Goal: Browse casually: Explore the website without a specific task or goal

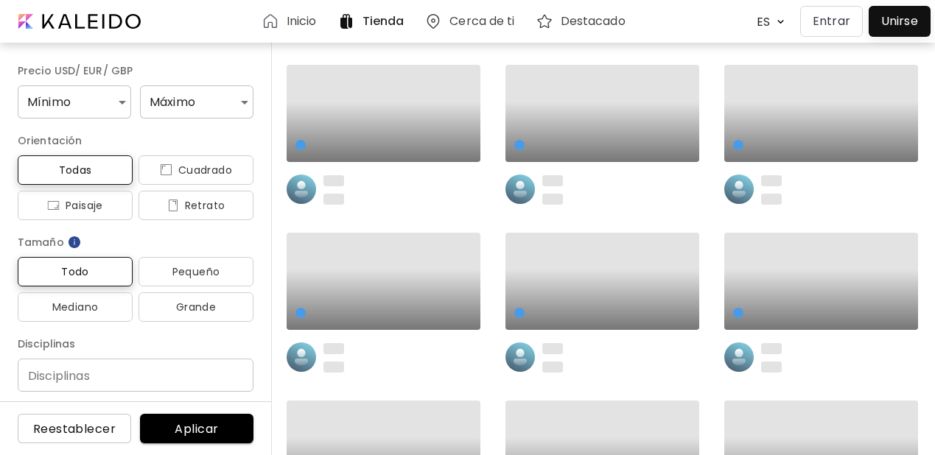
click at [823, 17] on p "Entrar" at bounding box center [832, 22] width 38 height 18
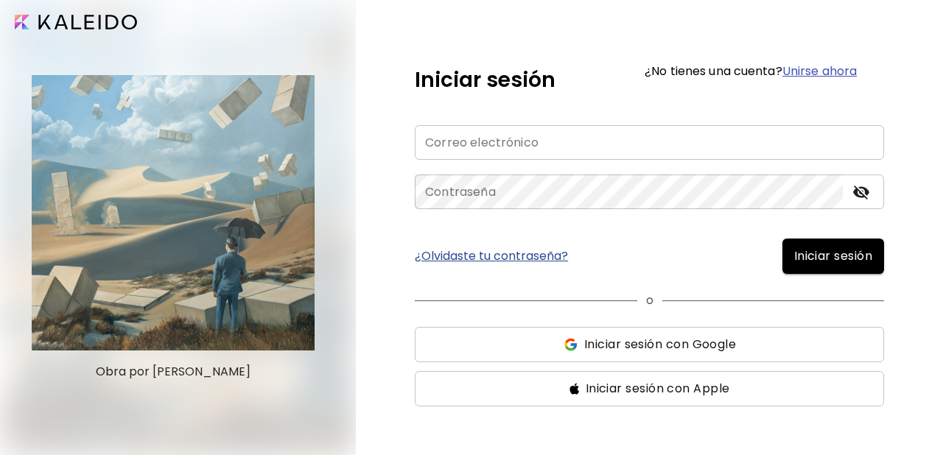
type input "**********"
click at [828, 260] on span "Iniciar sesión" at bounding box center [833, 257] width 78 height 18
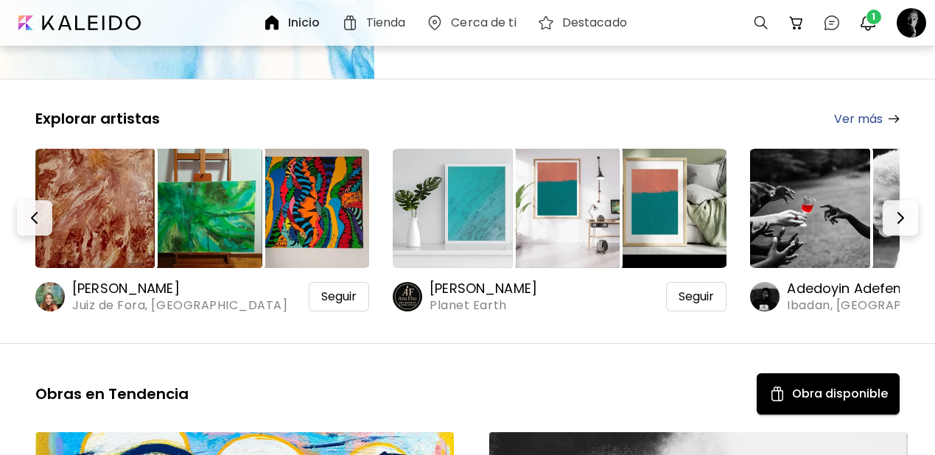
scroll to position [298, 0]
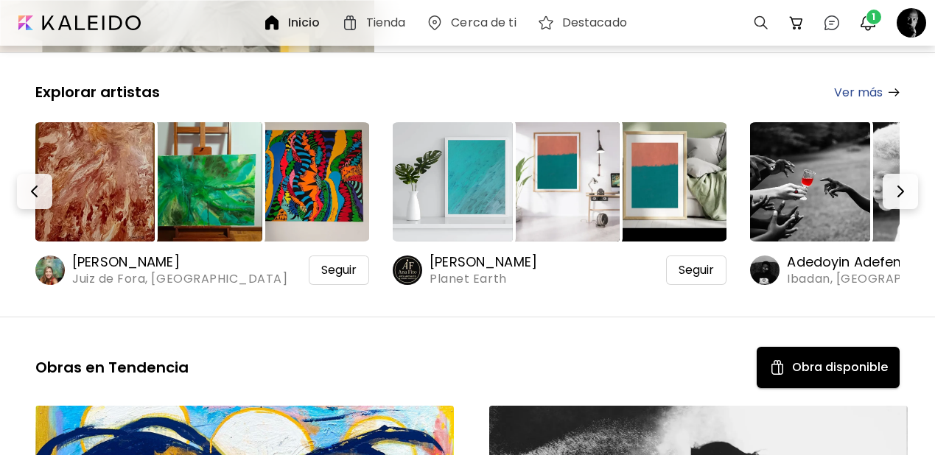
click at [835, 161] on img at bounding box center [809, 181] width 119 height 119
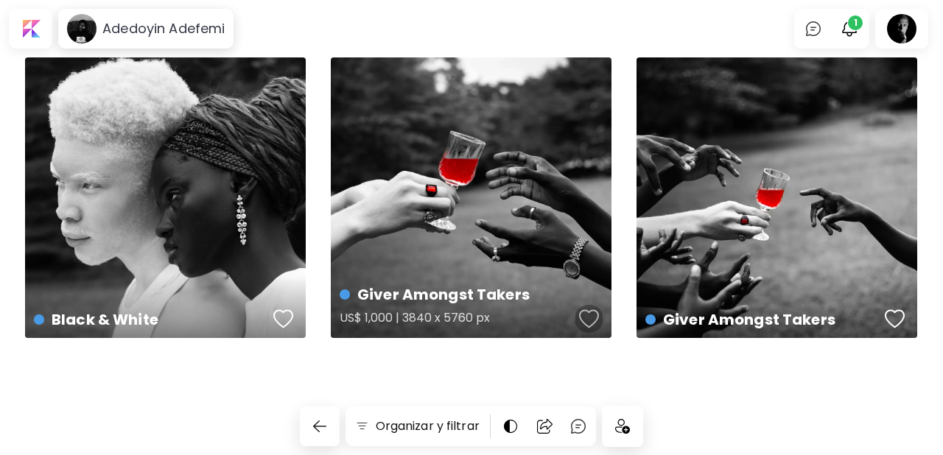
click at [580, 320] on div "button" at bounding box center [589, 319] width 21 height 22
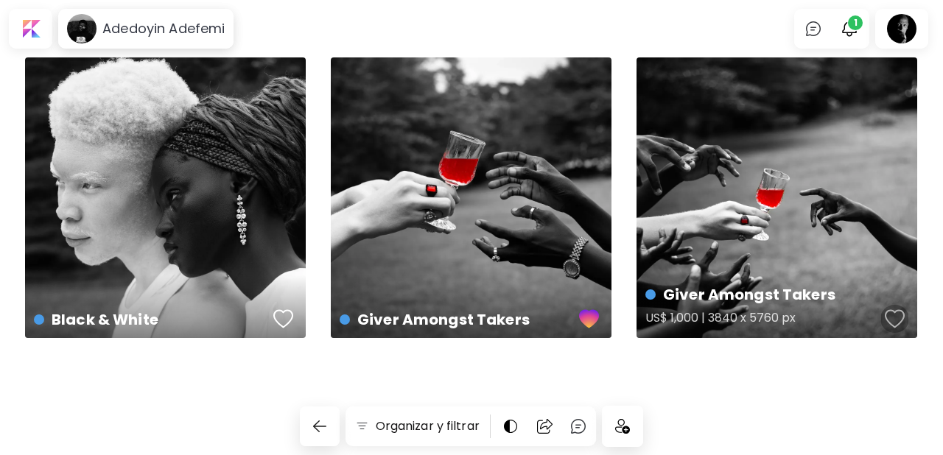
click at [888, 316] on div "button" at bounding box center [895, 319] width 21 height 22
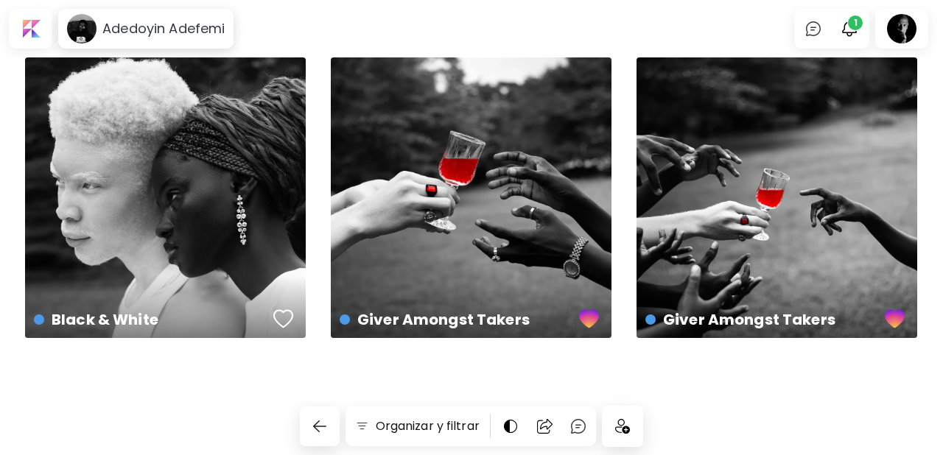
click at [623, 429] on img at bounding box center [622, 426] width 15 height 15
click at [41, 28] on div at bounding box center [31, 29] width 38 height 34
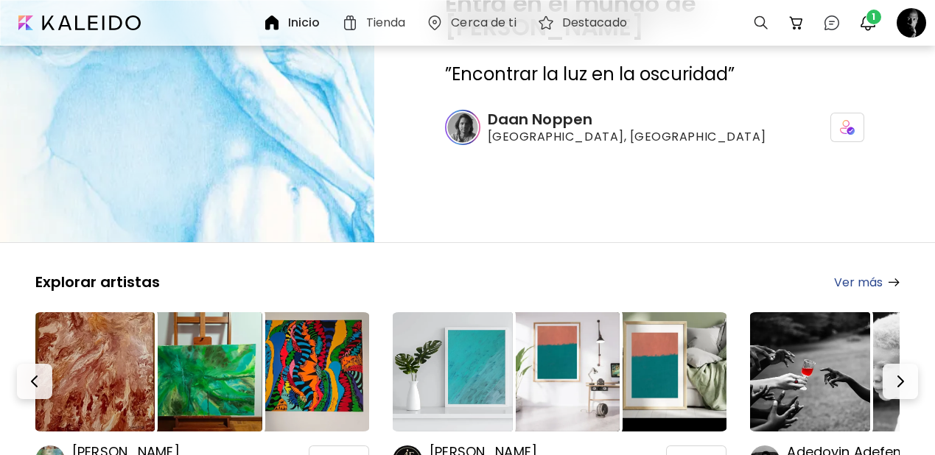
scroll to position [245, 0]
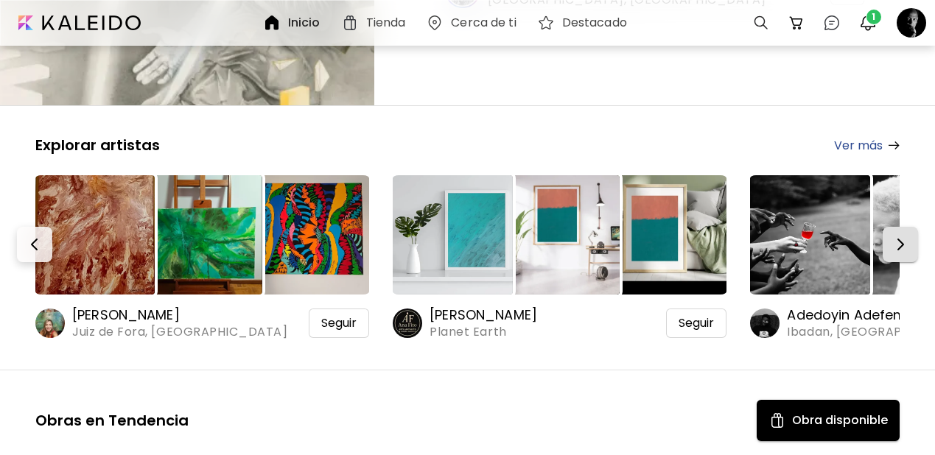
click at [903, 236] on img "button" at bounding box center [901, 245] width 18 height 18
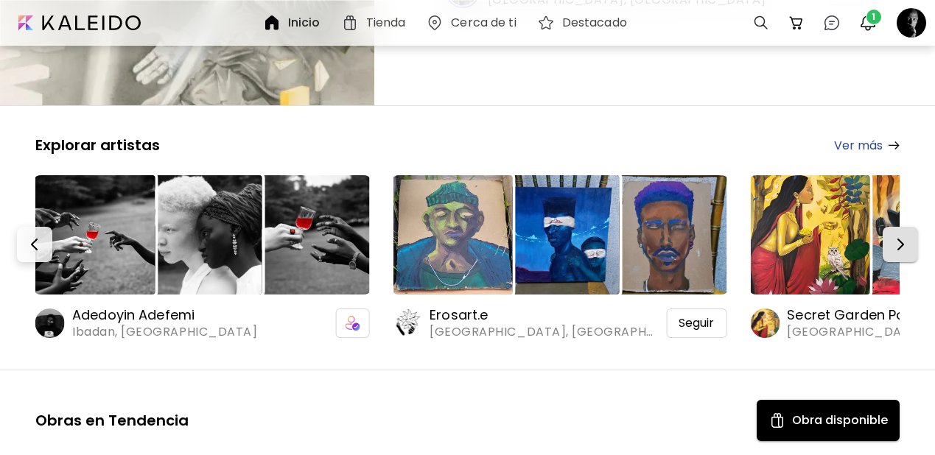
click at [903, 236] on img "button" at bounding box center [901, 245] width 18 height 18
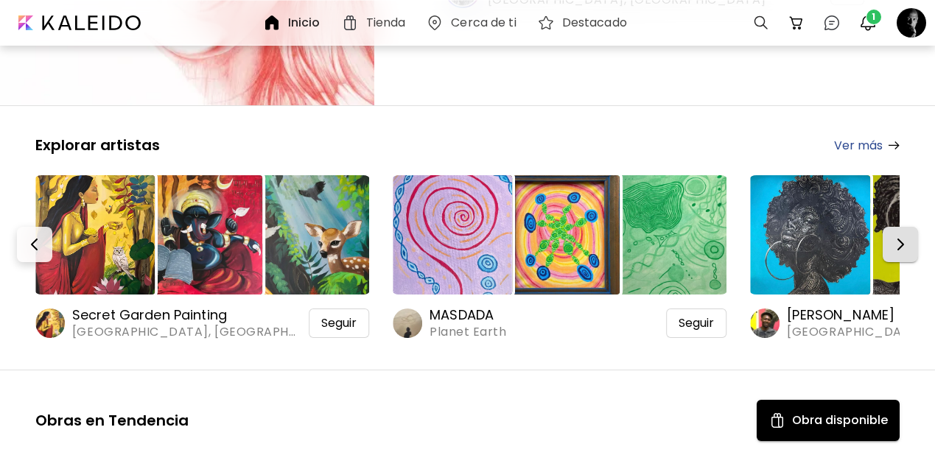
click at [903, 236] on img "button" at bounding box center [901, 245] width 18 height 18
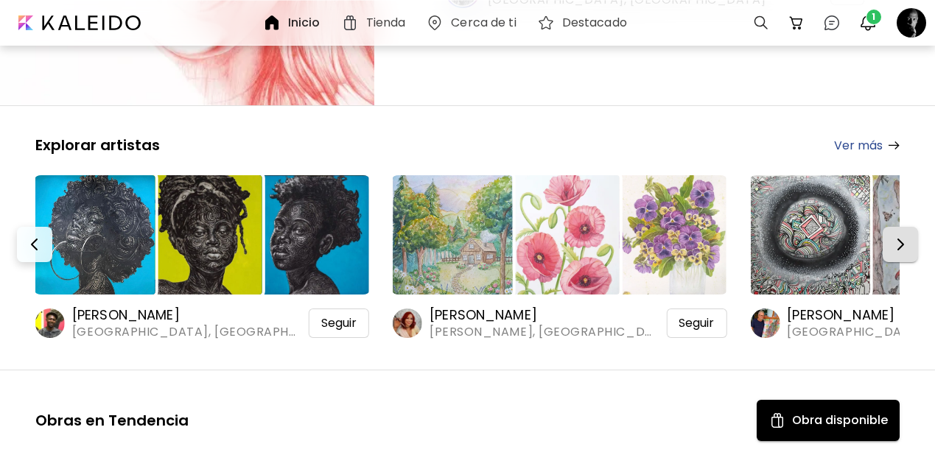
click at [903, 236] on img "button" at bounding box center [901, 245] width 18 height 18
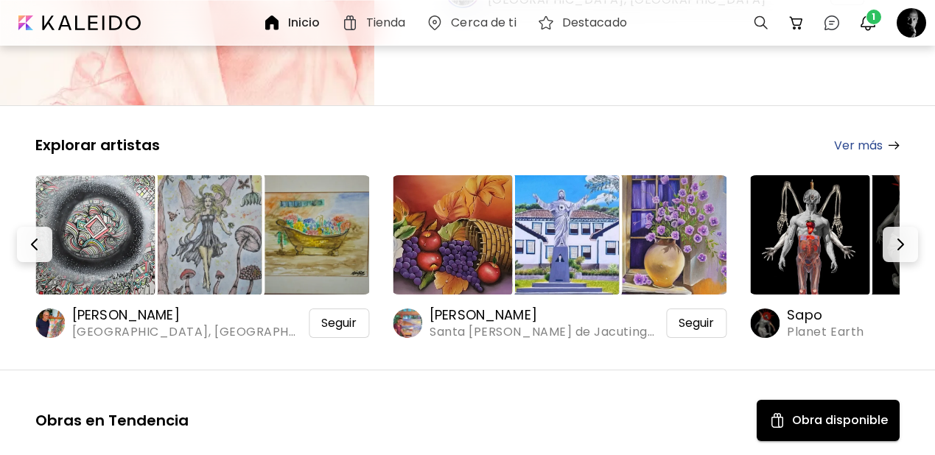
click at [816, 203] on img at bounding box center [809, 234] width 119 height 119
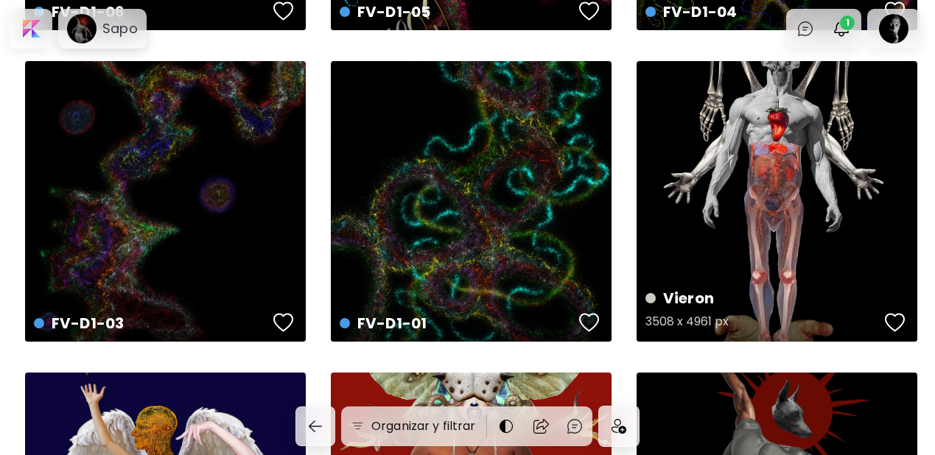
scroll to position [318, 0]
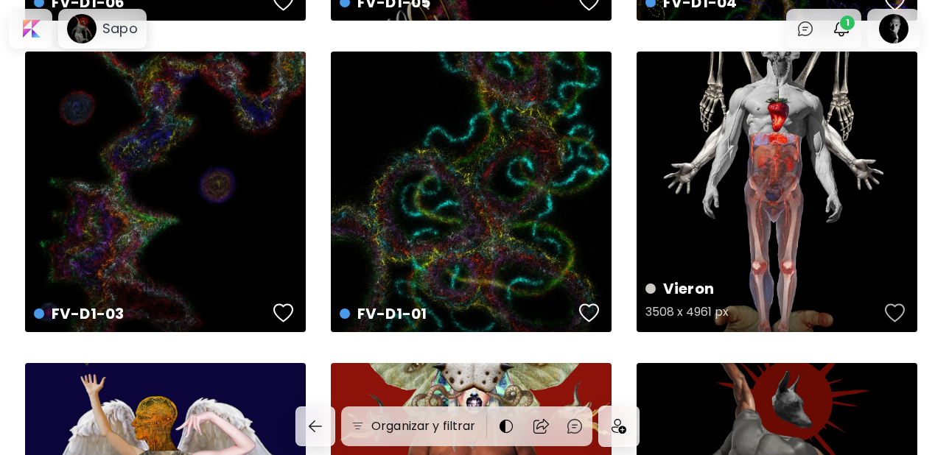
click at [898, 310] on div "button" at bounding box center [895, 313] width 21 height 22
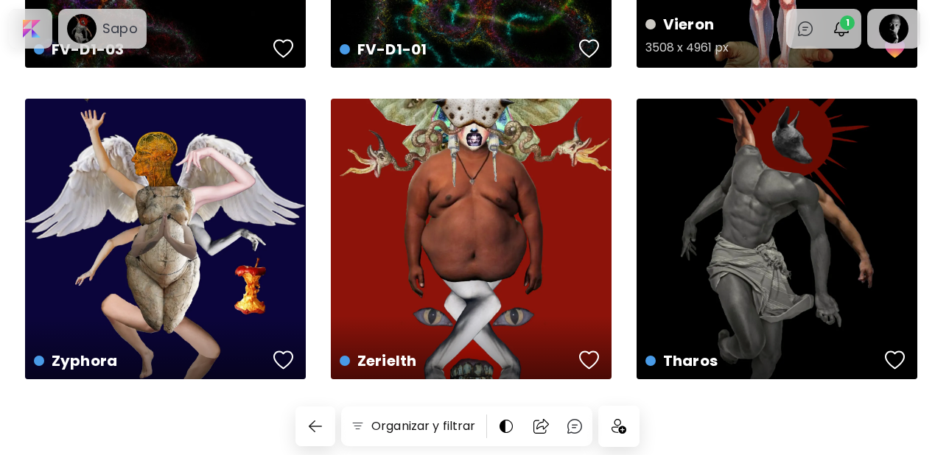
scroll to position [587, 0]
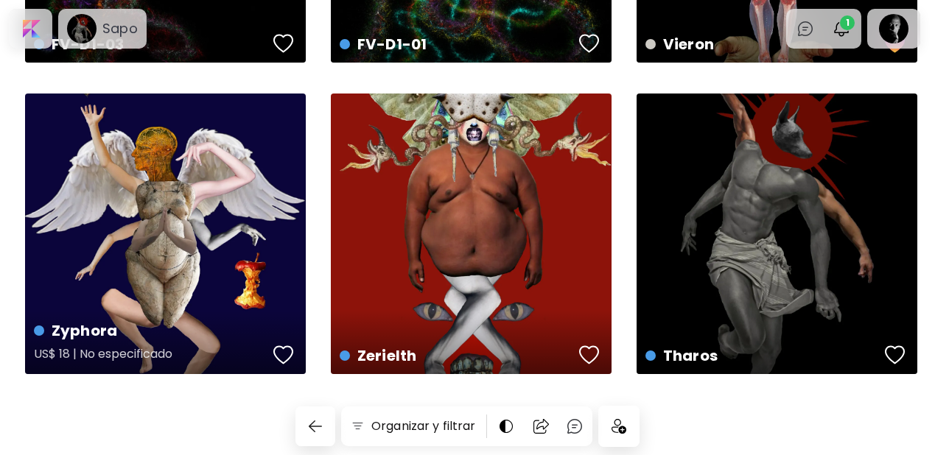
click at [284, 355] on div "button" at bounding box center [283, 355] width 21 height 22
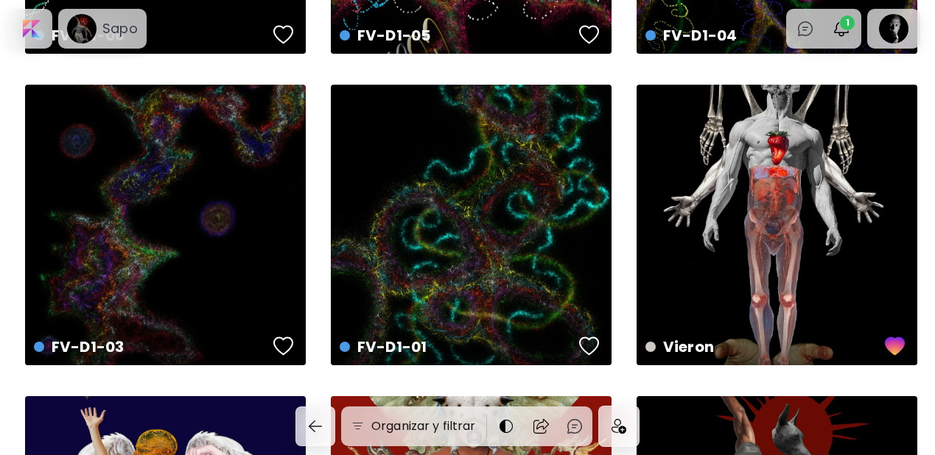
scroll to position [290, 0]
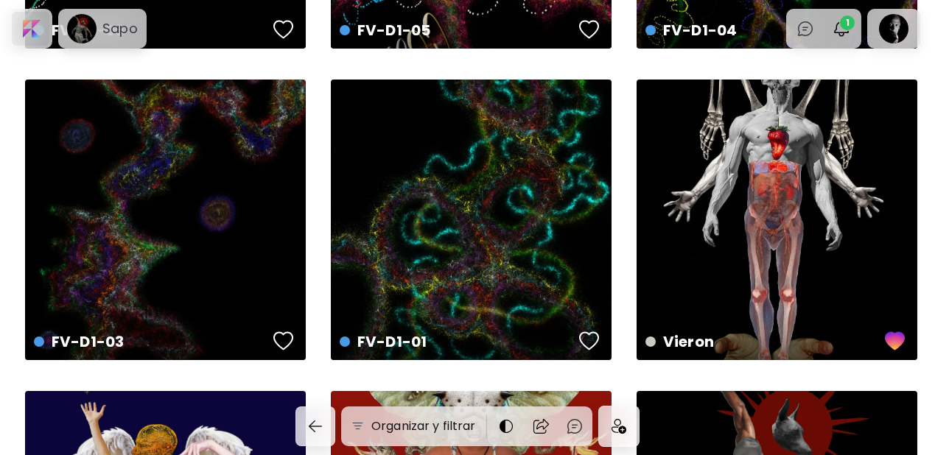
click at [28, 27] on div at bounding box center [31, 29] width 38 height 34
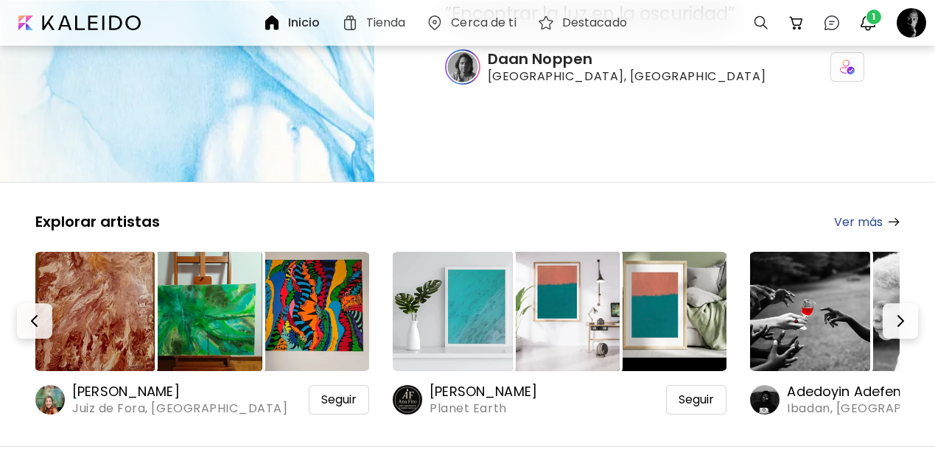
scroll to position [303, 0]
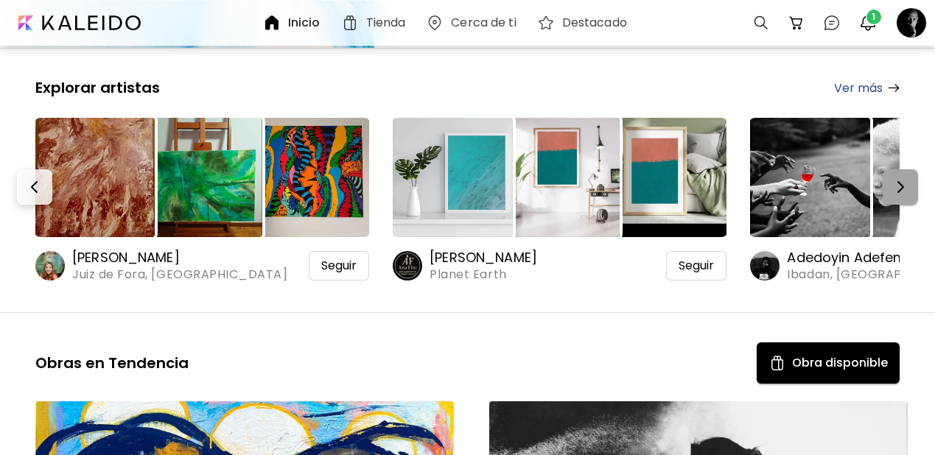
click at [897, 169] on button "button" at bounding box center [900, 186] width 35 height 35
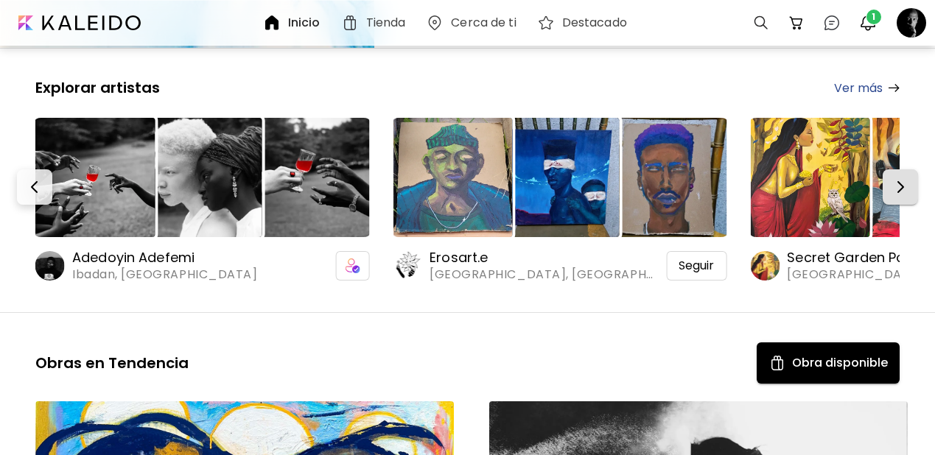
click at [897, 169] on button "button" at bounding box center [900, 186] width 35 height 35
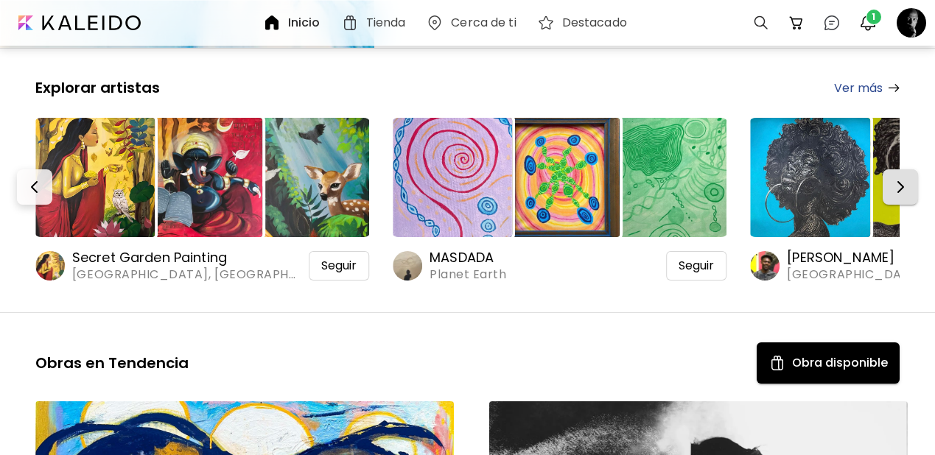
click at [898, 169] on button "button" at bounding box center [900, 186] width 35 height 35
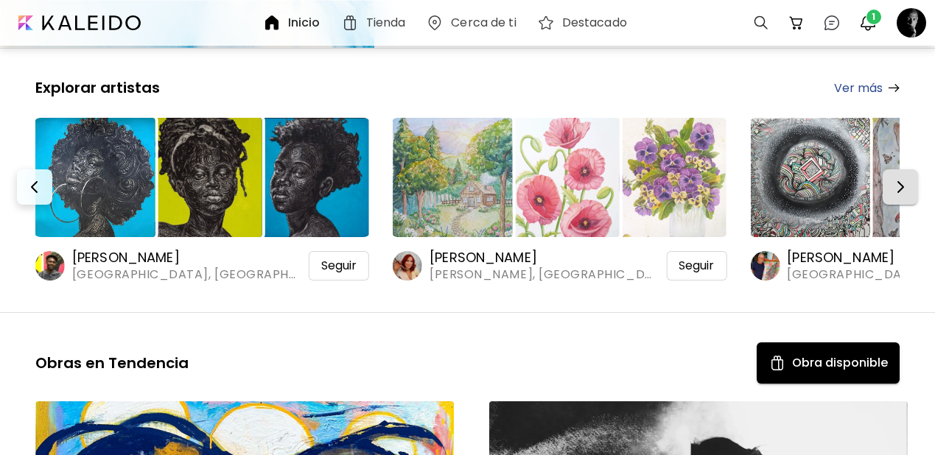
click at [898, 169] on button "button" at bounding box center [900, 186] width 35 height 35
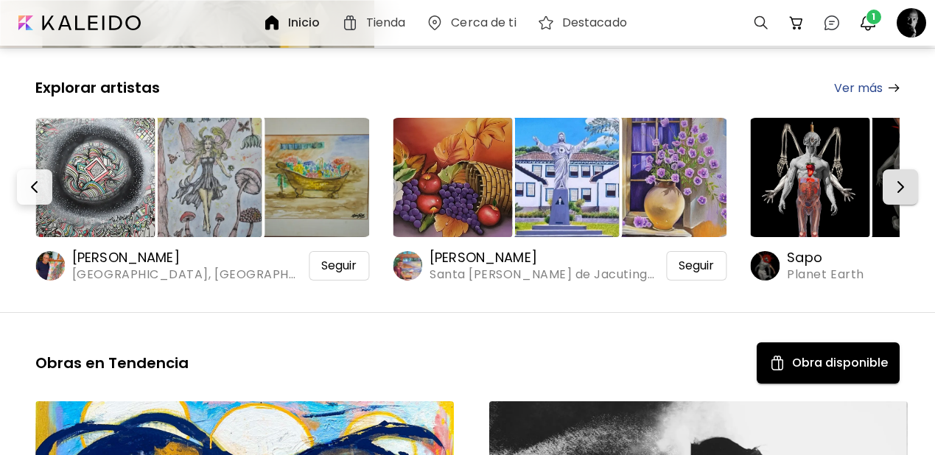
click at [898, 169] on button "button" at bounding box center [900, 186] width 35 height 35
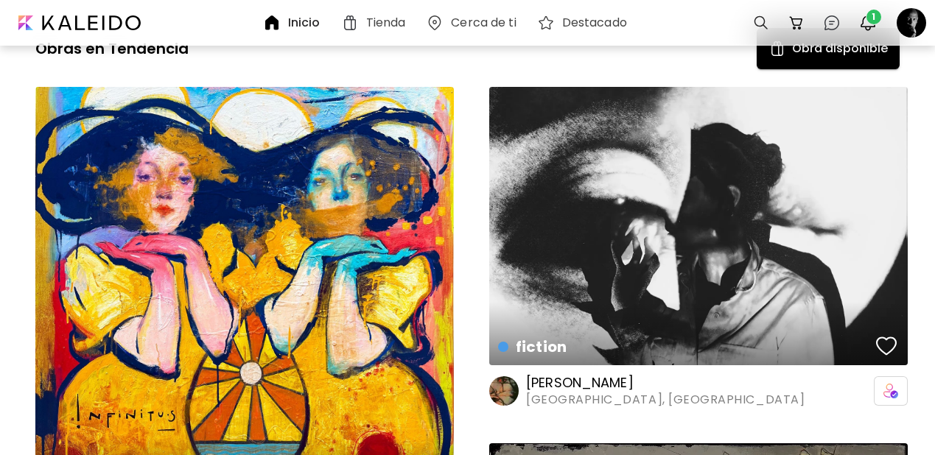
scroll to position [617, 0]
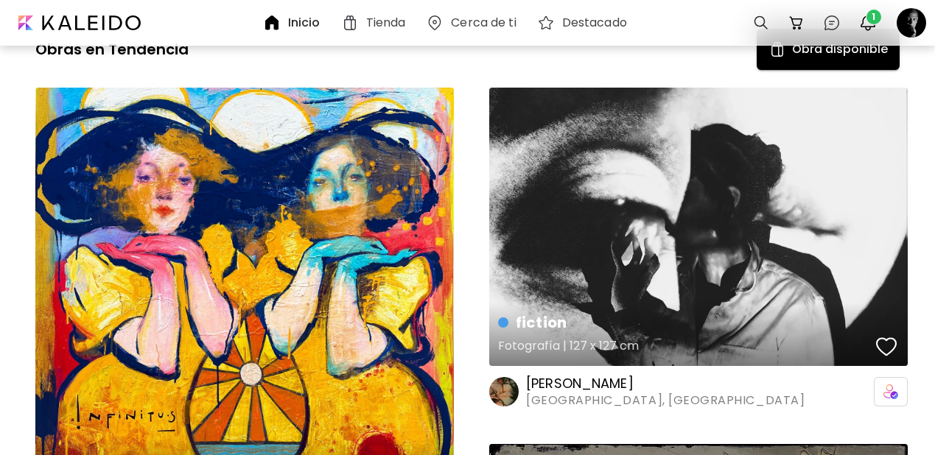
click at [889, 336] on div "button" at bounding box center [886, 347] width 21 height 22
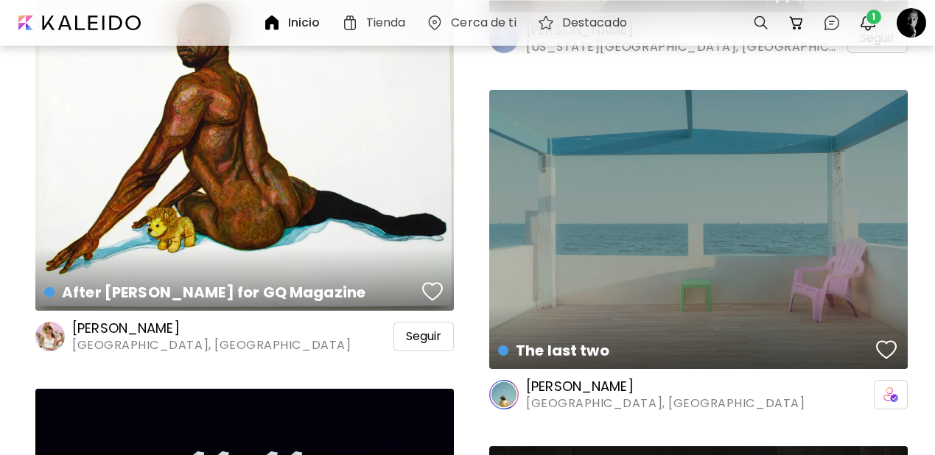
scroll to position [2359, 0]
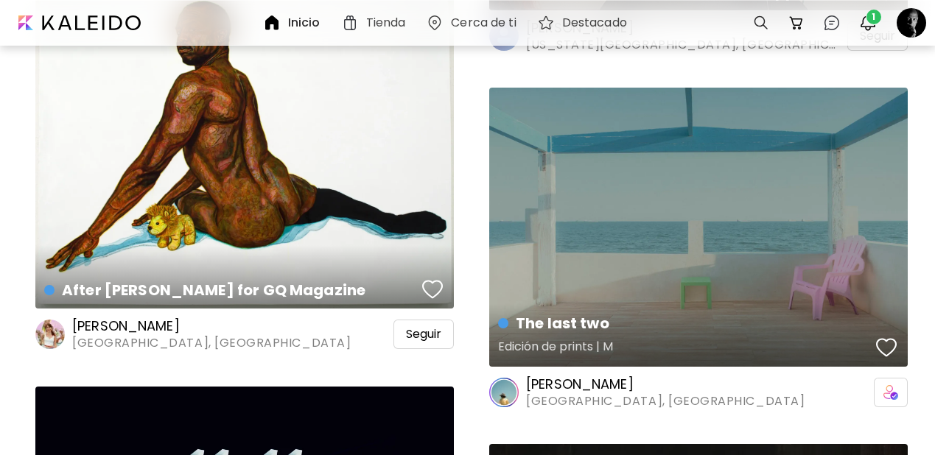
click at [879, 337] on div "button" at bounding box center [886, 348] width 21 height 22
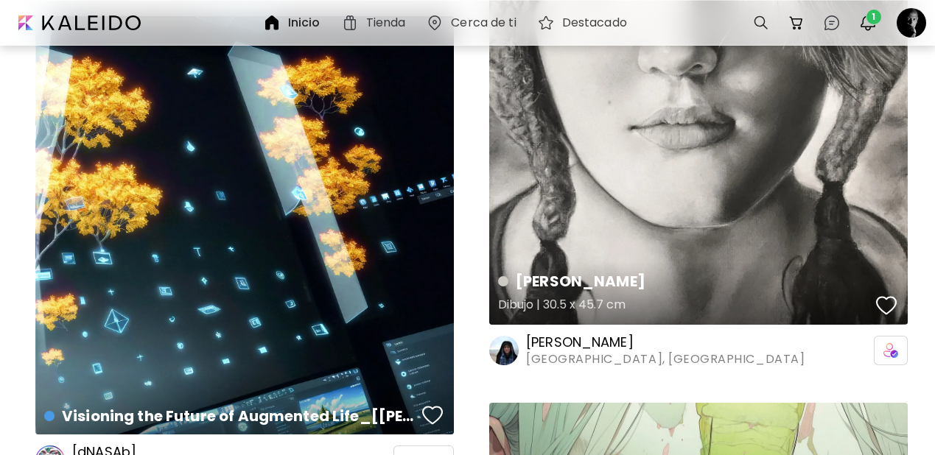
scroll to position [4313, 0]
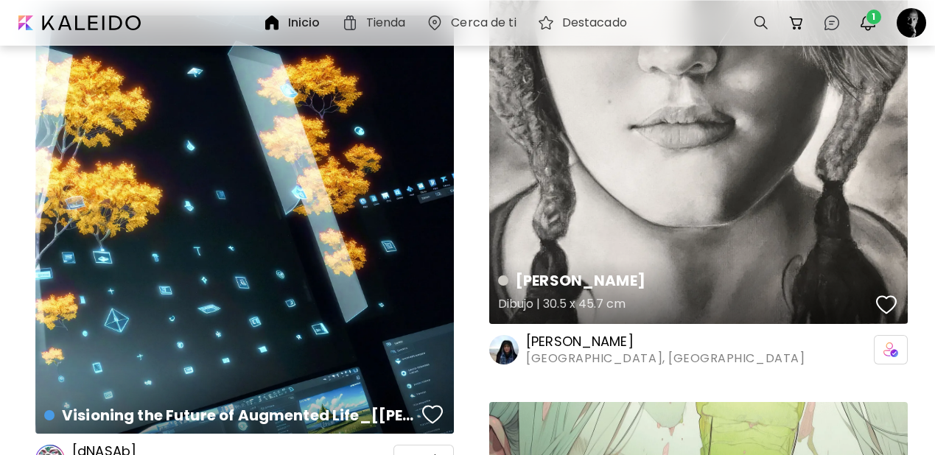
click at [893, 294] on div "button" at bounding box center [886, 305] width 21 height 22
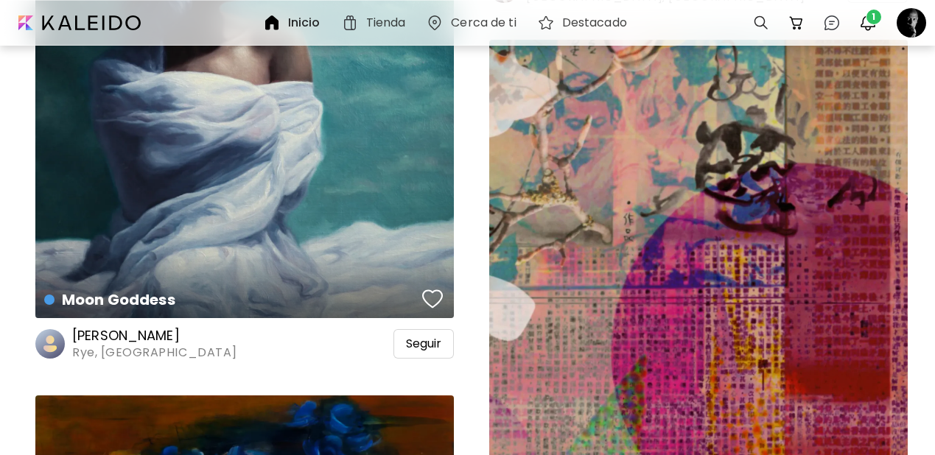
scroll to position [5947, 0]
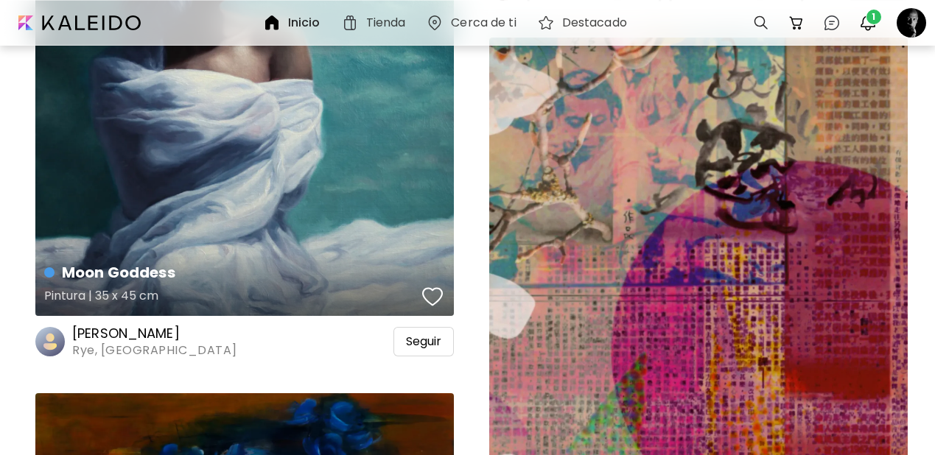
click at [428, 286] on div "button" at bounding box center [432, 297] width 21 height 22
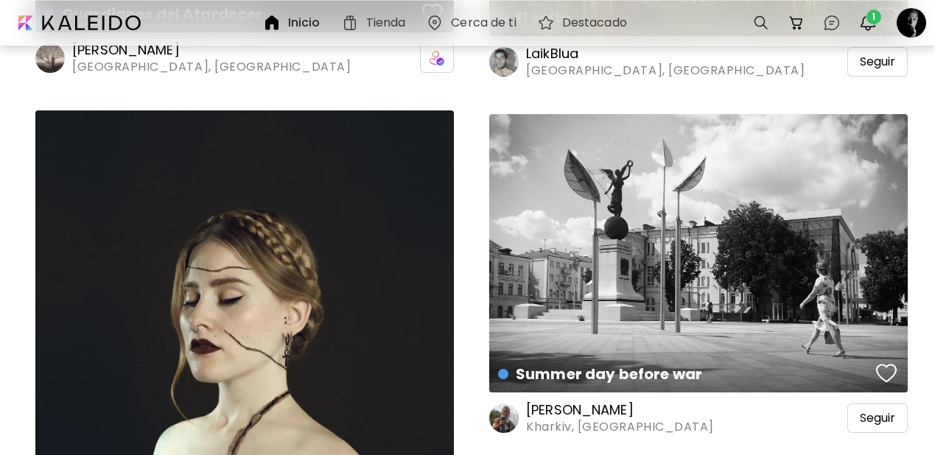
scroll to position [9485, 0]
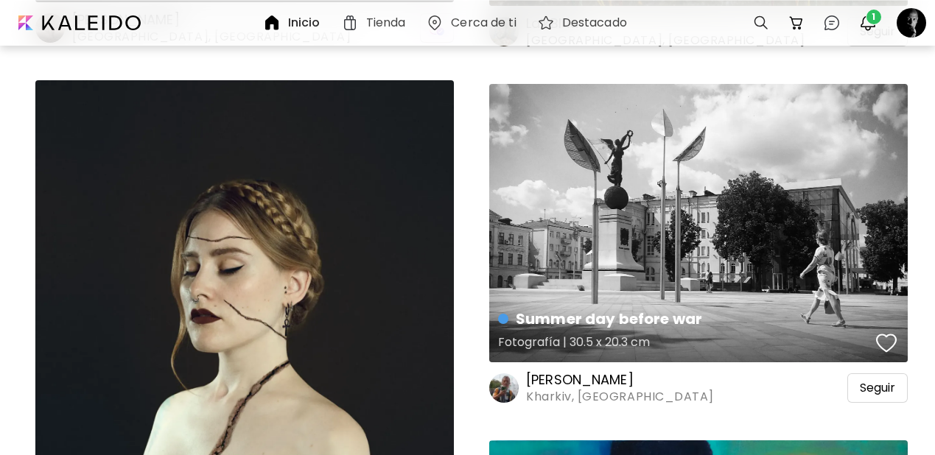
click at [884, 332] on div "button" at bounding box center [886, 343] width 21 height 22
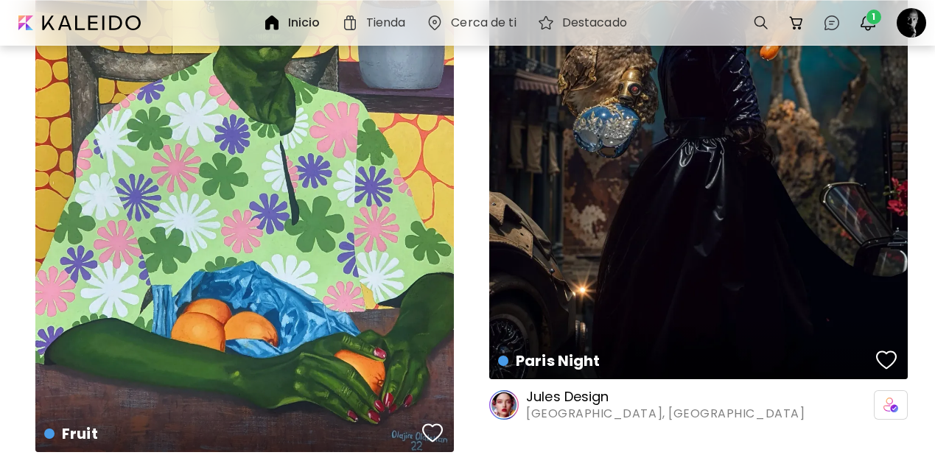
scroll to position [17080, 0]
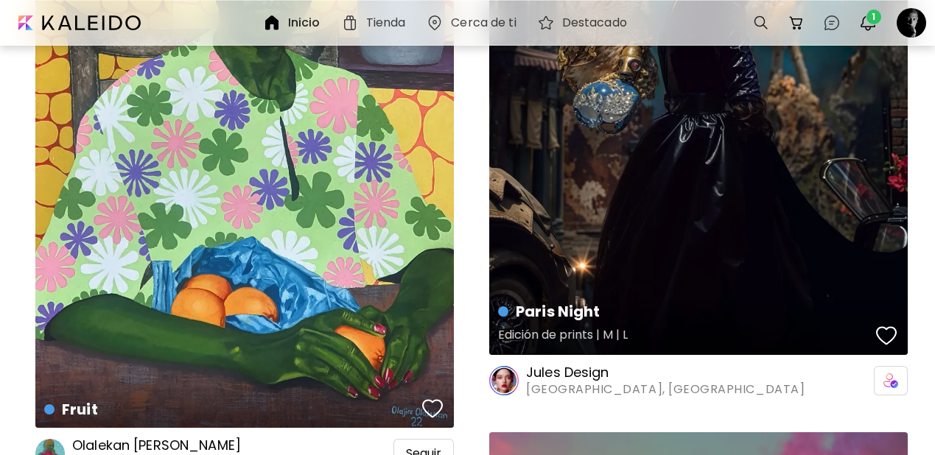
click at [885, 325] on div "button" at bounding box center [886, 336] width 21 height 22
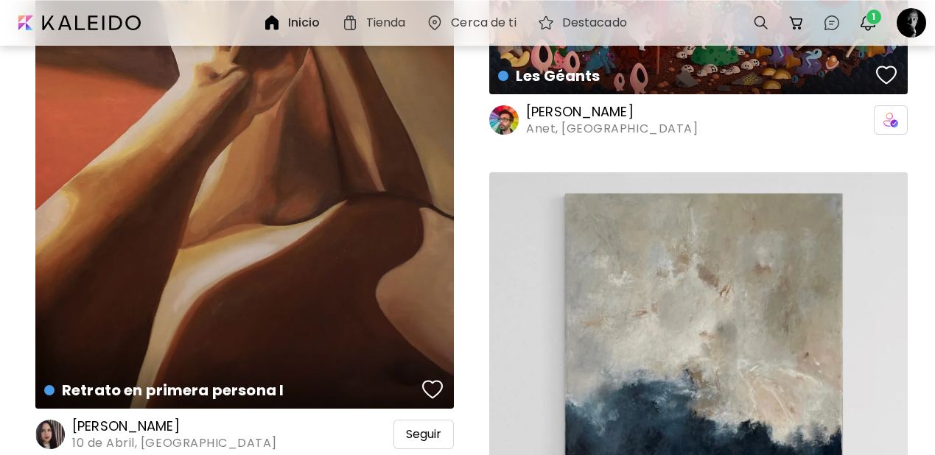
scroll to position [19997, 0]
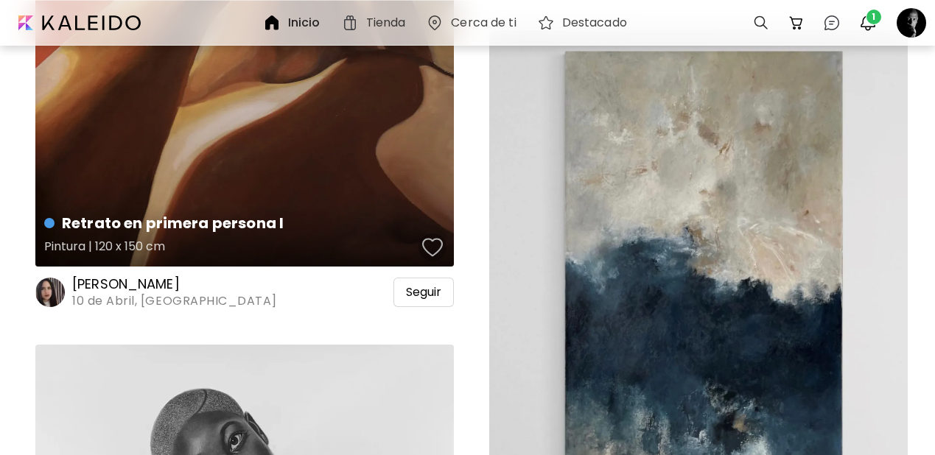
click at [438, 237] on div "button" at bounding box center [432, 248] width 21 height 22
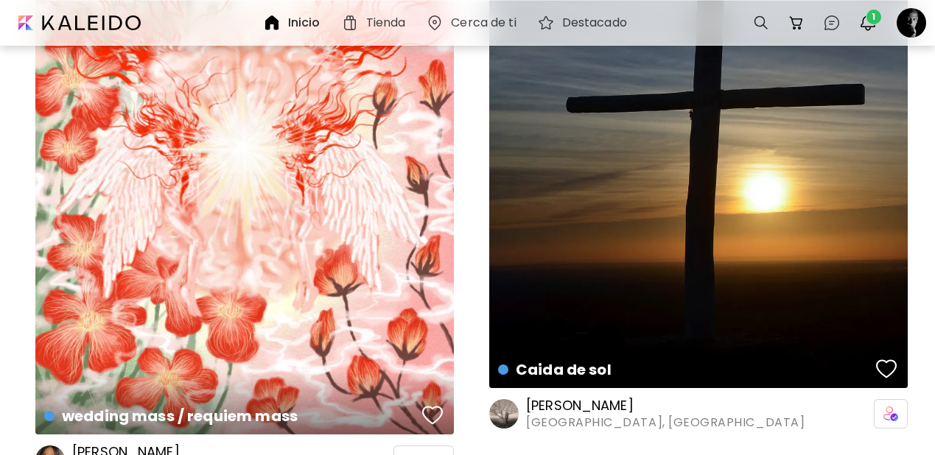
scroll to position [21803, 0]
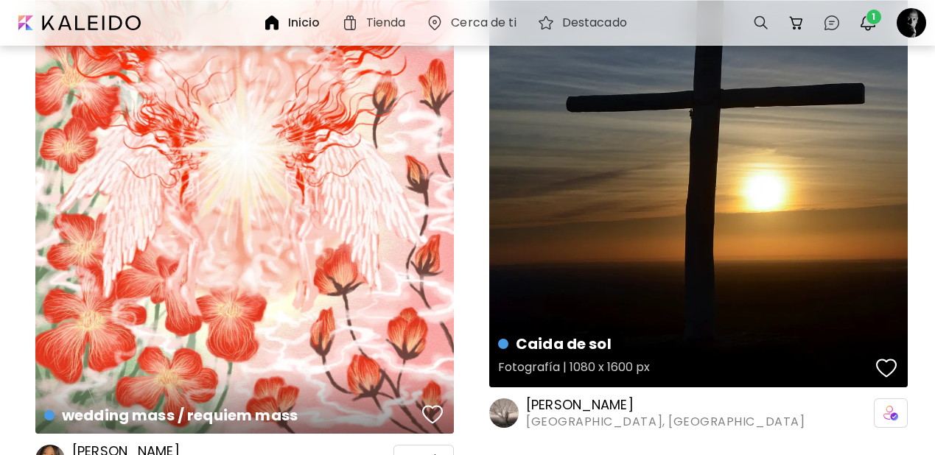
click at [879, 357] on div "button" at bounding box center [886, 368] width 21 height 22
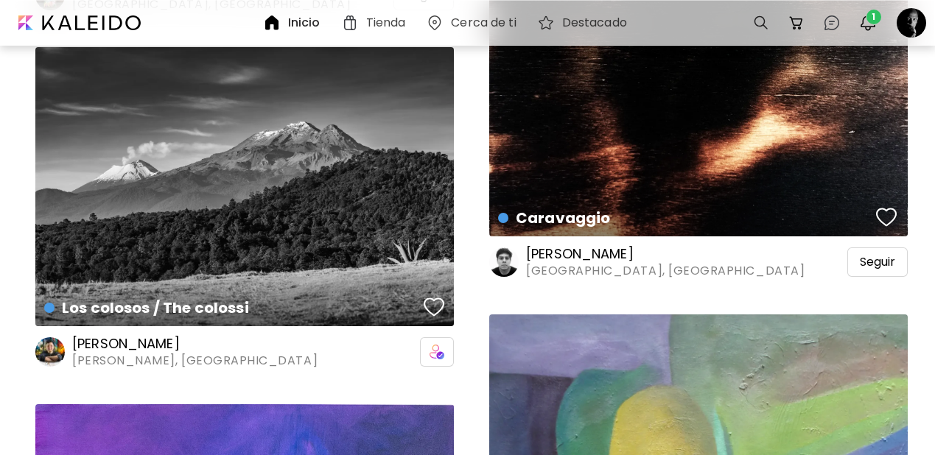
scroll to position [24115, 0]
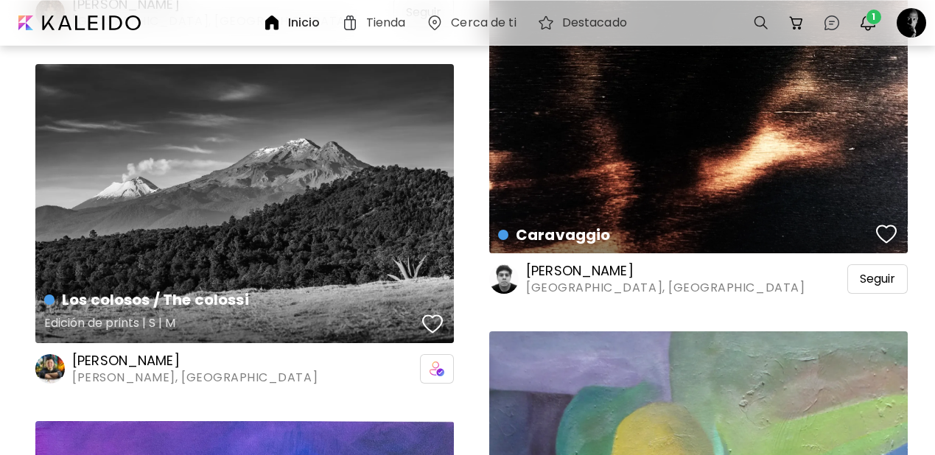
click at [440, 313] on div "button" at bounding box center [432, 324] width 21 height 22
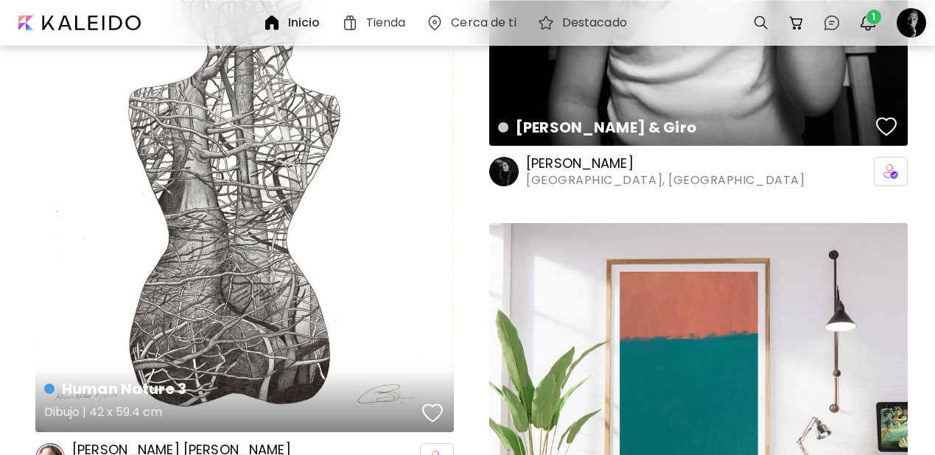
scroll to position [32253, 0]
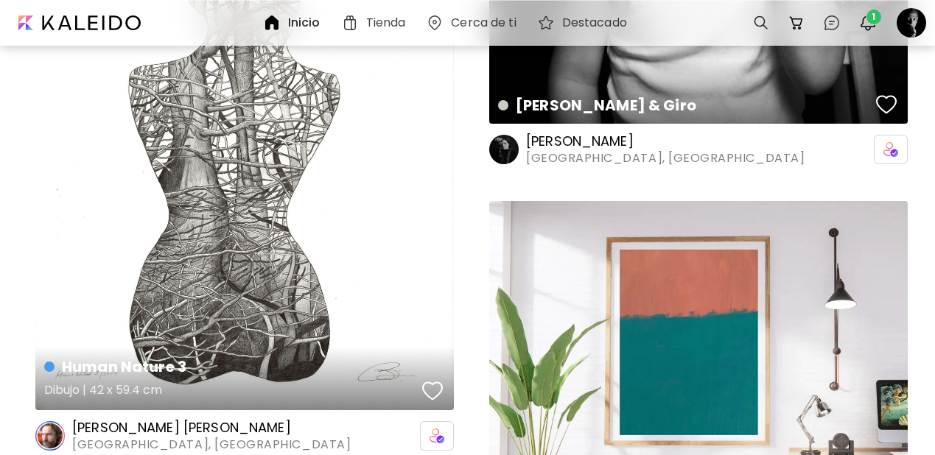
click at [430, 380] on div "button" at bounding box center [432, 391] width 21 height 22
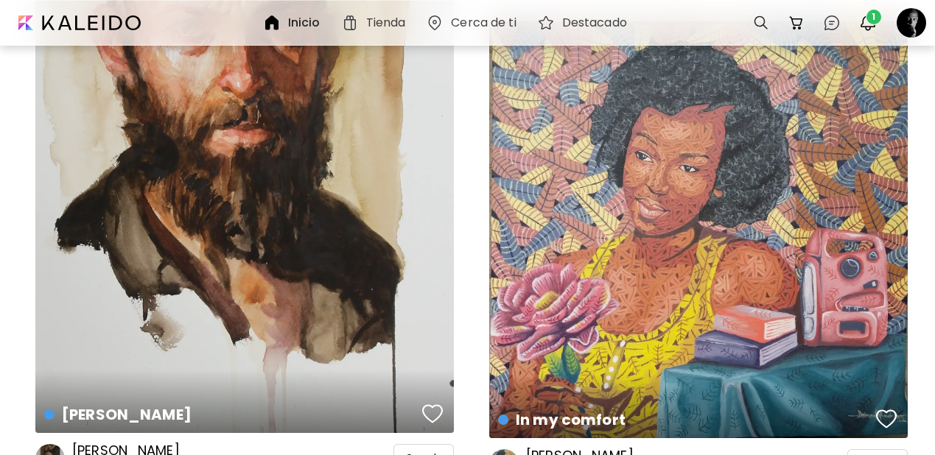
scroll to position [40946, 0]
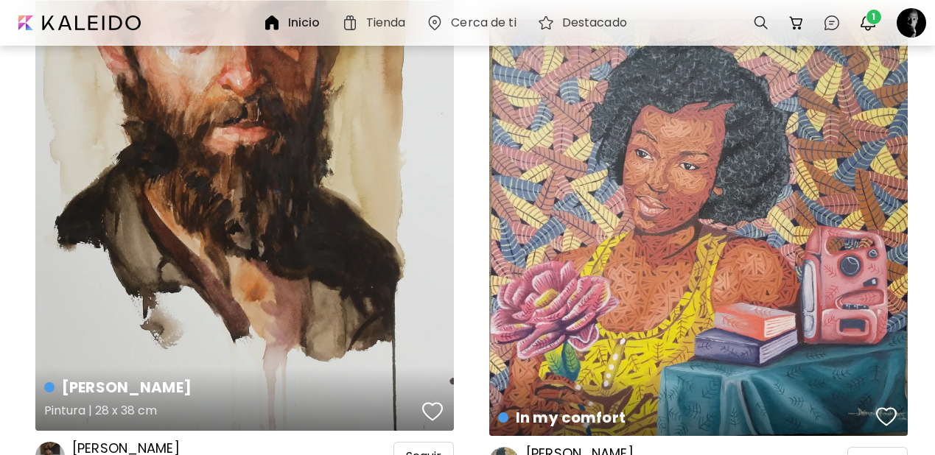
click at [433, 401] on div "button" at bounding box center [432, 412] width 21 height 22
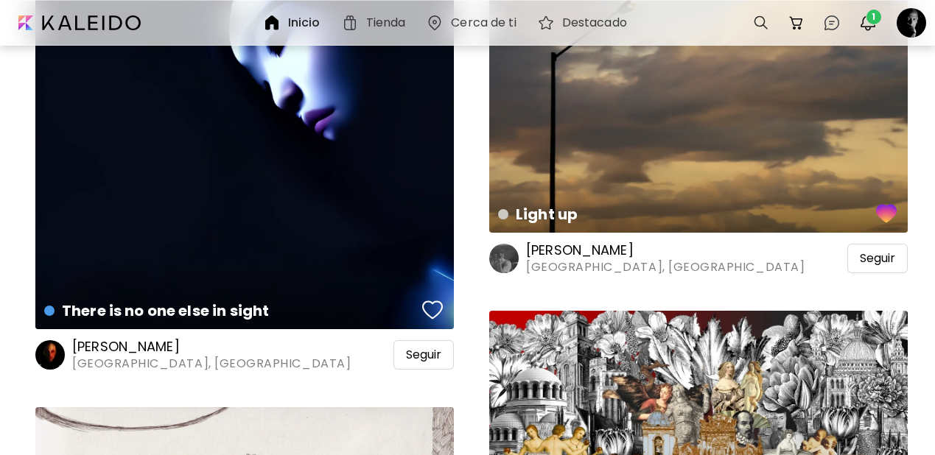
scroll to position [41590, 0]
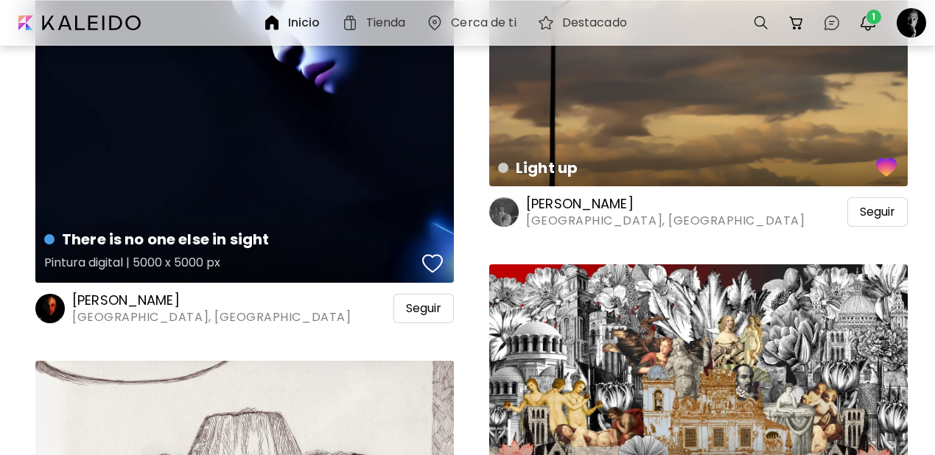
click at [436, 253] on div "button" at bounding box center [432, 264] width 21 height 22
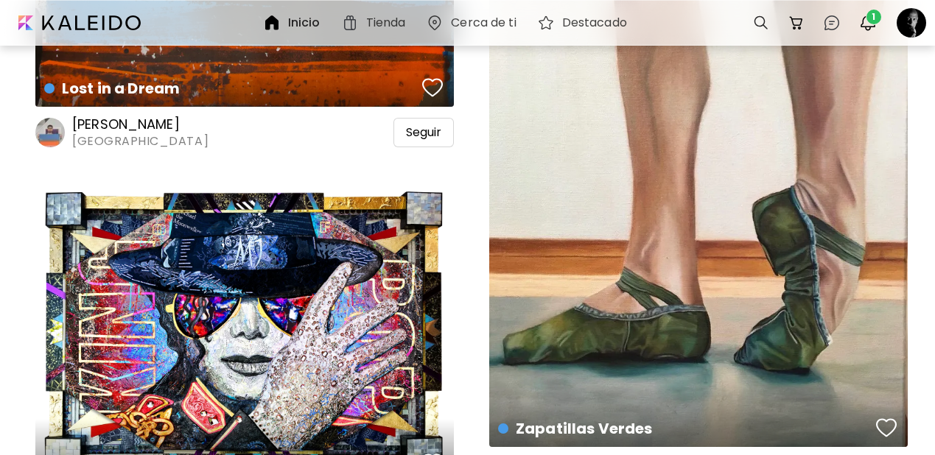
scroll to position [48708, 0]
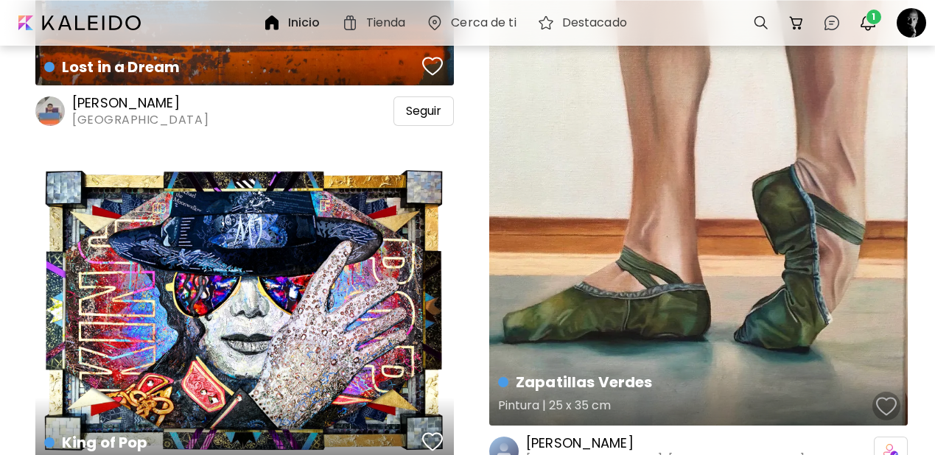
click at [893, 396] on div "button" at bounding box center [886, 407] width 21 height 22
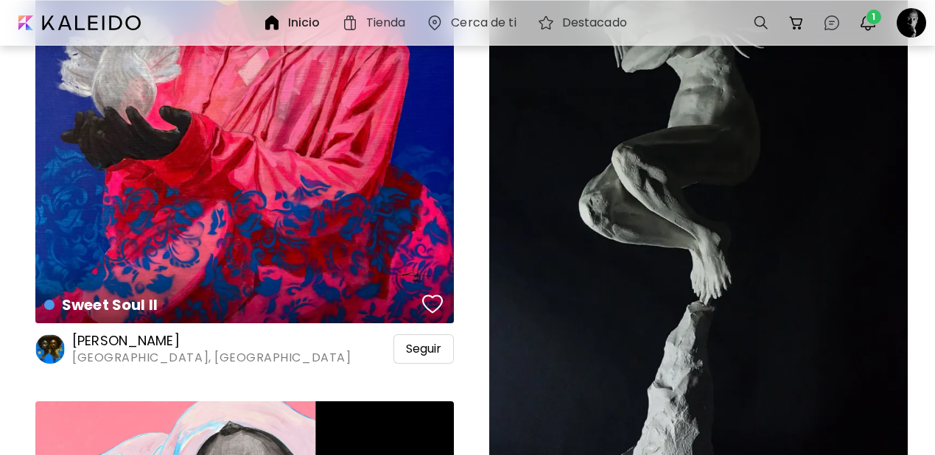
scroll to position [64472, 0]
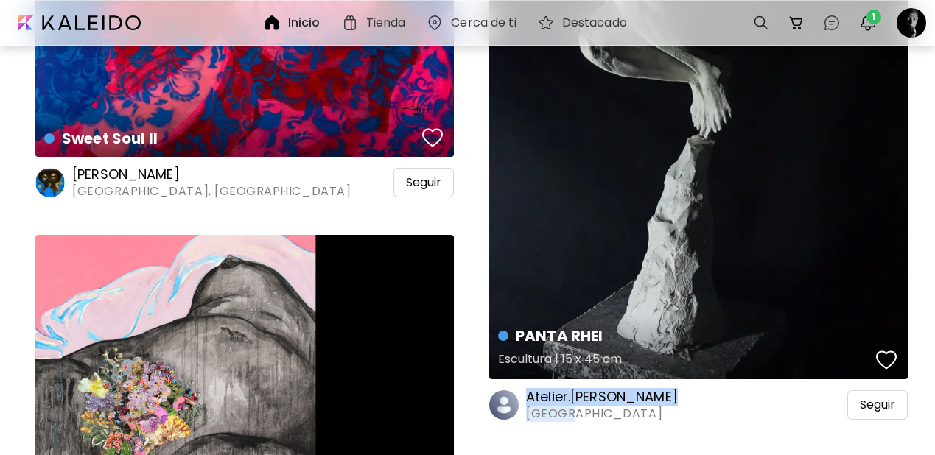
drag, startPoint x: 892, startPoint y: 315, endPoint x: 899, endPoint y: 293, distance: 23.1
click at [892, 349] on div "button" at bounding box center [886, 360] width 21 height 22
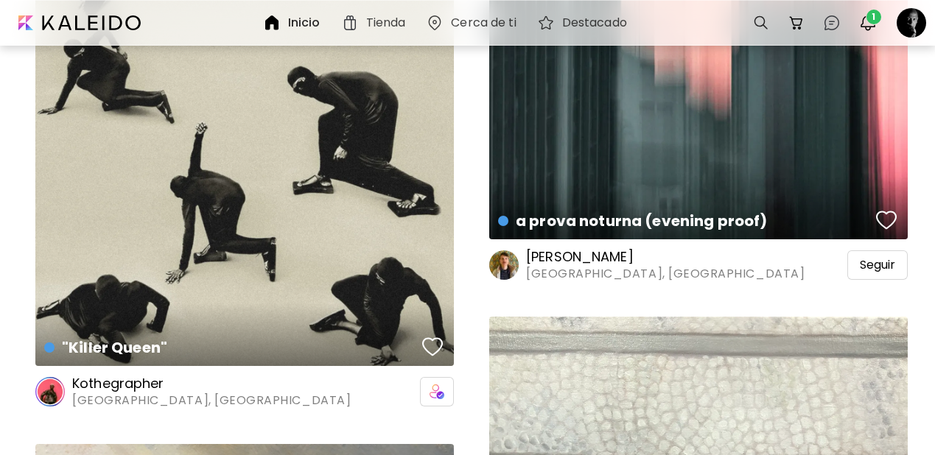
scroll to position [65322, 0]
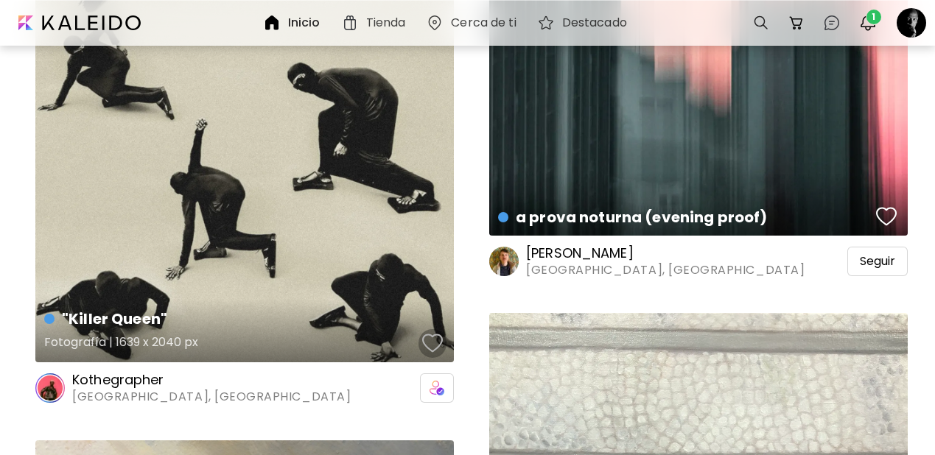
click at [432, 332] on div "button" at bounding box center [432, 343] width 21 height 22
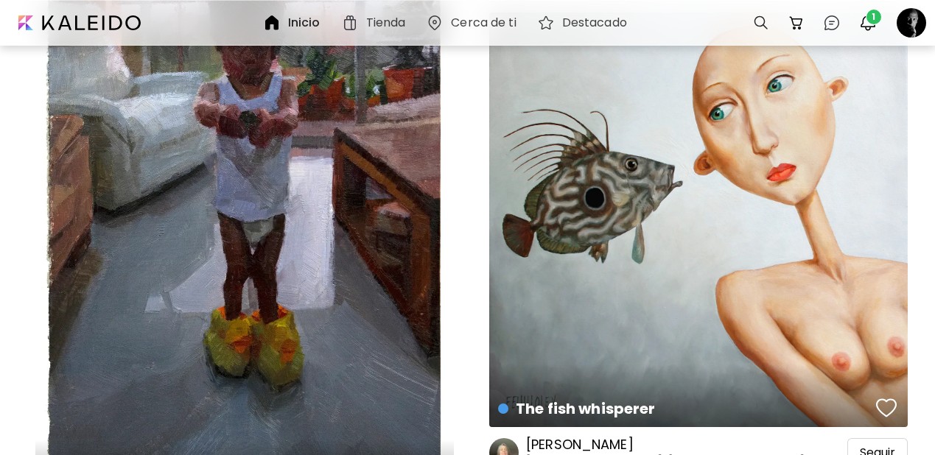
scroll to position [68818, 0]
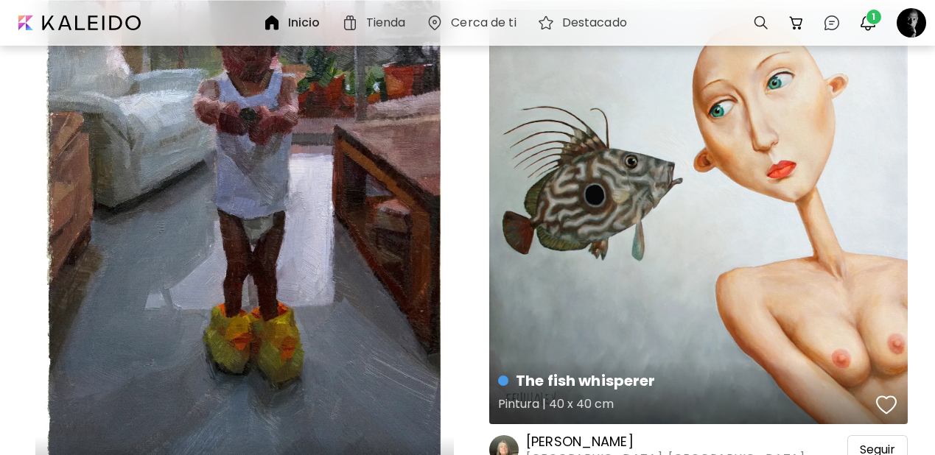
click at [884, 394] on div "button" at bounding box center [886, 405] width 21 height 22
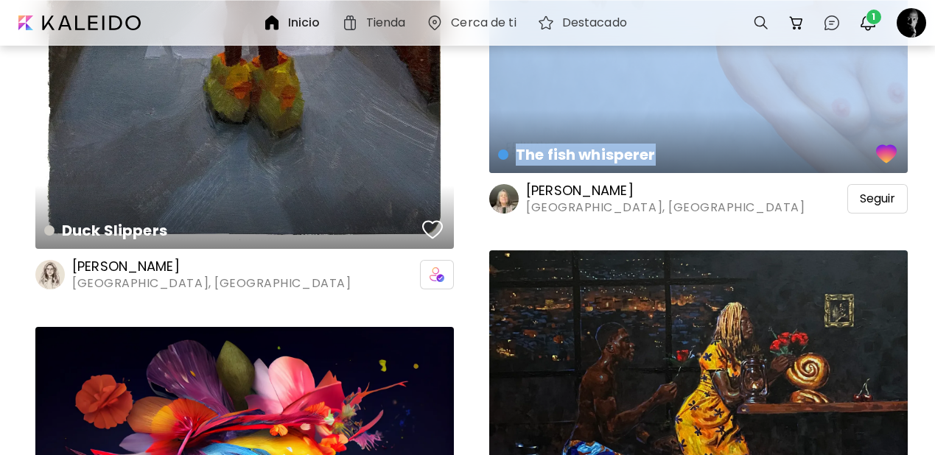
scroll to position [69258, 0]
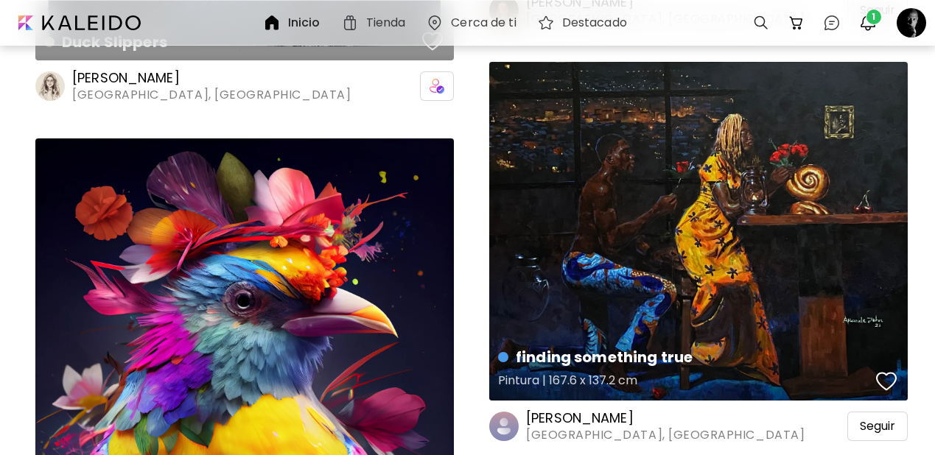
click at [885, 371] on div "button" at bounding box center [886, 382] width 21 height 22
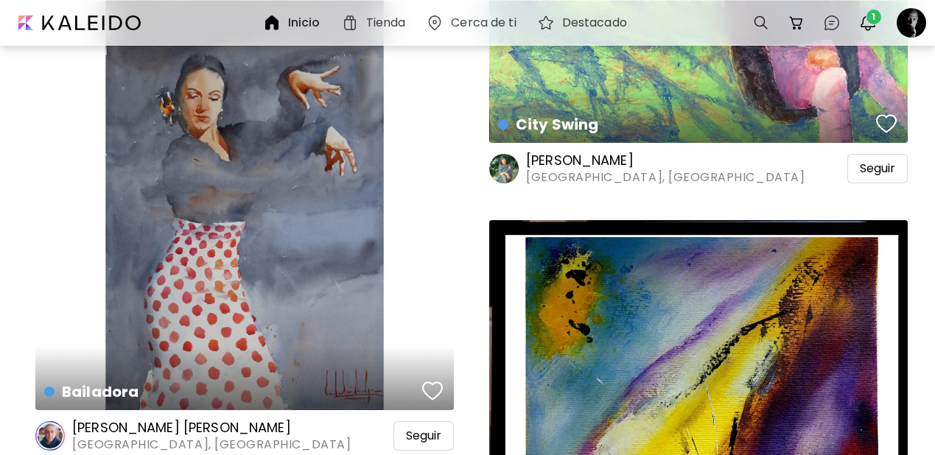
scroll to position [72338, 0]
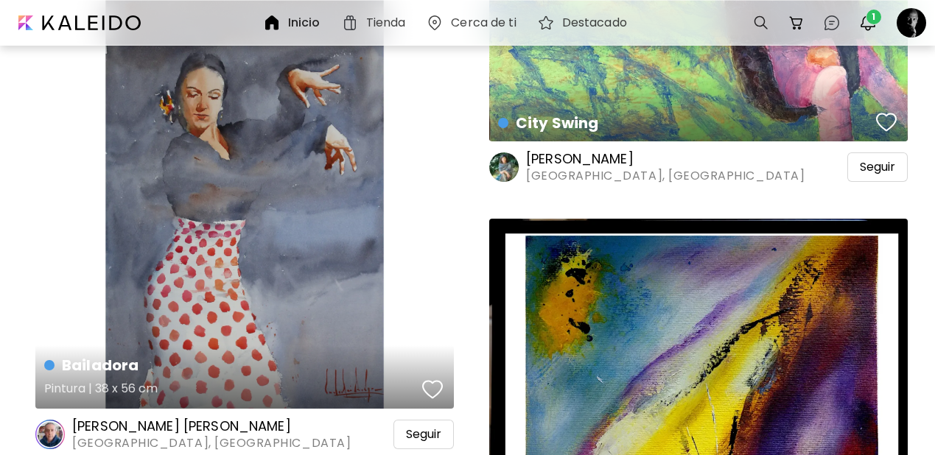
click at [436, 379] on div "button" at bounding box center [432, 390] width 21 height 22
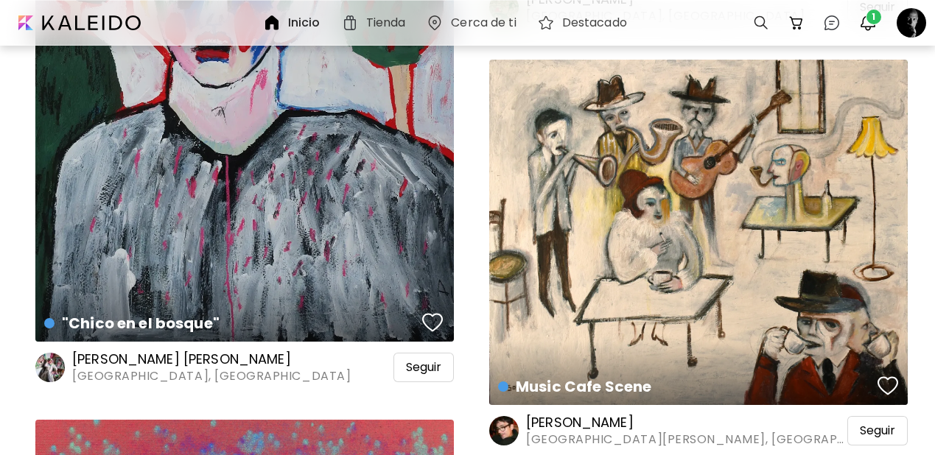
scroll to position [91618, 0]
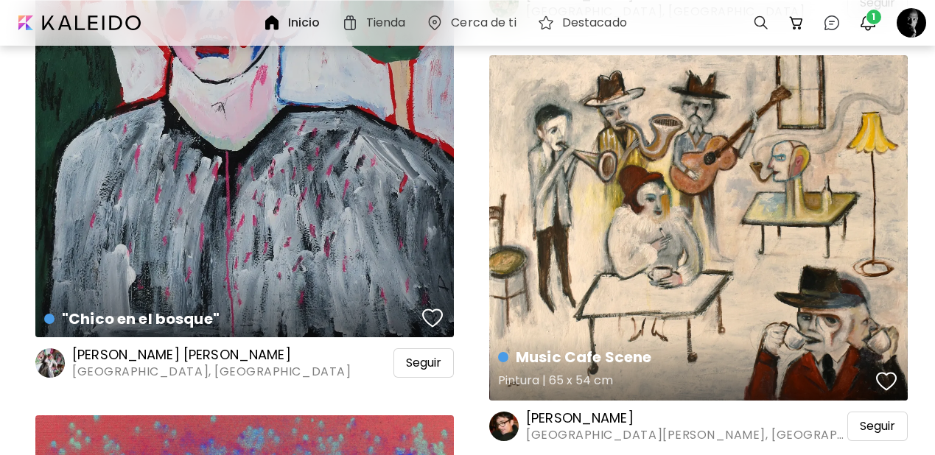
click at [883, 371] on div "button" at bounding box center [886, 382] width 21 height 22
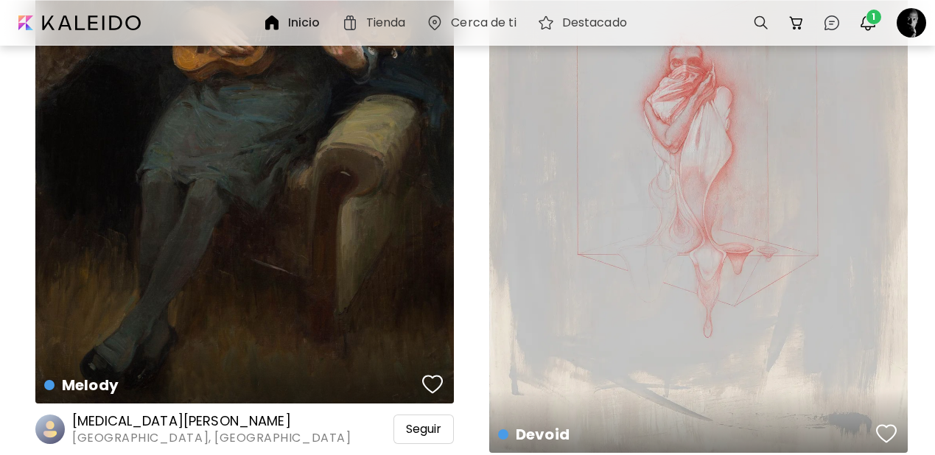
scroll to position [93369, 0]
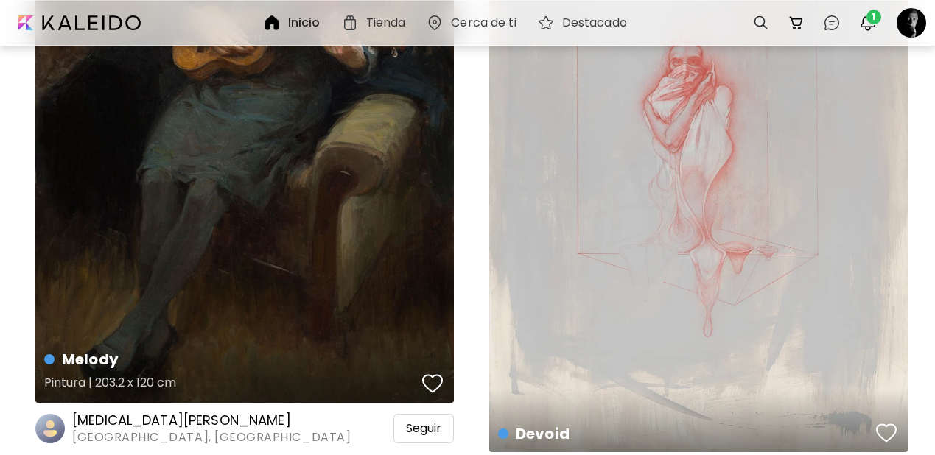
click at [437, 373] on div "button" at bounding box center [432, 384] width 21 height 22
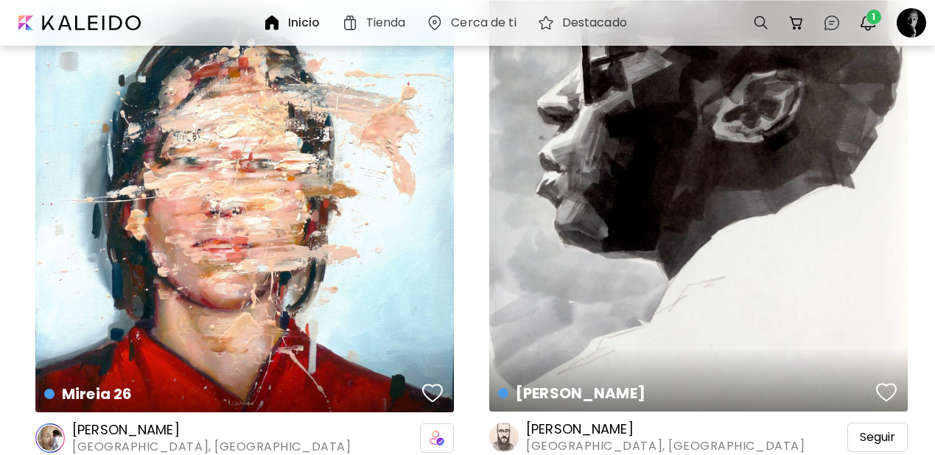
scroll to position [97970, 0]
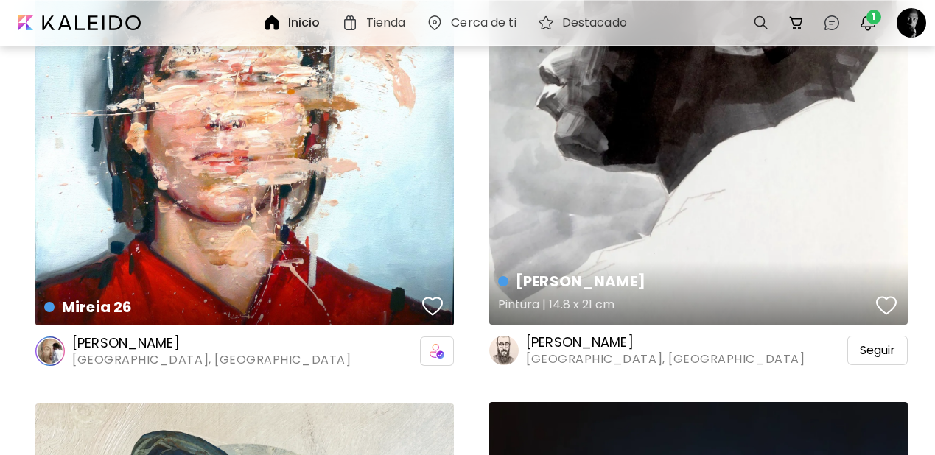
click at [894, 295] on div "button" at bounding box center [886, 306] width 21 height 22
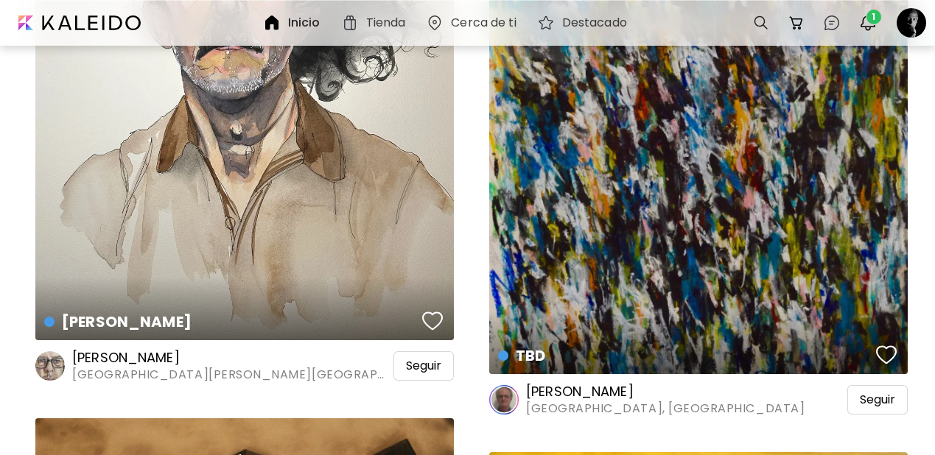
scroll to position [105102, 0]
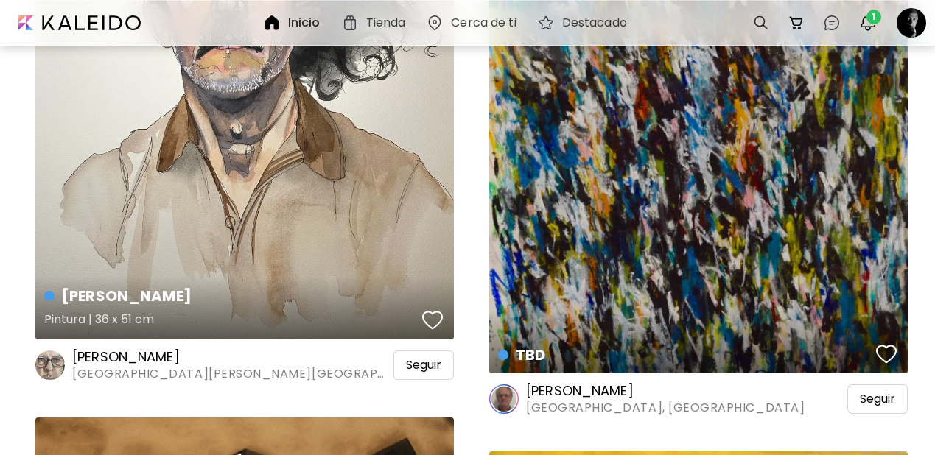
click at [430, 310] on div "button" at bounding box center [432, 321] width 21 height 22
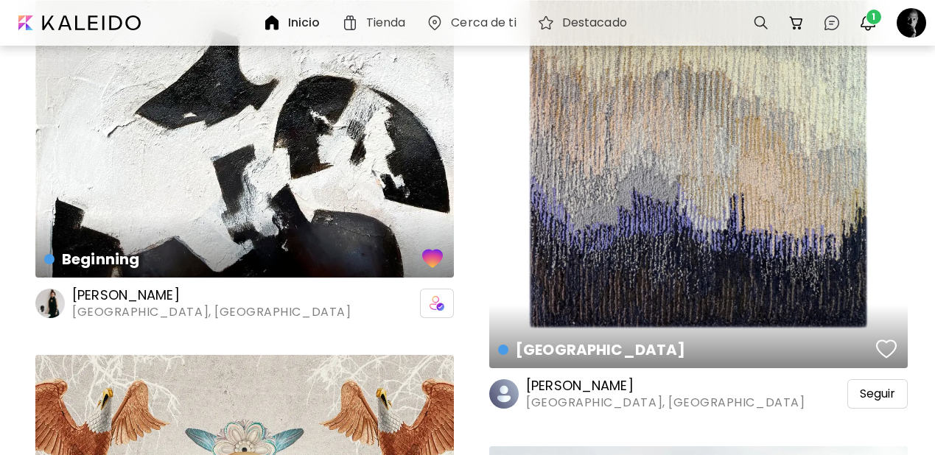
scroll to position [106247, 0]
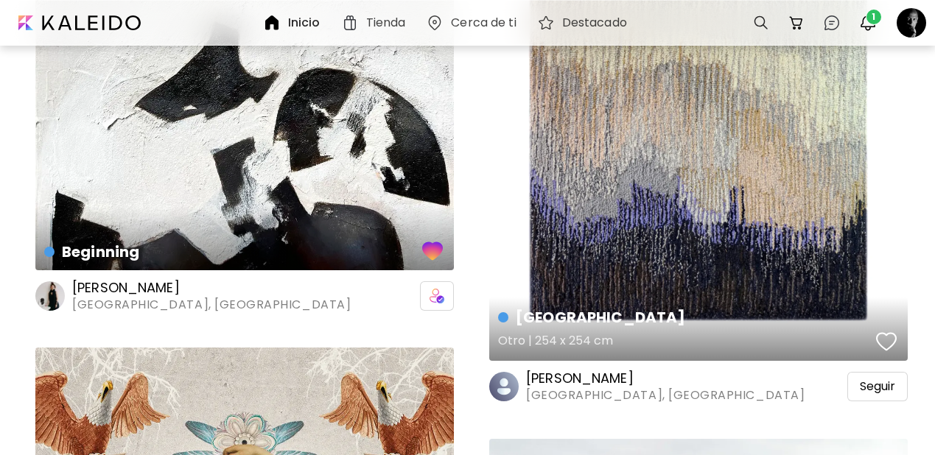
click at [883, 331] on div "button" at bounding box center [886, 342] width 21 height 22
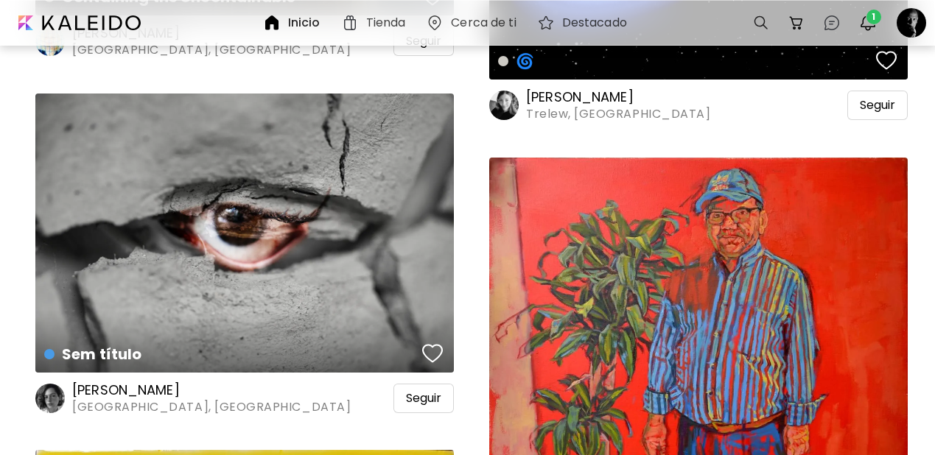
scroll to position [111651, 0]
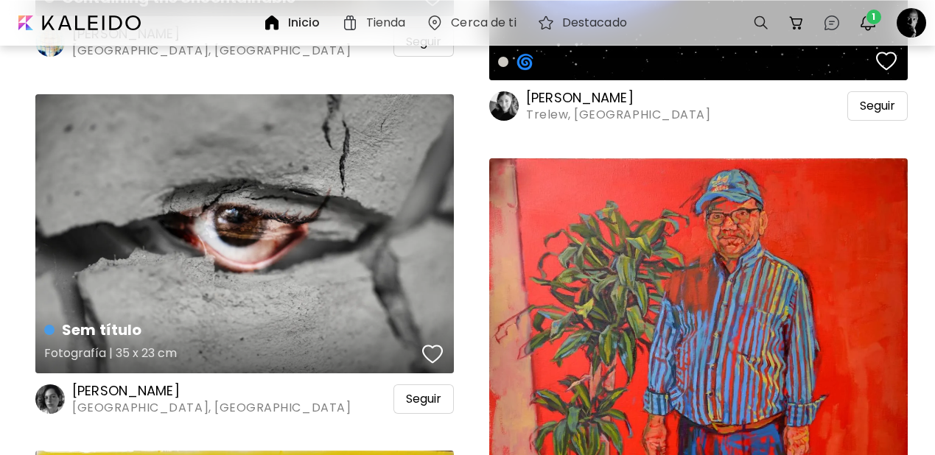
click at [427, 343] on div "button" at bounding box center [432, 354] width 21 height 22
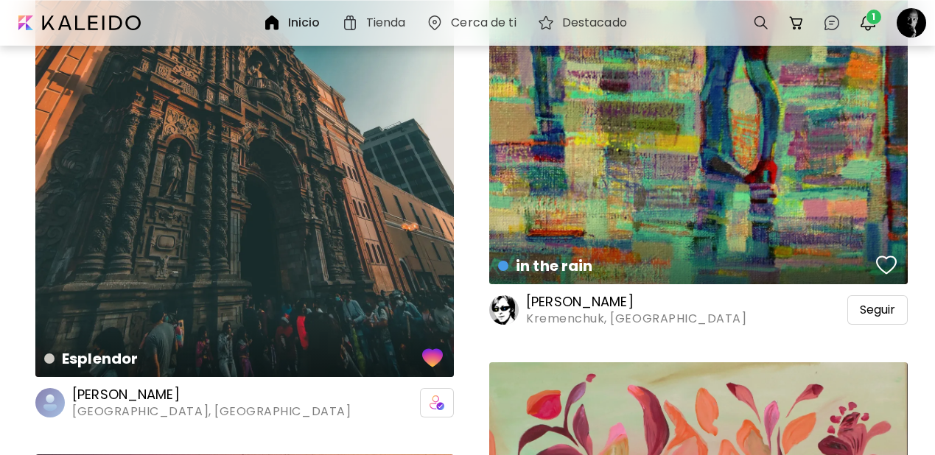
scroll to position [122321, 0]
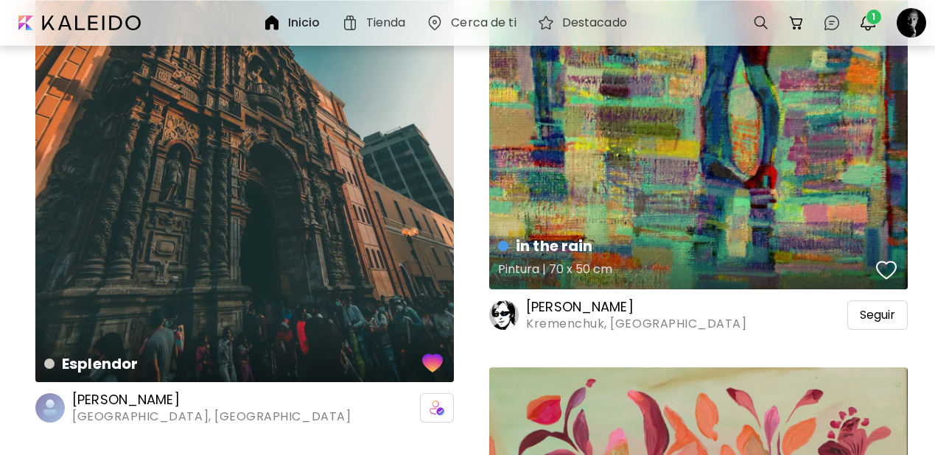
click at [887, 259] on div "button" at bounding box center [886, 270] width 21 height 22
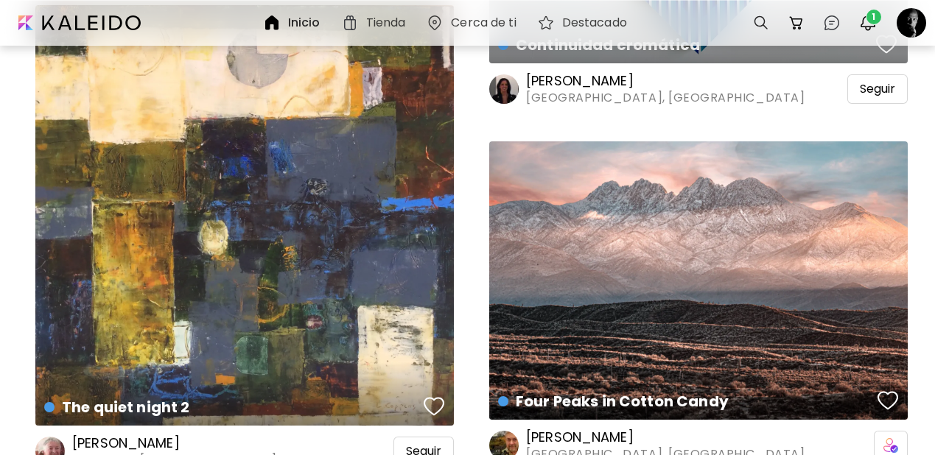
scroll to position [130323, 0]
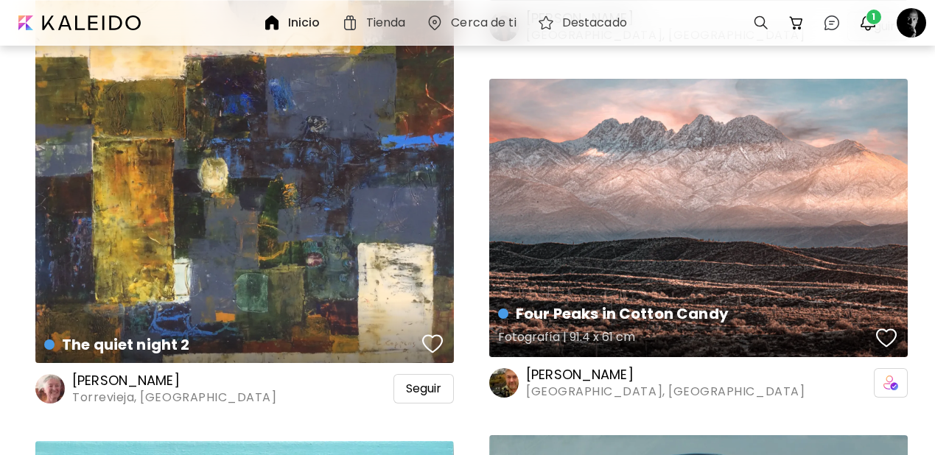
click at [879, 327] on div "button" at bounding box center [886, 338] width 21 height 22
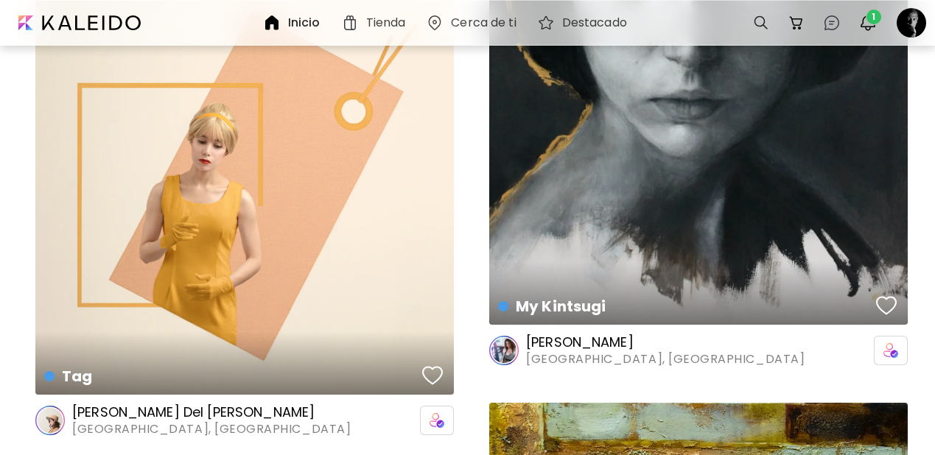
scroll to position [134786, 0]
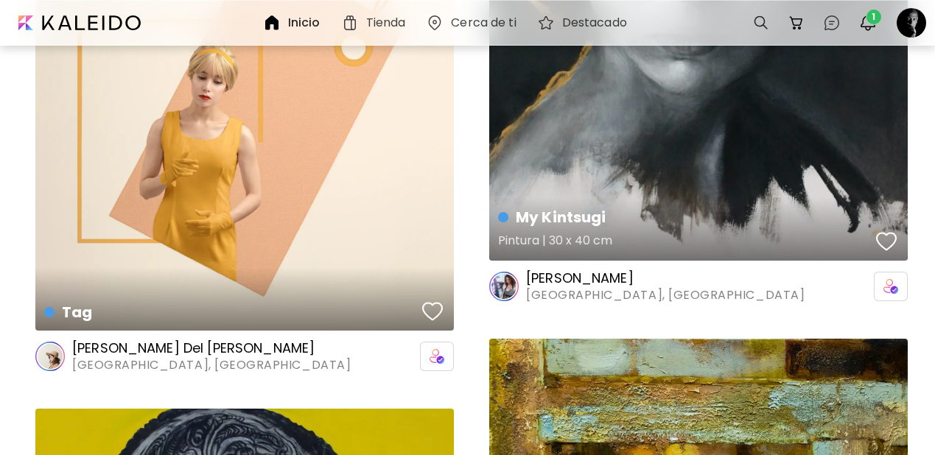
click at [878, 231] on div "button" at bounding box center [886, 242] width 21 height 22
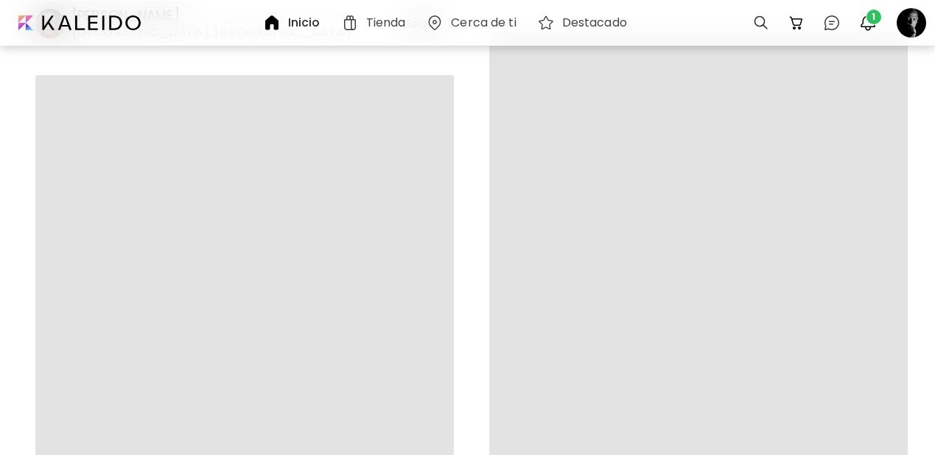
scroll to position [138757, 0]
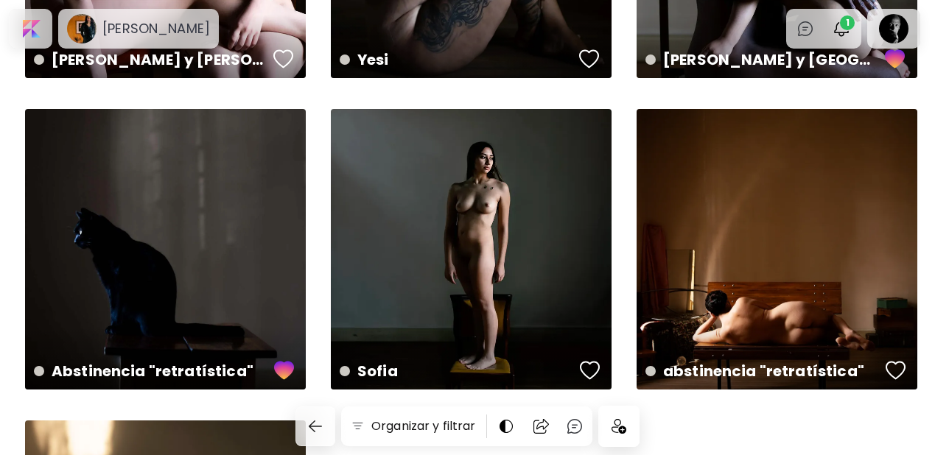
scroll to position [1222, 0]
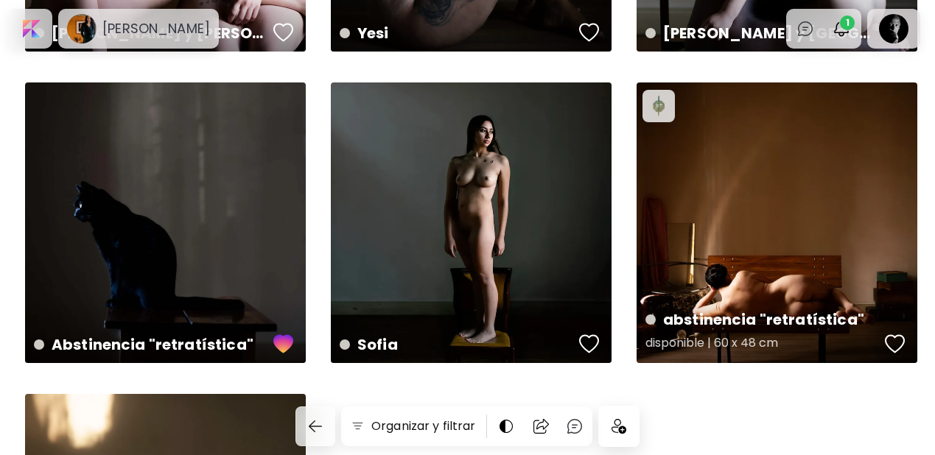
click at [896, 336] on div "button" at bounding box center [895, 344] width 21 height 22
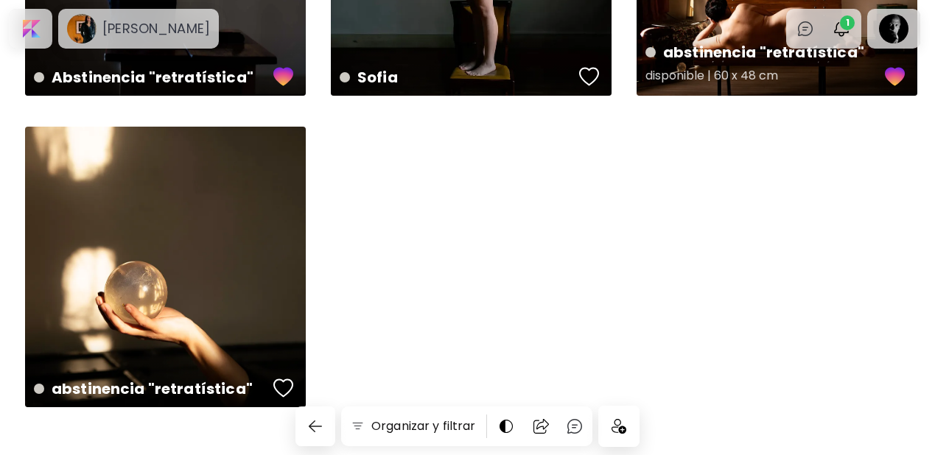
scroll to position [1523, 0]
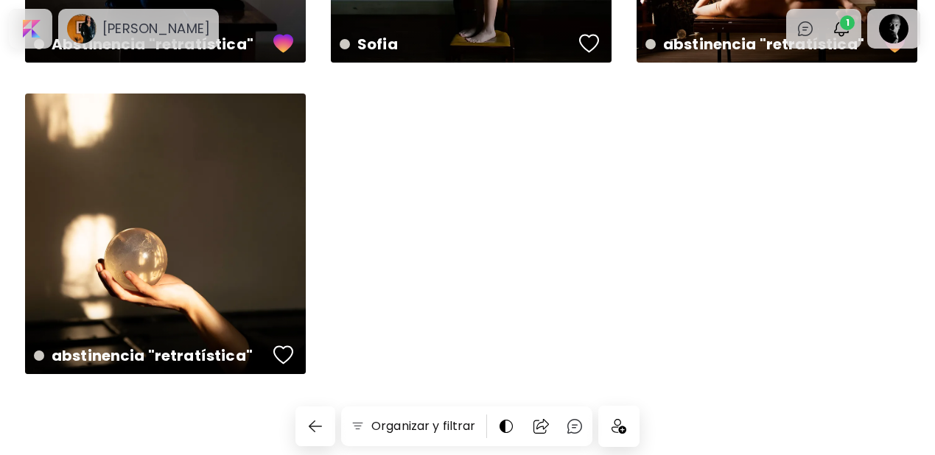
click at [623, 424] on img at bounding box center [619, 426] width 15 height 15
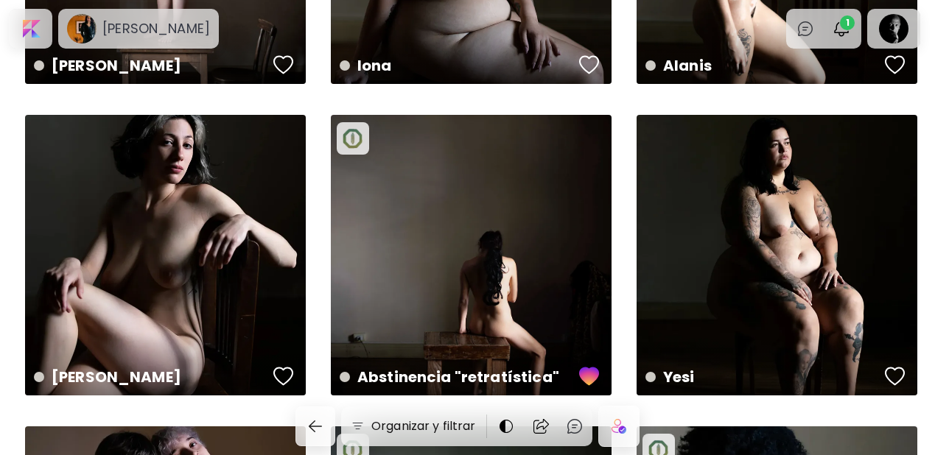
scroll to position [577, 0]
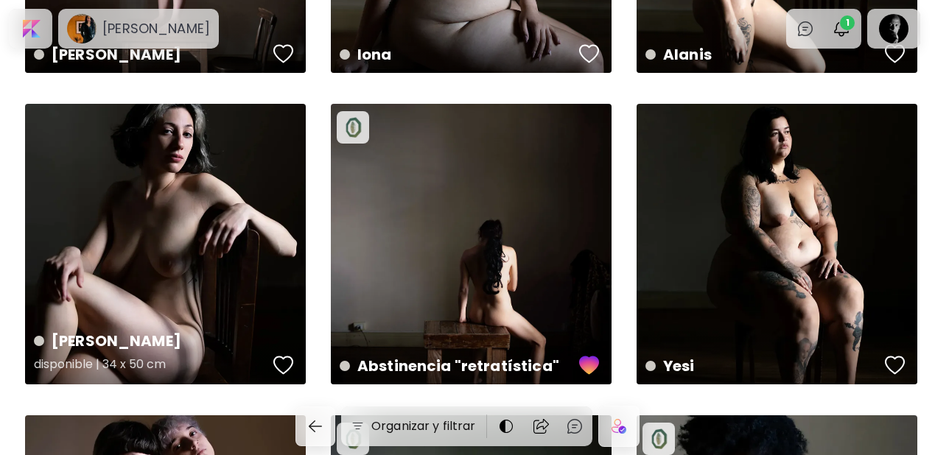
click at [280, 357] on div "button" at bounding box center [283, 365] width 21 height 22
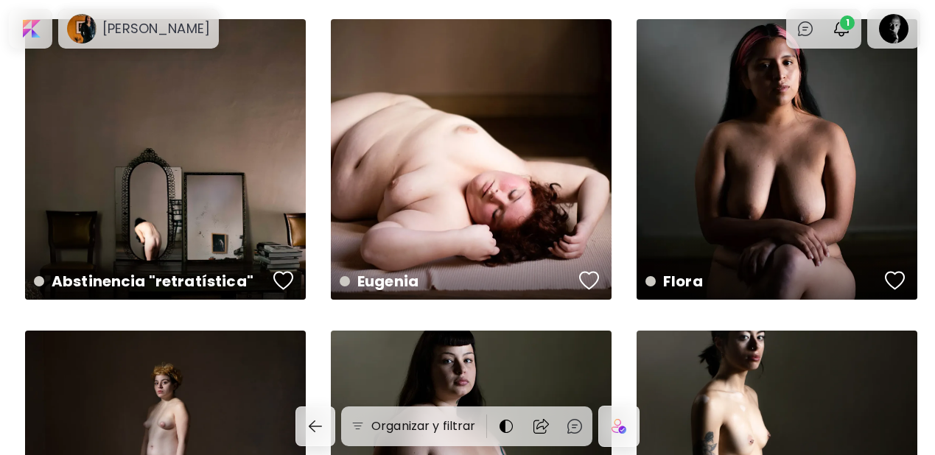
scroll to position [0, 0]
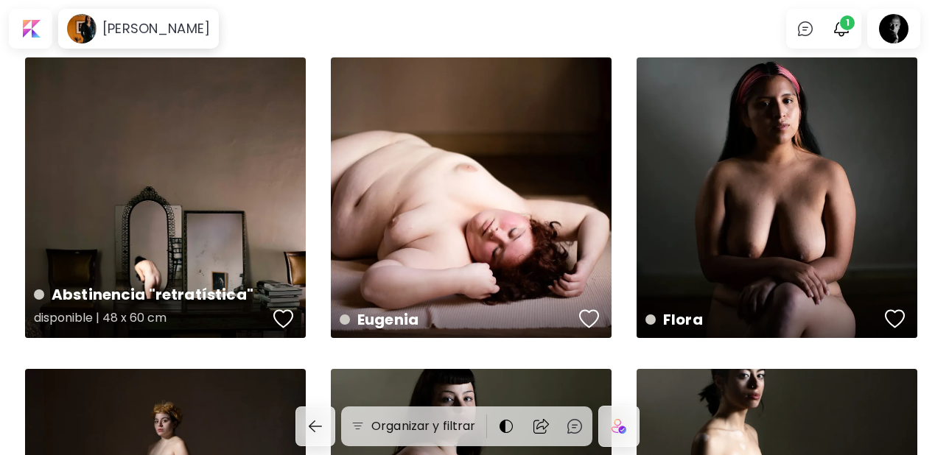
click at [284, 320] on div "button" at bounding box center [283, 319] width 21 height 22
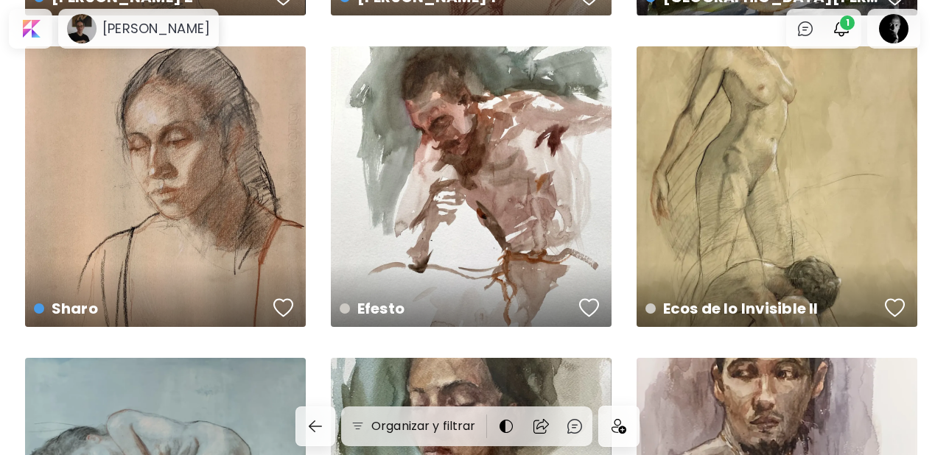
scroll to position [326, 0]
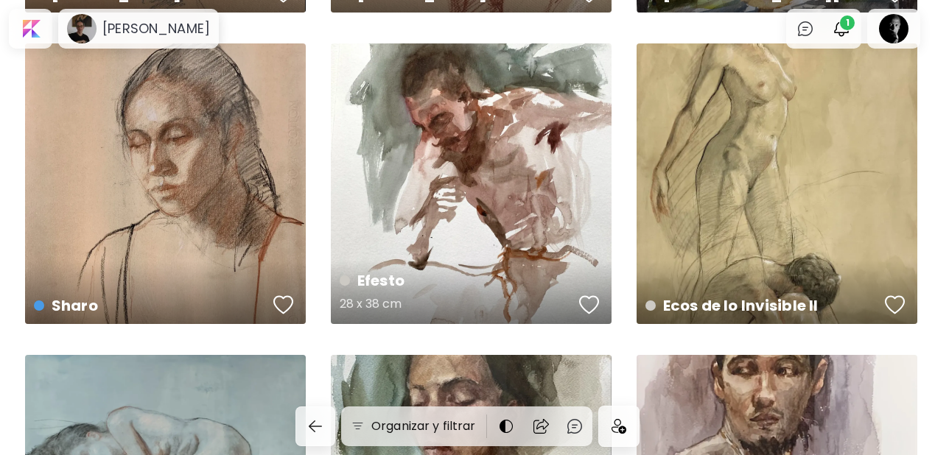
drag, startPoint x: 584, startPoint y: 304, endPoint x: 596, endPoint y: 296, distance: 13.9
click at [584, 304] on div "button" at bounding box center [589, 305] width 21 height 22
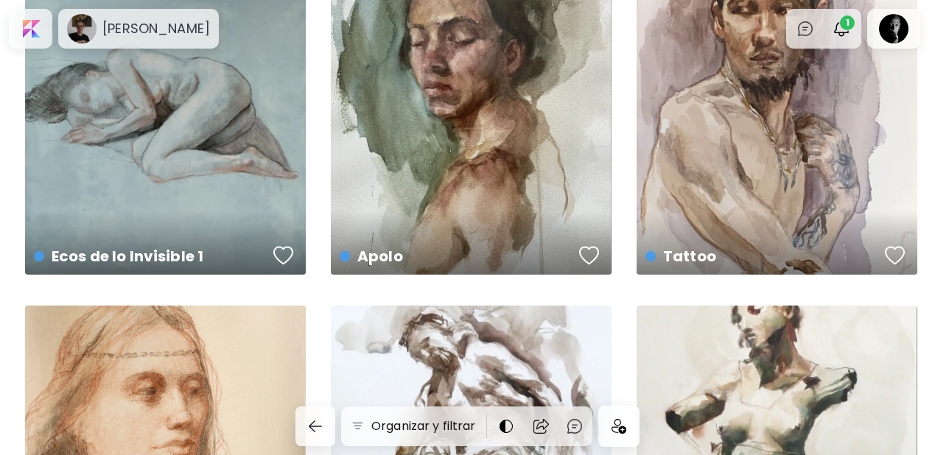
scroll to position [690, 0]
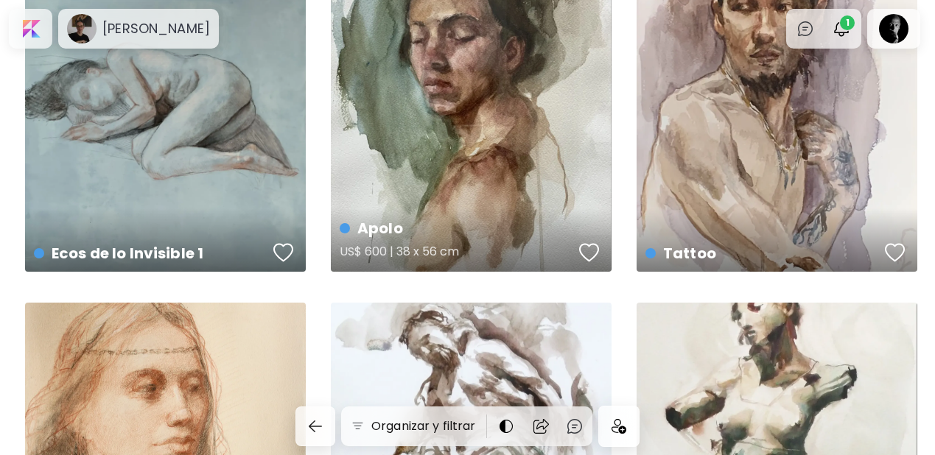
drag, startPoint x: 579, startPoint y: 254, endPoint x: 593, endPoint y: 251, distance: 14.3
click at [580, 254] on div "button" at bounding box center [589, 253] width 21 height 22
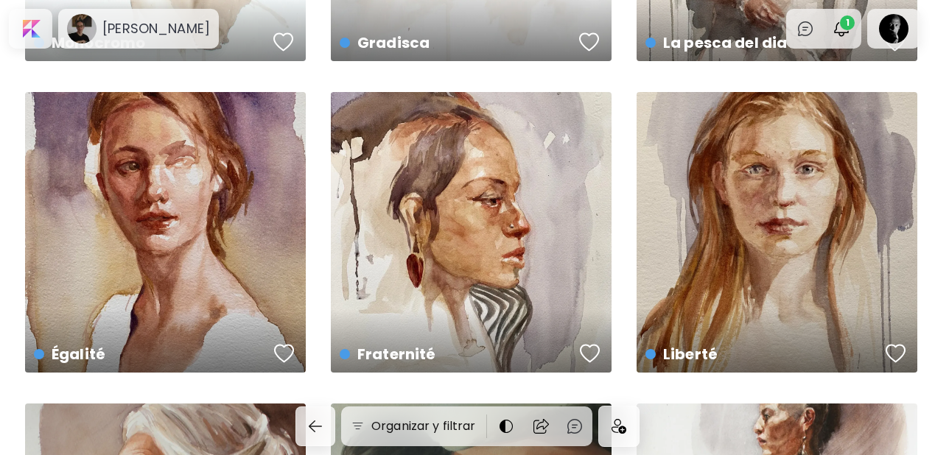
scroll to position [1525, 0]
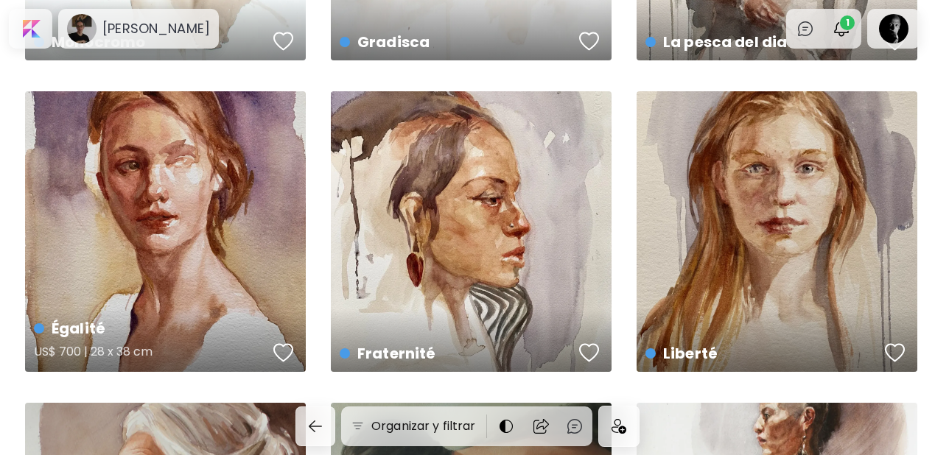
click at [281, 345] on div "button" at bounding box center [283, 353] width 21 height 22
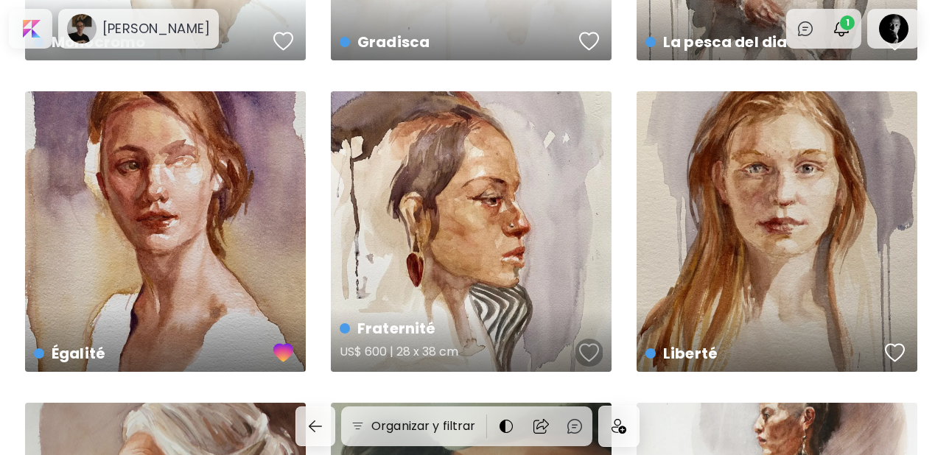
click at [584, 346] on div "button" at bounding box center [589, 353] width 21 height 22
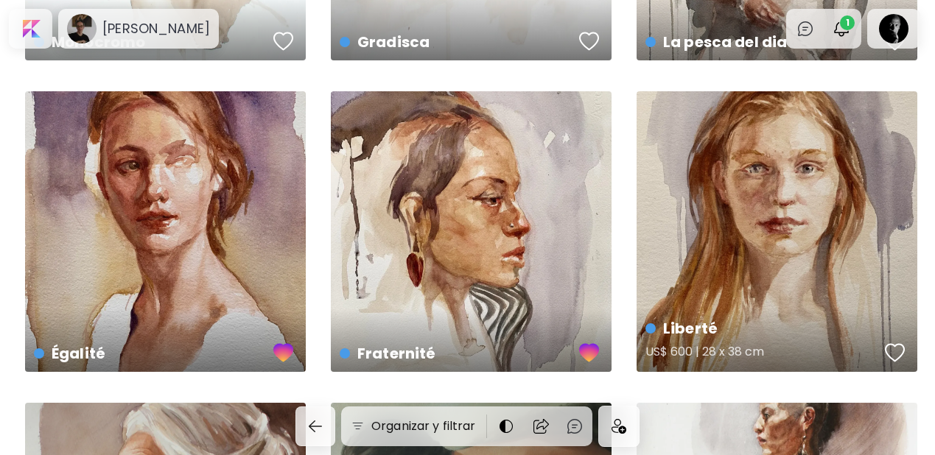
click at [892, 346] on div "button" at bounding box center [895, 353] width 21 height 22
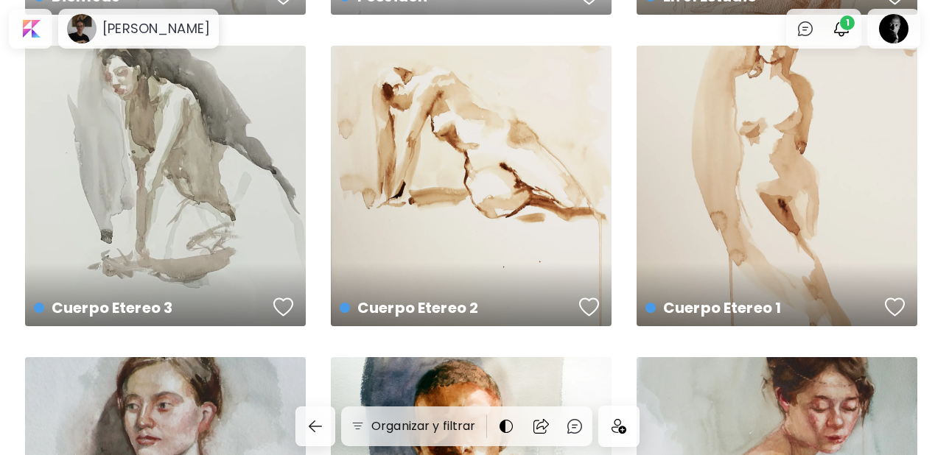
scroll to position [2509, 0]
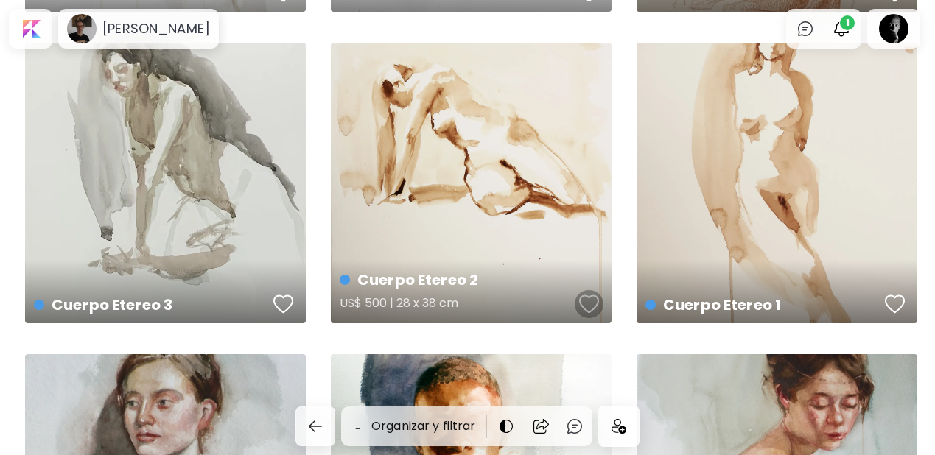
click at [587, 306] on div "button" at bounding box center [589, 304] width 21 height 22
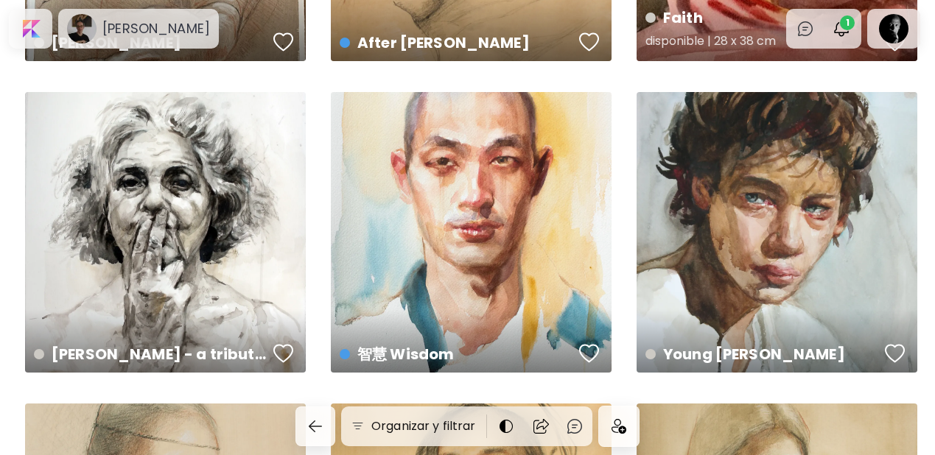
scroll to position [4381, 0]
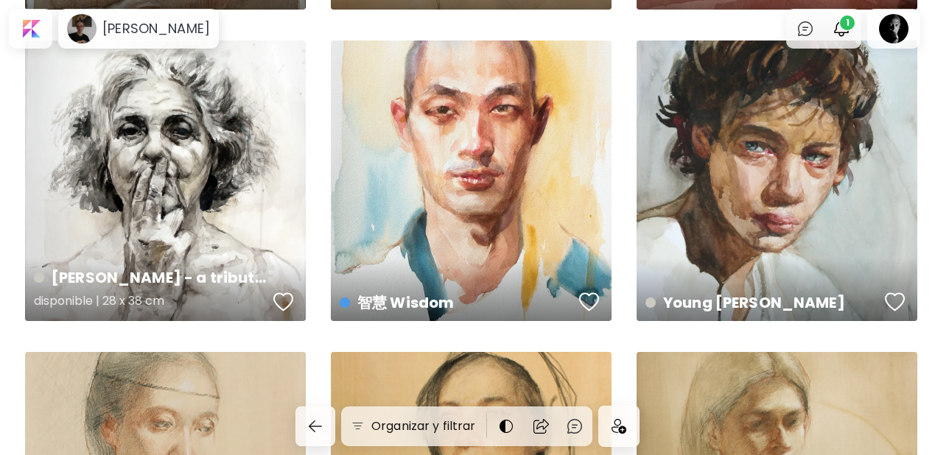
click at [276, 299] on div "button" at bounding box center [283, 302] width 21 height 22
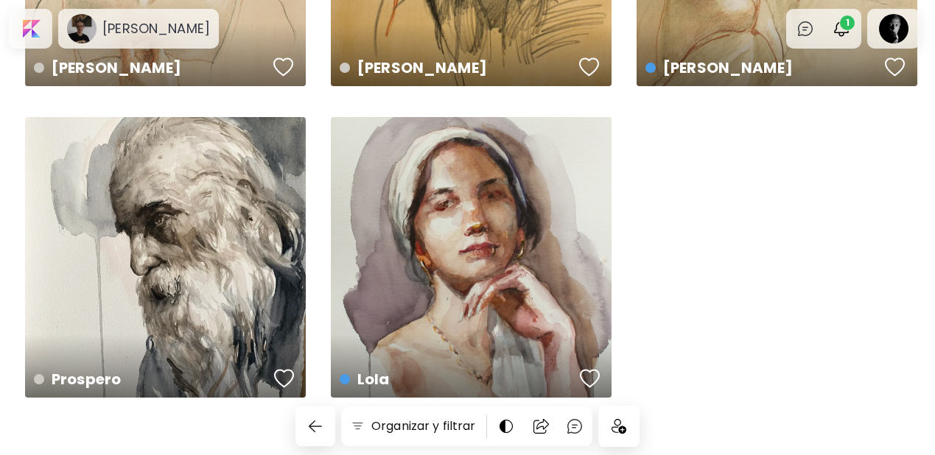
scroll to position [4951, 0]
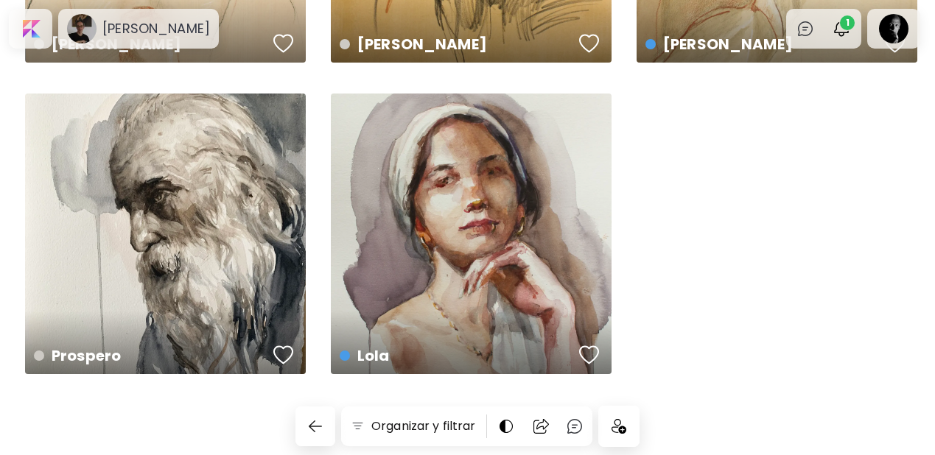
click at [612, 435] on div at bounding box center [619, 427] width 40 height 40
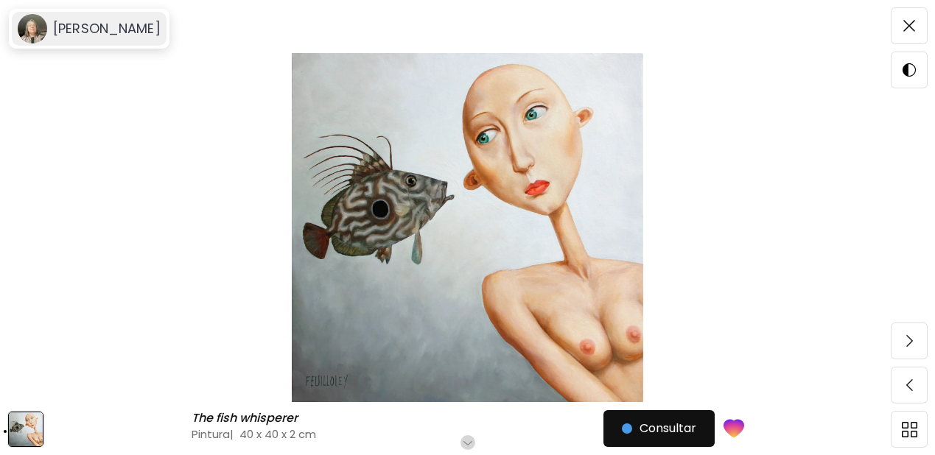
click at [100, 29] on h6 "Myriam FEUILLOLEY" at bounding box center [107, 29] width 108 height 18
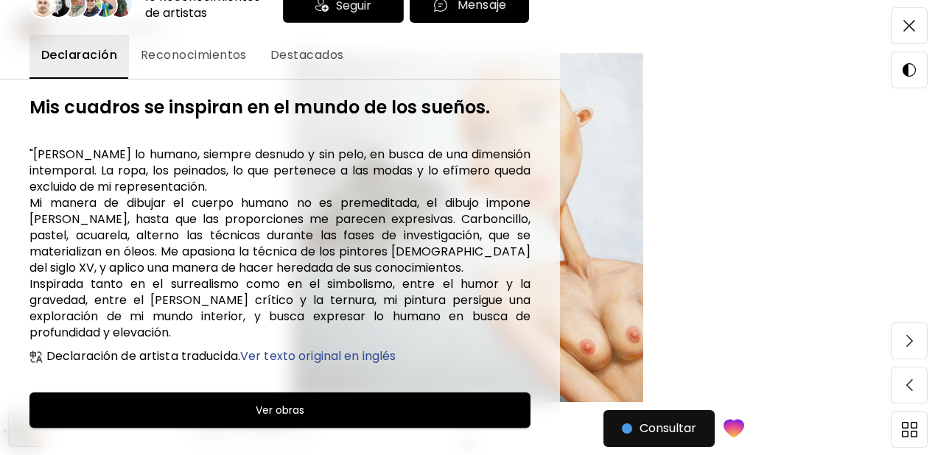
scroll to position [131, 0]
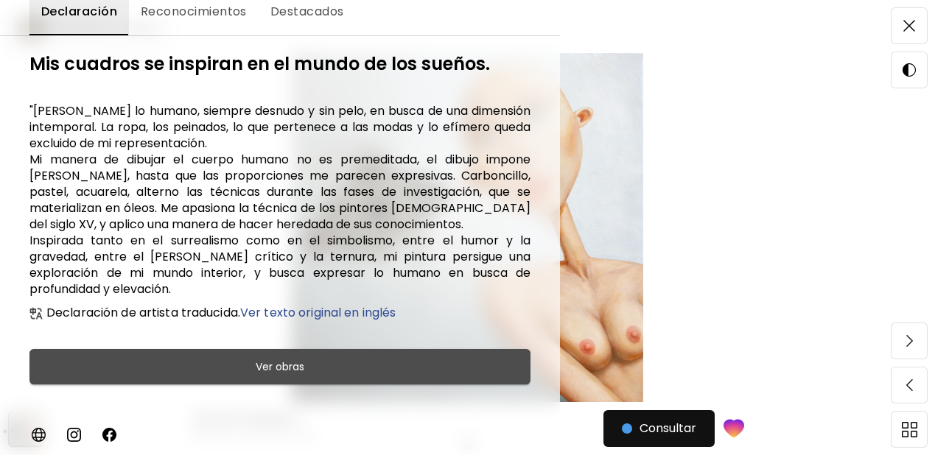
click at [282, 368] on h6 "Ver obras" at bounding box center [280, 367] width 49 height 18
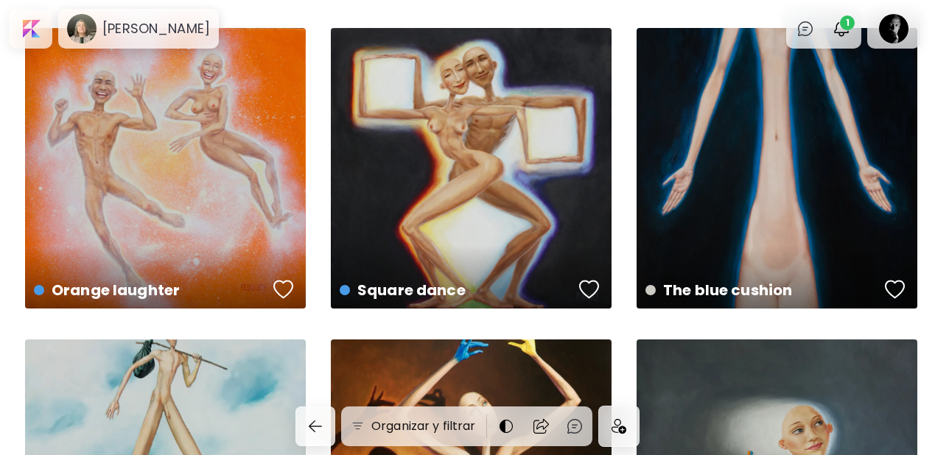
scroll to position [30, 0]
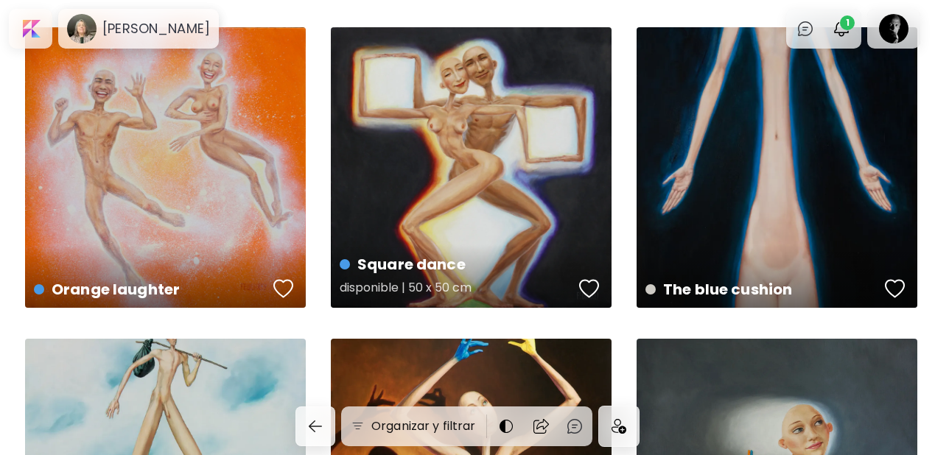
click at [598, 286] on div "button" at bounding box center [589, 289] width 21 height 22
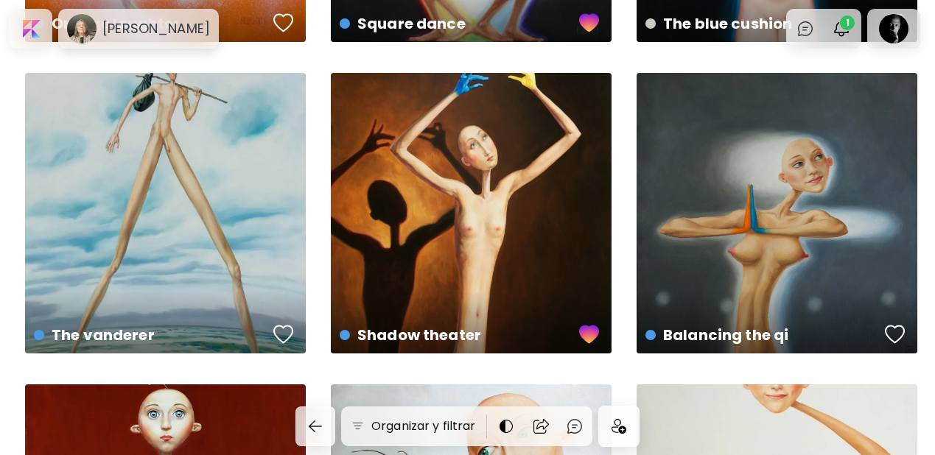
scroll to position [298, 0]
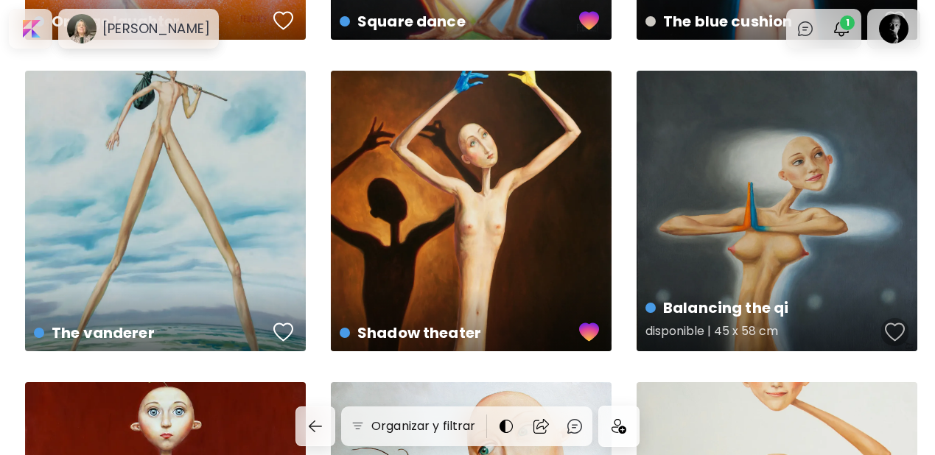
click at [893, 331] on div "button" at bounding box center [895, 332] width 21 height 22
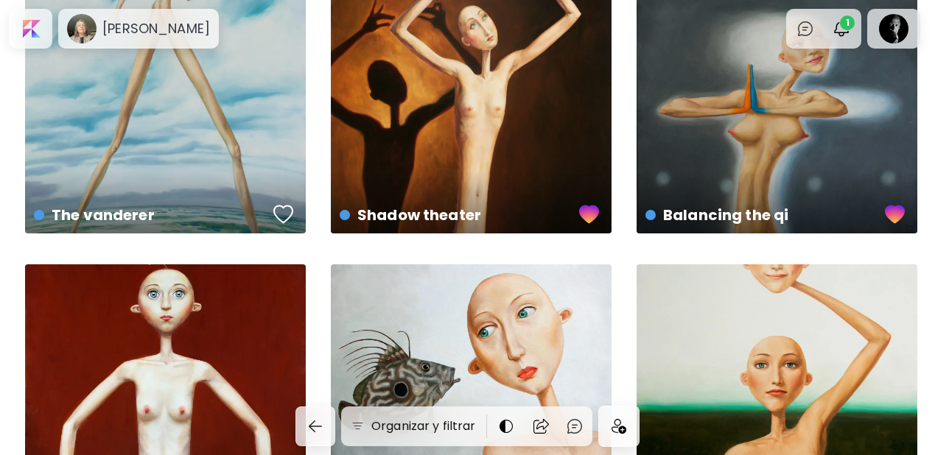
scroll to position [587, 0]
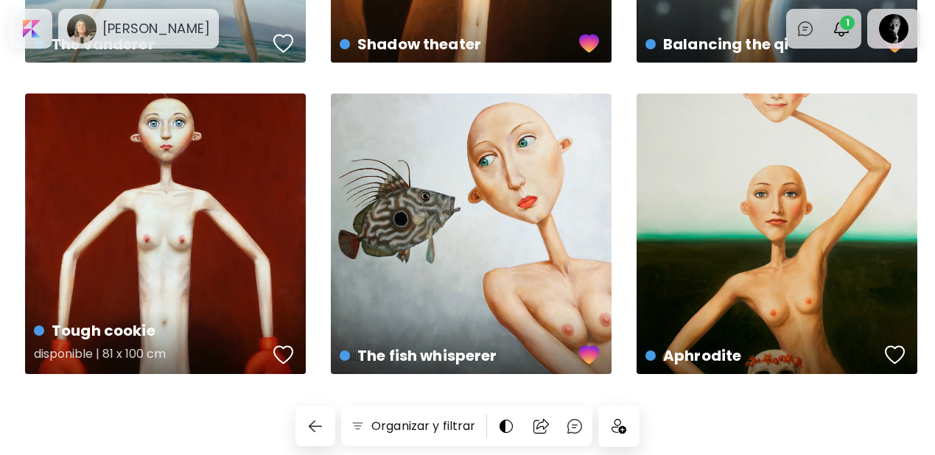
click at [279, 349] on div "button" at bounding box center [283, 355] width 21 height 22
click at [618, 435] on div at bounding box center [619, 427] width 40 height 40
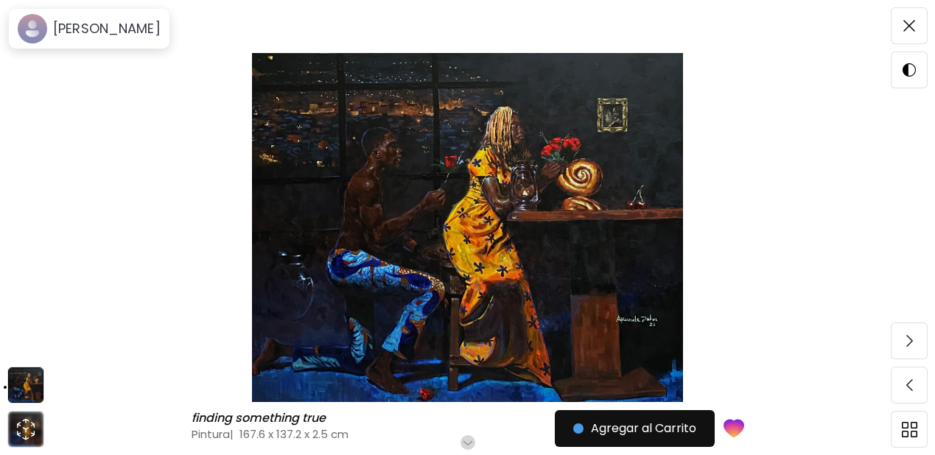
scroll to position [1, 0]
click at [111, 35] on h6 "[PERSON_NAME]" at bounding box center [107, 29] width 108 height 18
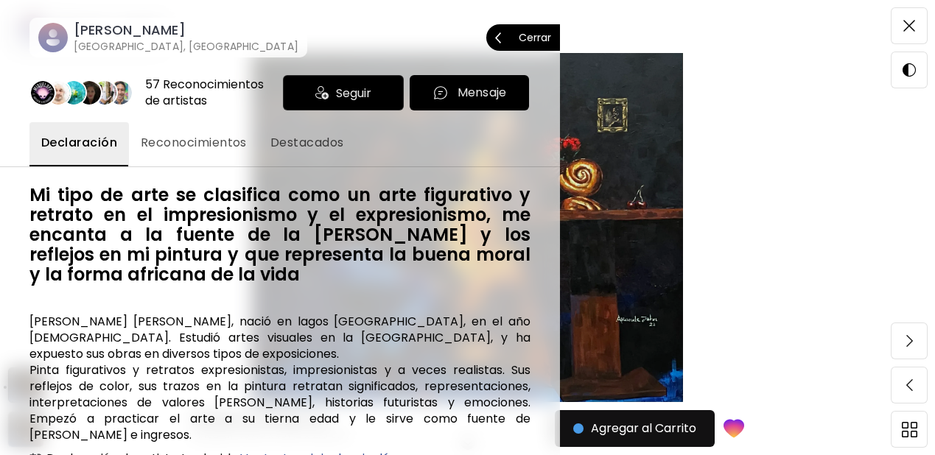
scroll to position [130, 0]
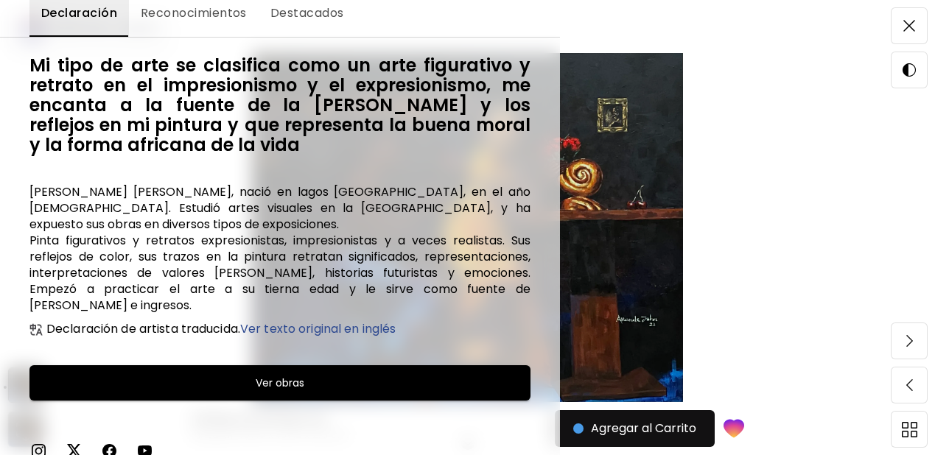
drag, startPoint x: 274, startPoint y: 371, endPoint x: 682, endPoint y: 209, distance: 438.3
click at [273, 374] on h6 "Ver obras" at bounding box center [280, 383] width 49 height 18
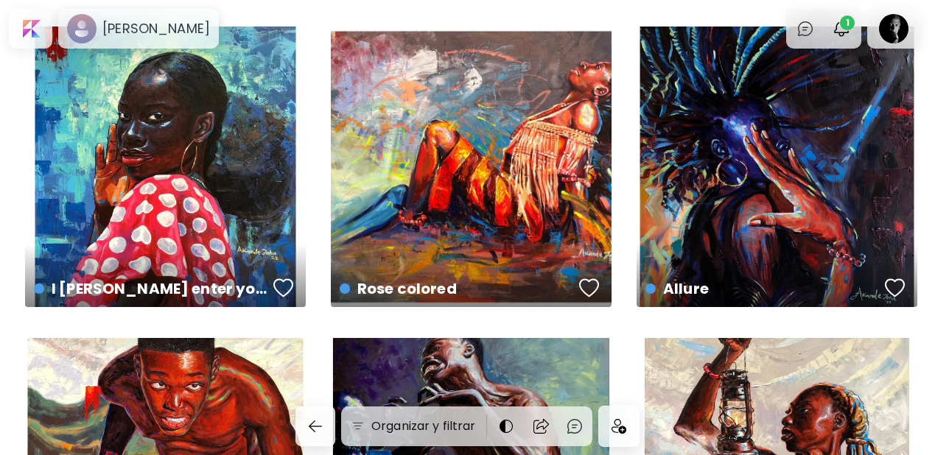
scroll to position [1904, 0]
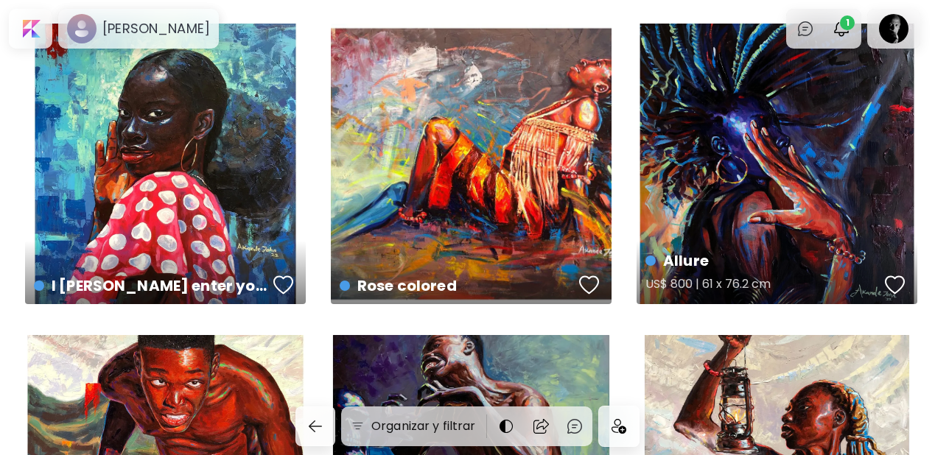
click at [895, 279] on div "button" at bounding box center [895, 285] width 21 height 22
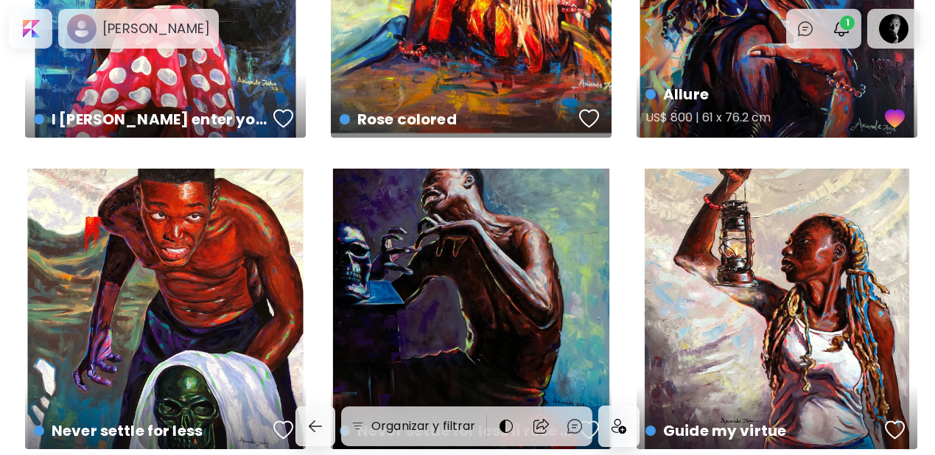
scroll to position [2146, 0]
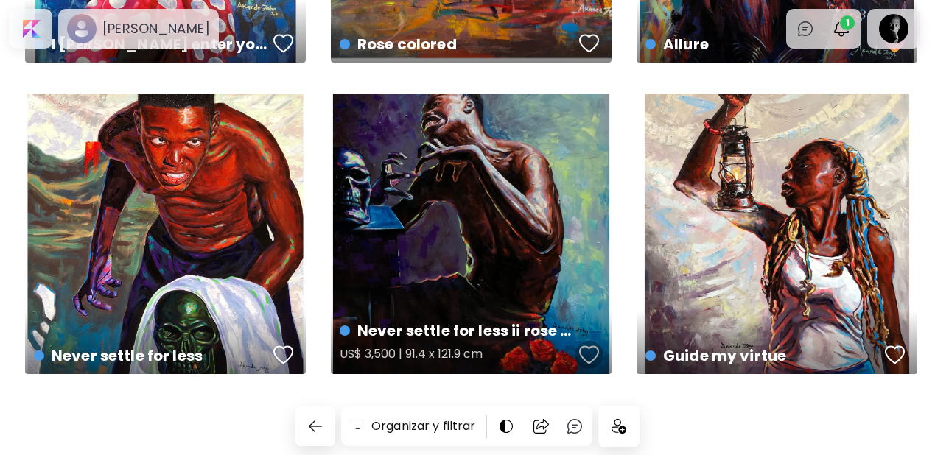
click at [596, 354] on div "button" at bounding box center [589, 355] width 21 height 22
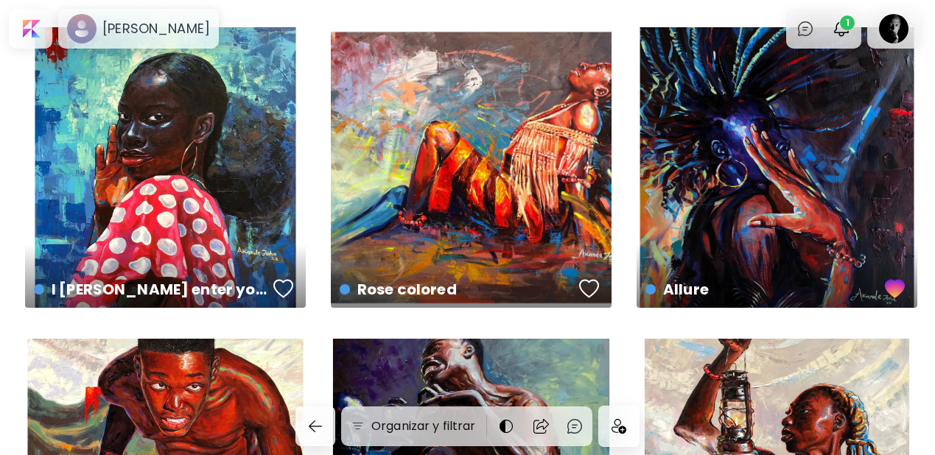
scroll to position [1898, 0]
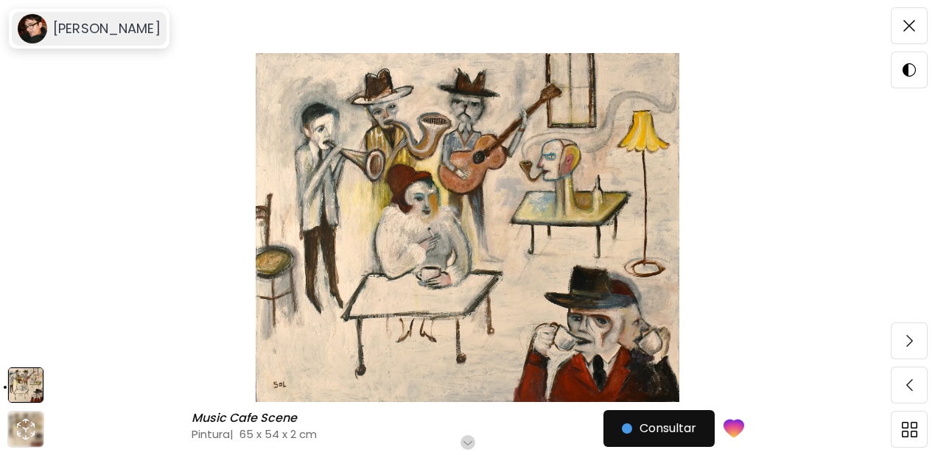
click at [85, 38] on div "[PERSON_NAME]" at bounding box center [89, 29] width 155 height 34
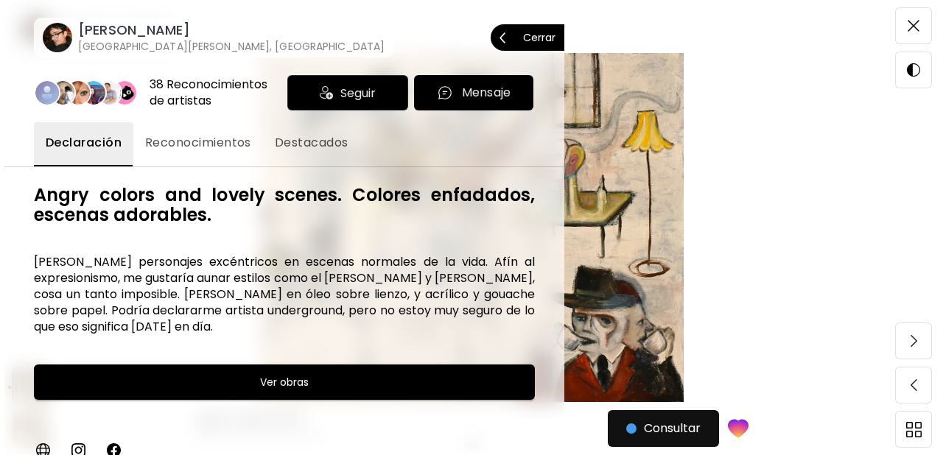
scroll to position [17, 0]
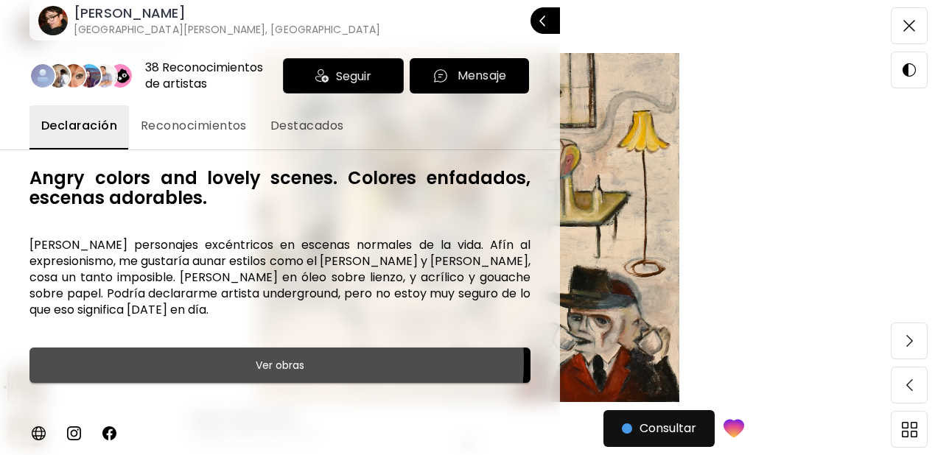
click at [271, 357] on h6 "Ver obras" at bounding box center [280, 366] width 49 height 18
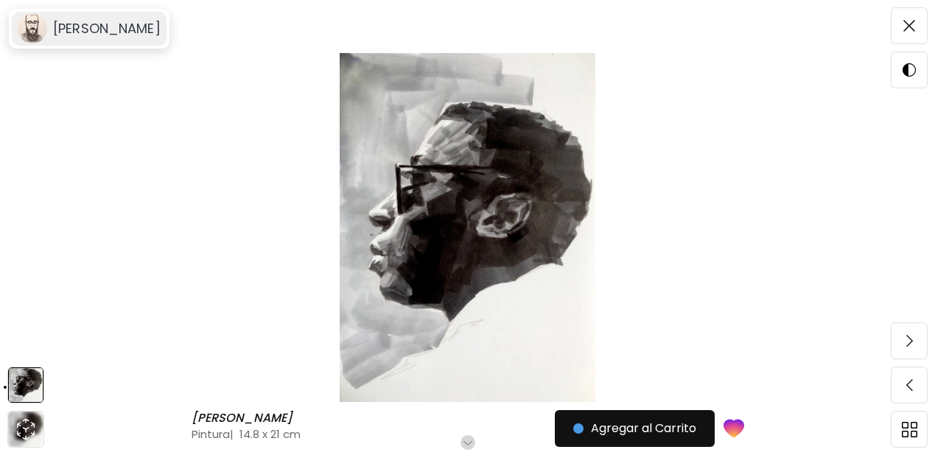
click at [103, 39] on div "Dylan Sara" at bounding box center [89, 29] width 155 height 34
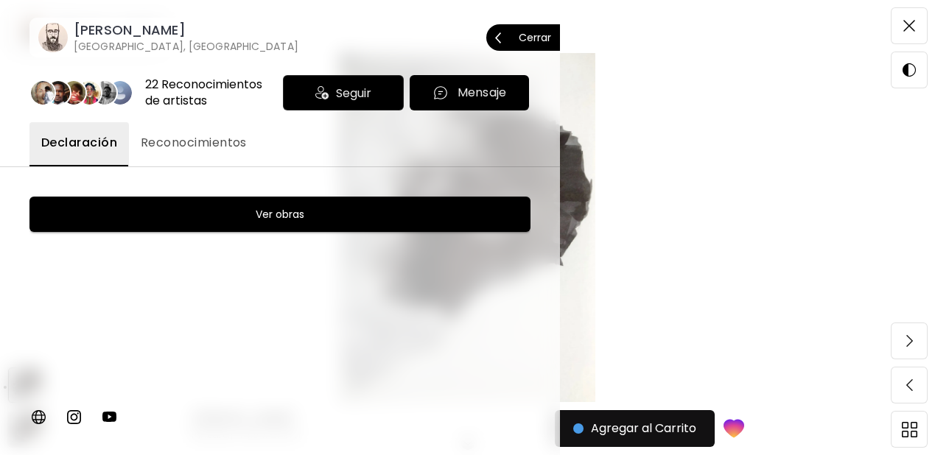
drag, startPoint x: 287, startPoint y: 225, endPoint x: 436, endPoint y: 221, distance: 148.9
click at [287, 225] on button "Ver obras" at bounding box center [279, 214] width 501 height 35
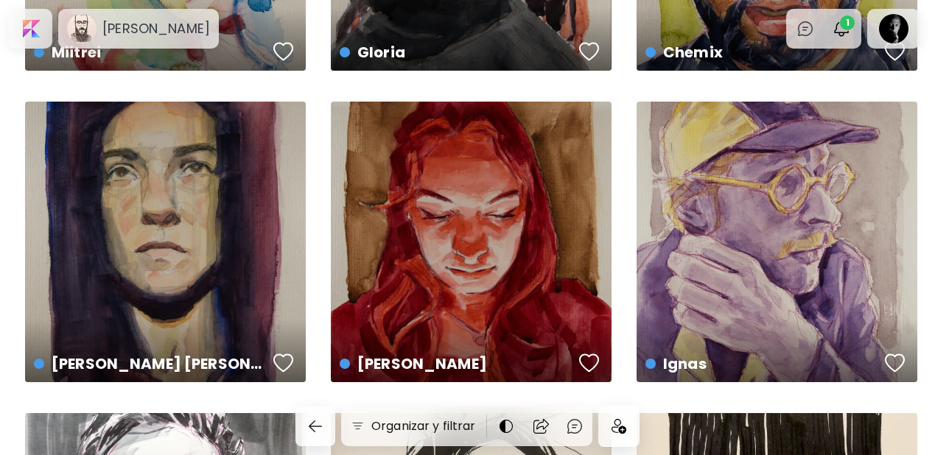
scroll to position [1516, 0]
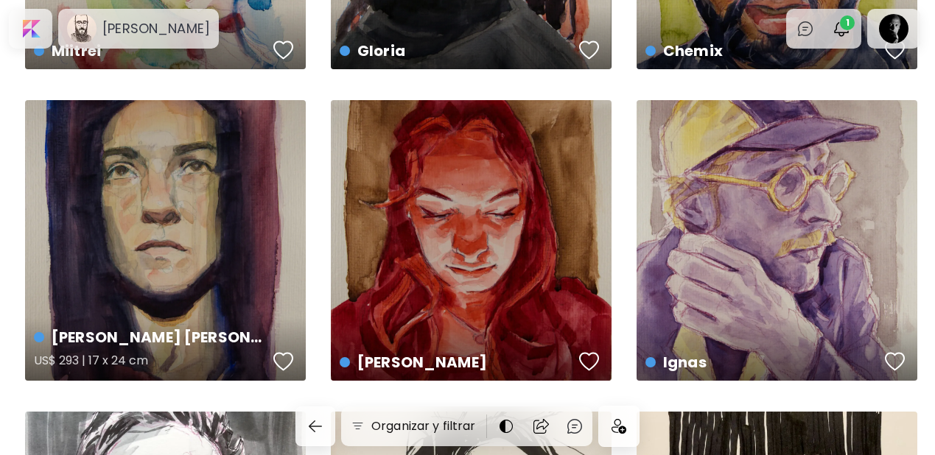
click at [288, 358] on div "button" at bounding box center [283, 362] width 21 height 22
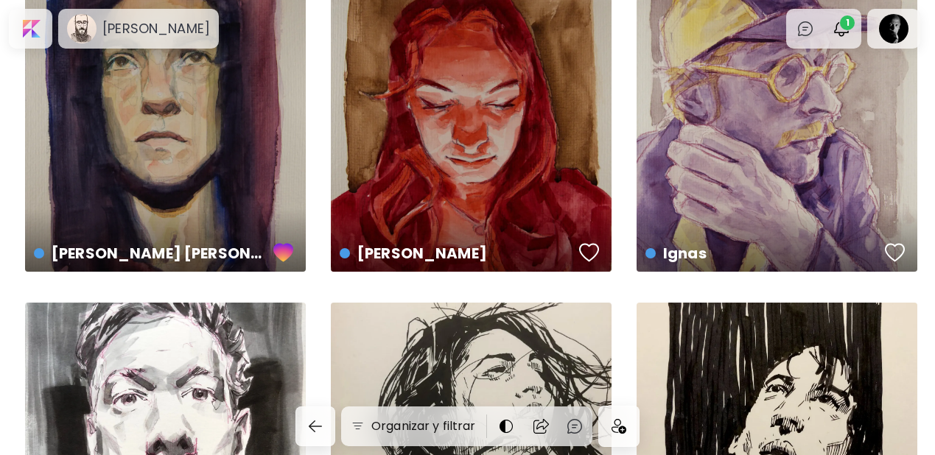
scroll to position [1806, 0]
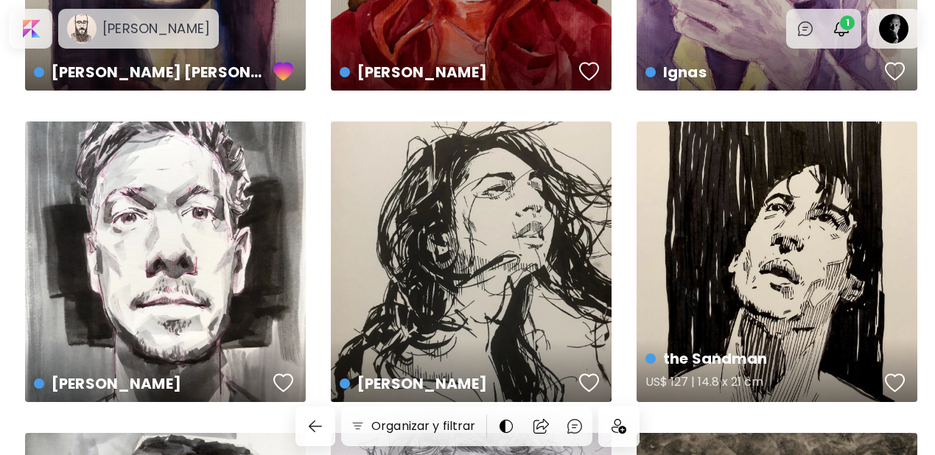
click at [897, 378] on div "button" at bounding box center [895, 383] width 21 height 22
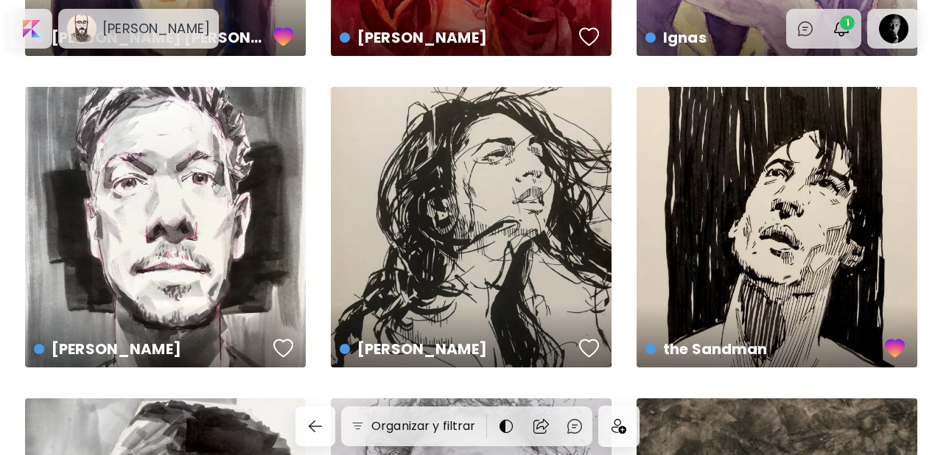
scroll to position [1843, 0]
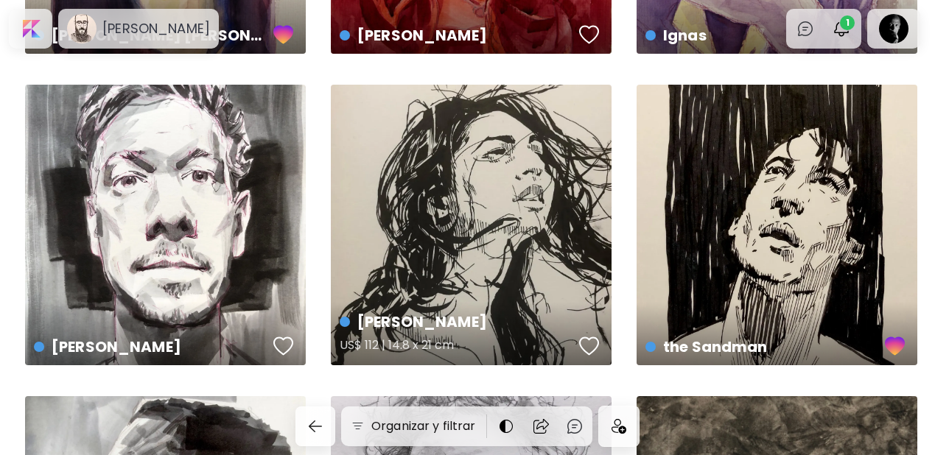
click at [584, 343] on div "button" at bounding box center [589, 346] width 21 height 22
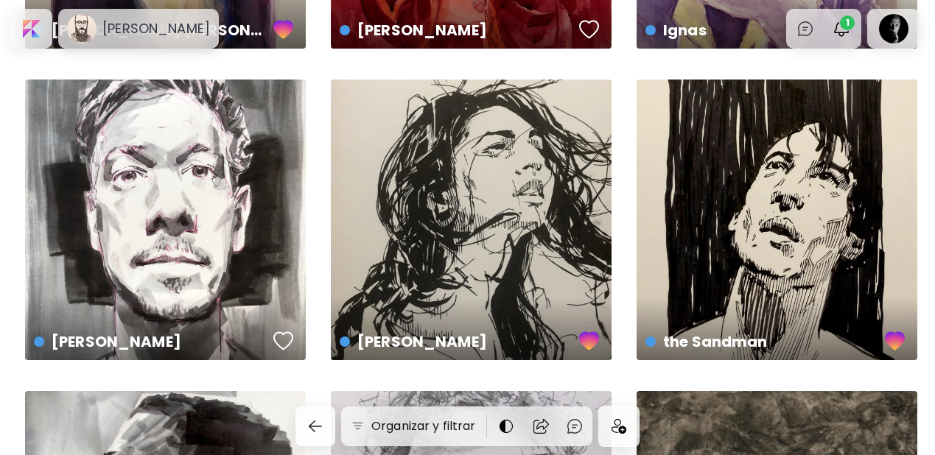
scroll to position [1974, 0]
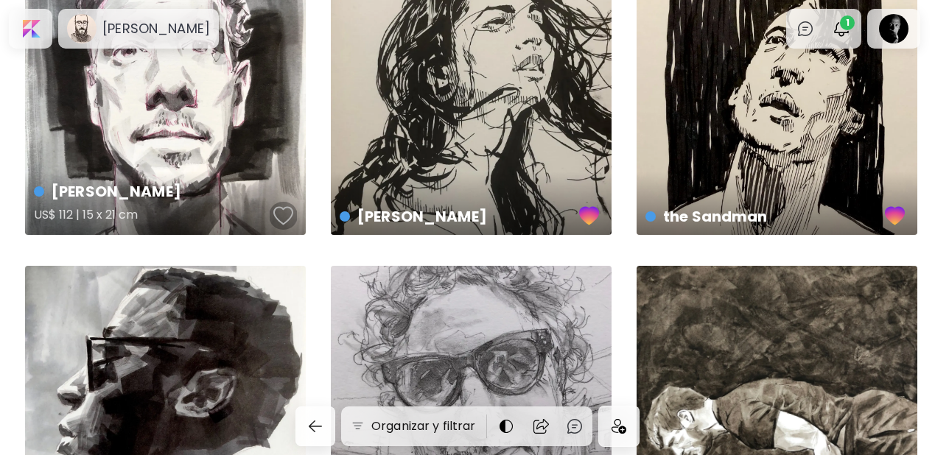
click at [287, 214] on div "button" at bounding box center [283, 216] width 21 height 22
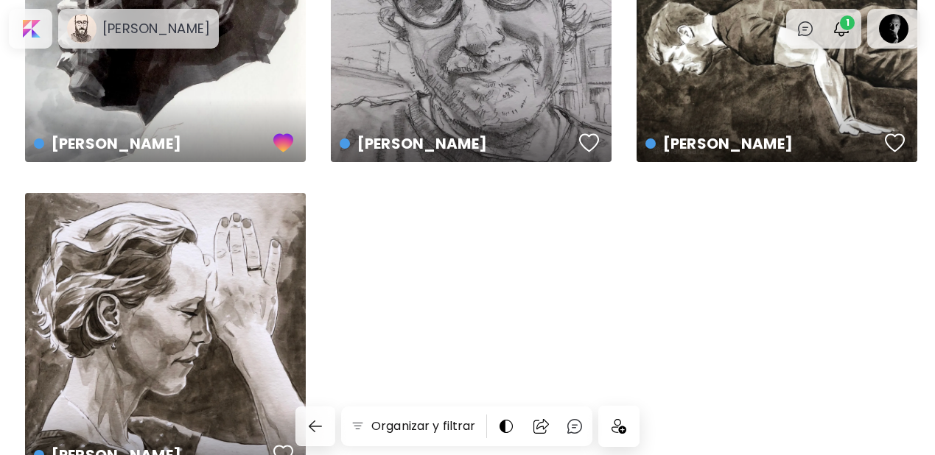
scroll to position [2457, 0]
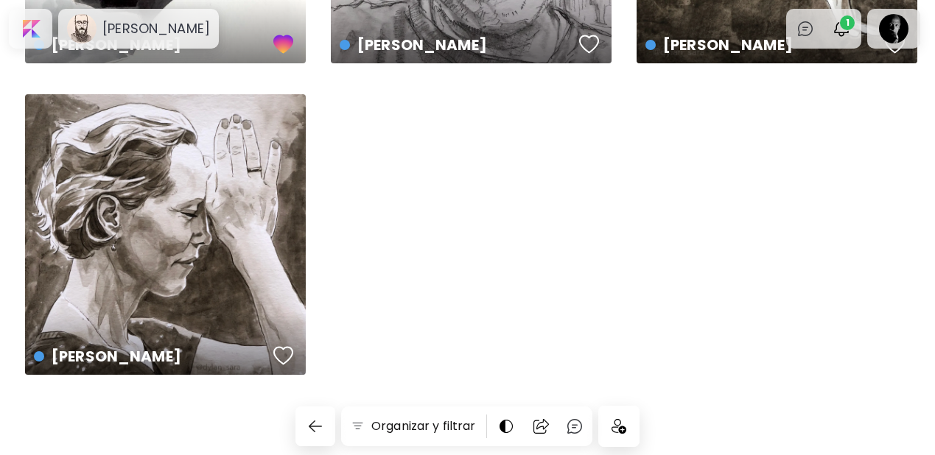
click at [618, 430] on img at bounding box center [619, 426] width 15 height 15
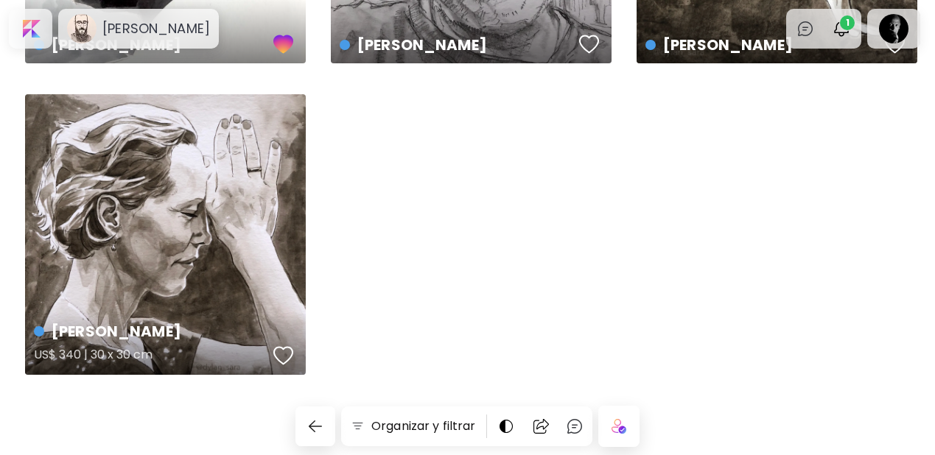
click at [284, 356] on div "button" at bounding box center [283, 356] width 21 height 22
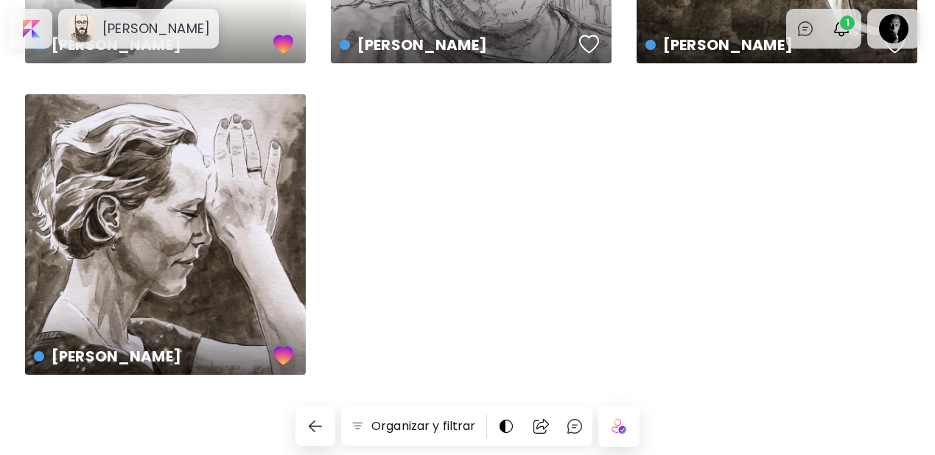
click at [626, 424] on img at bounding box center [619, 426] width 15 height 15
click at [630, 427] on div at bounding box center [619, 427] width 40 height 40
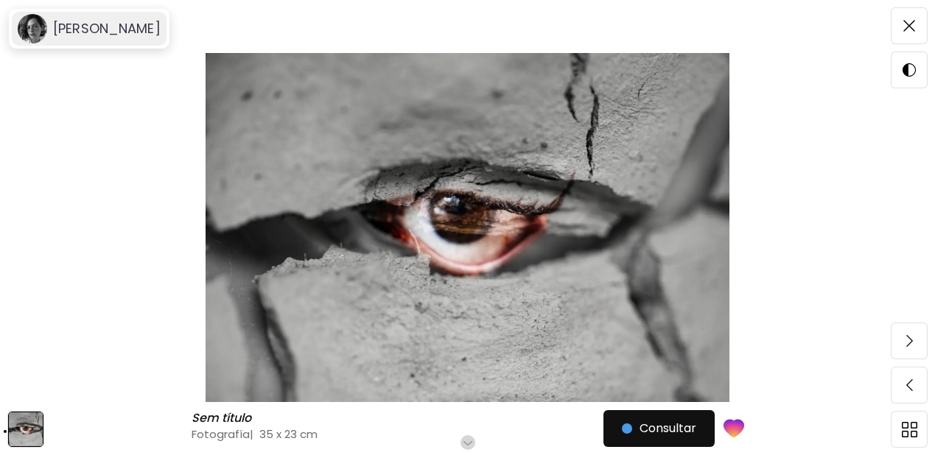
click at [83, 35] on h6 "[PERSON_NAME]" at bounding box center [107, 29] width 108 height 18
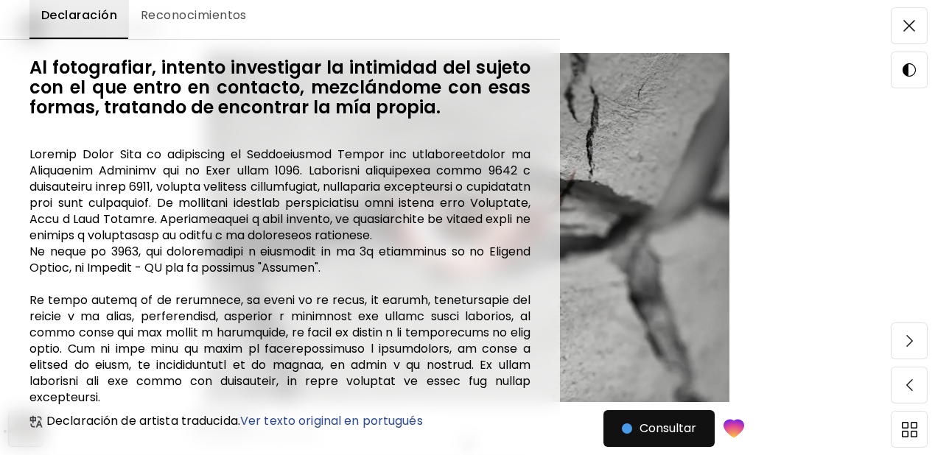
scroll to position [252, 0]
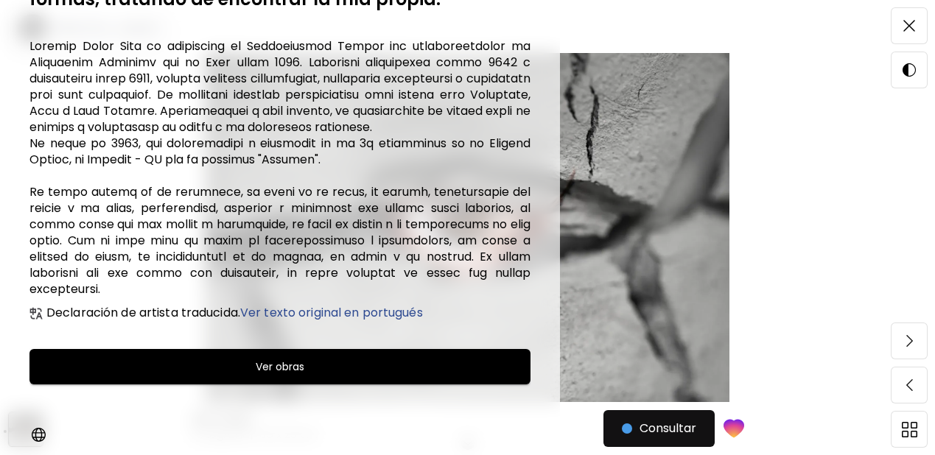
click at [289, 372] on h6 "Ver obras" at bounding box center [280, 367] width 49 height 18
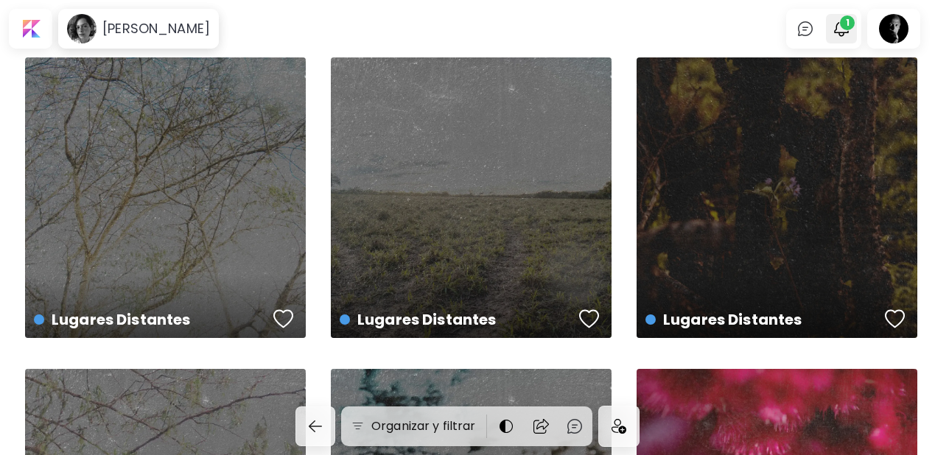
click at [853, 28] on span "1" at bounding box center [847, 22] width 15 height 15
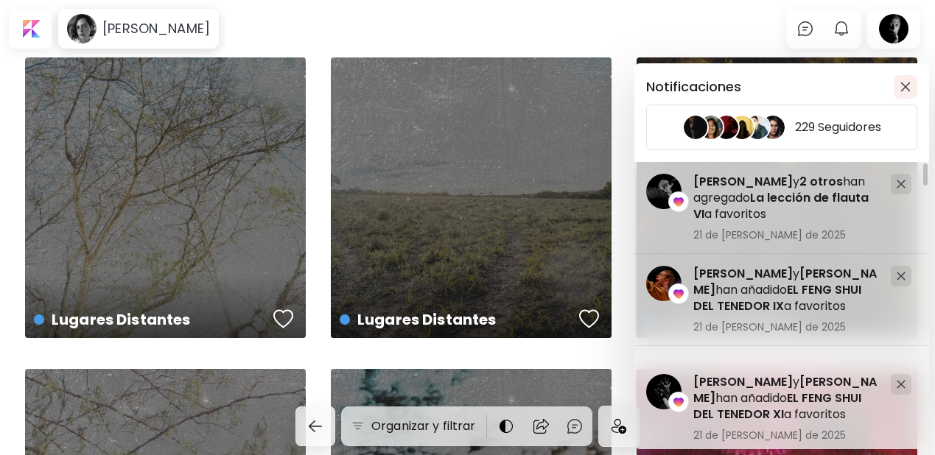
click at [899, 86] on span "button" at bounding box center [906, 87] width 16 height 10
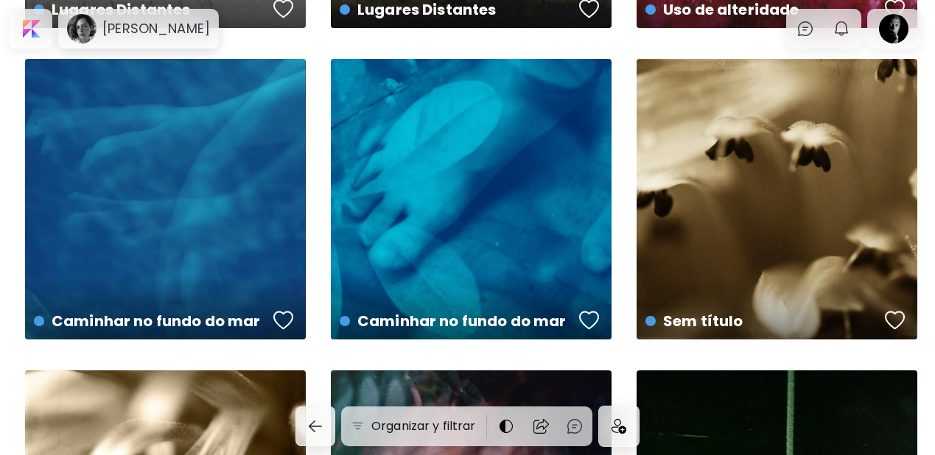
scroll to position [623, 0]
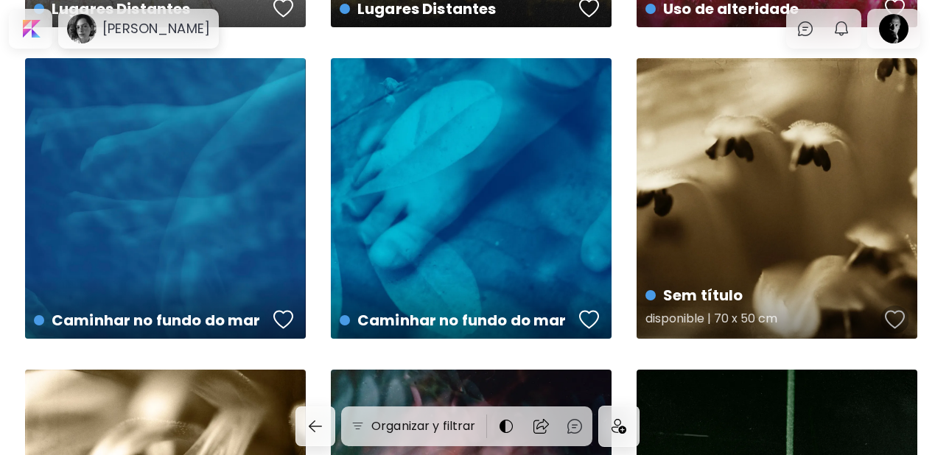
click at [893, 320] on div "button" at bounding box center [895, 320] width 21 height 22
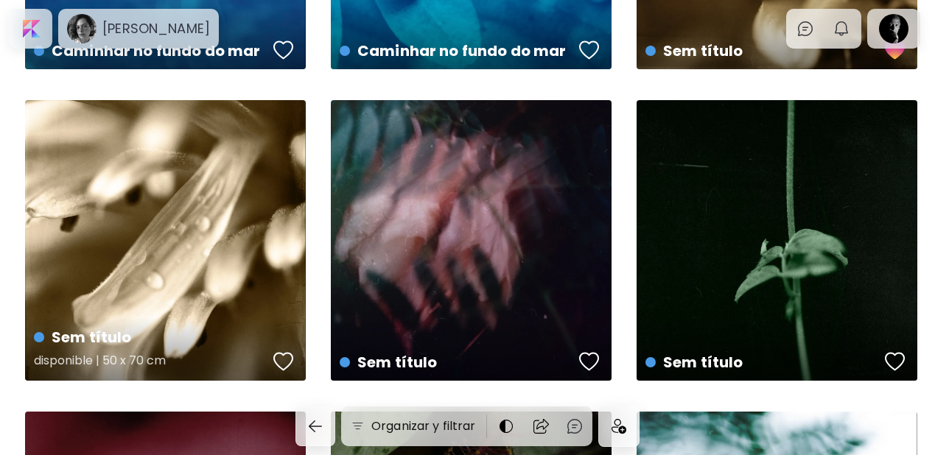
click at [287, 363] on div "button" at bounding box center [283, 362] width 21 height 22
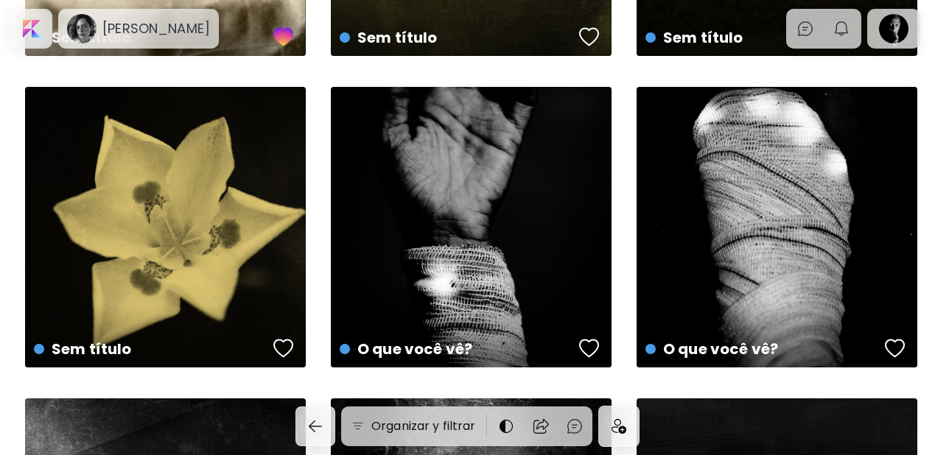
scroll to position [1842, 0]
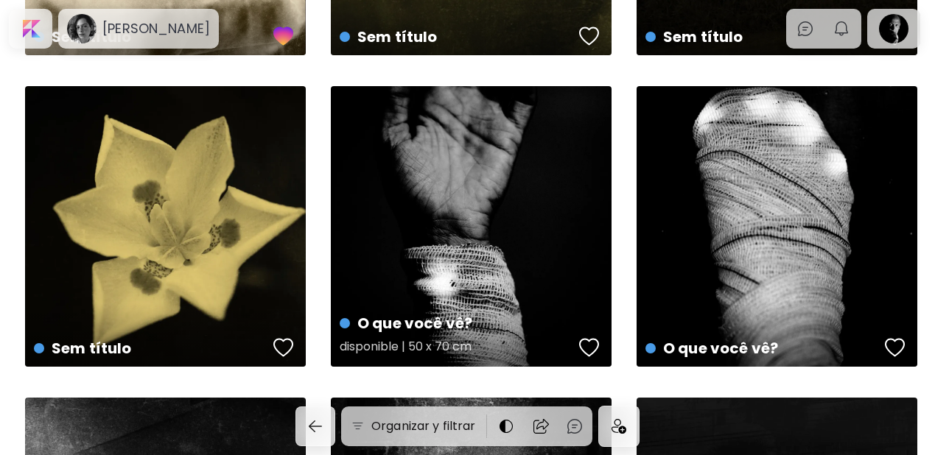
click at [590, 349] on div "button" at bounding box center [589, 348] width 21 height 22
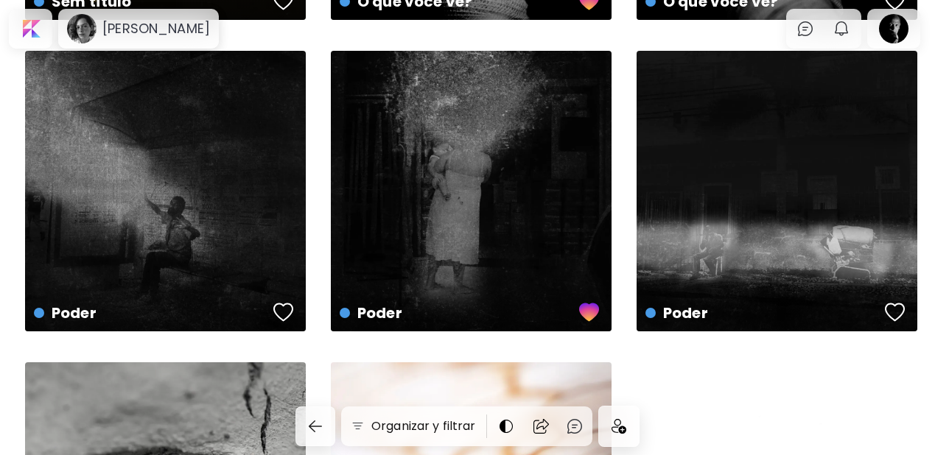
scroll to position [2192, 0]
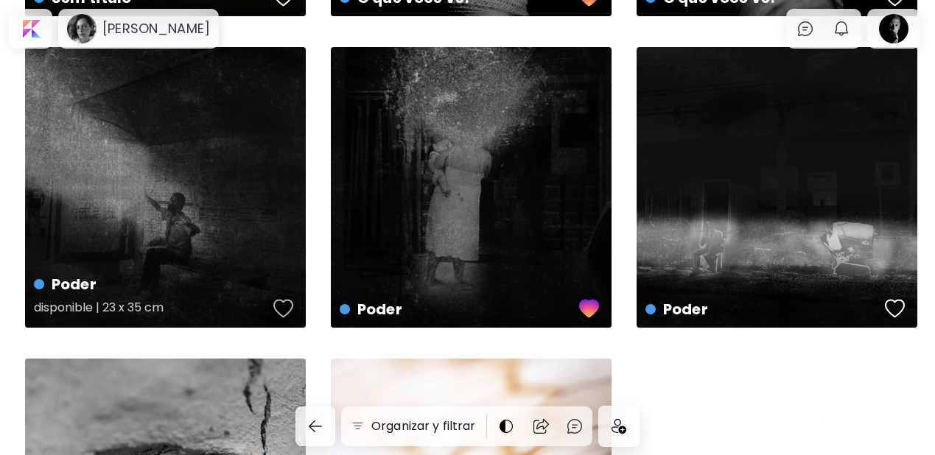
click at [278, 307] on div "button" at bounding box center [283, 309] width 21 height 22
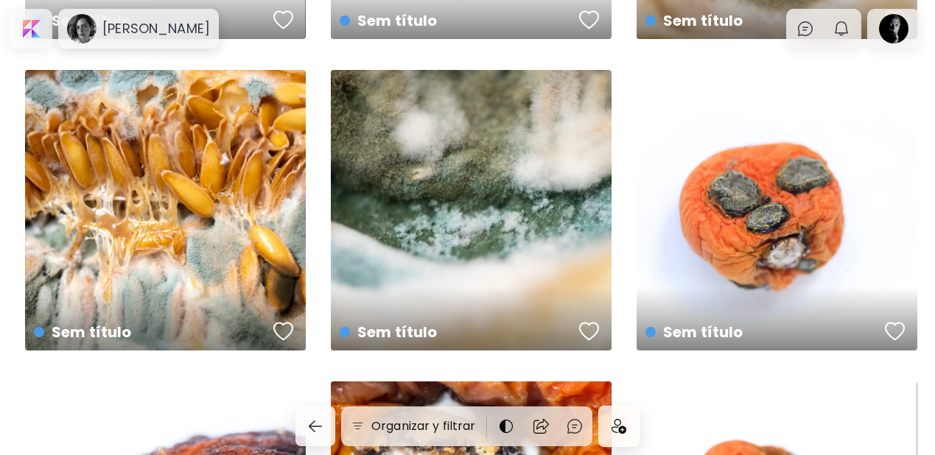
scroll to position [3112, 0]
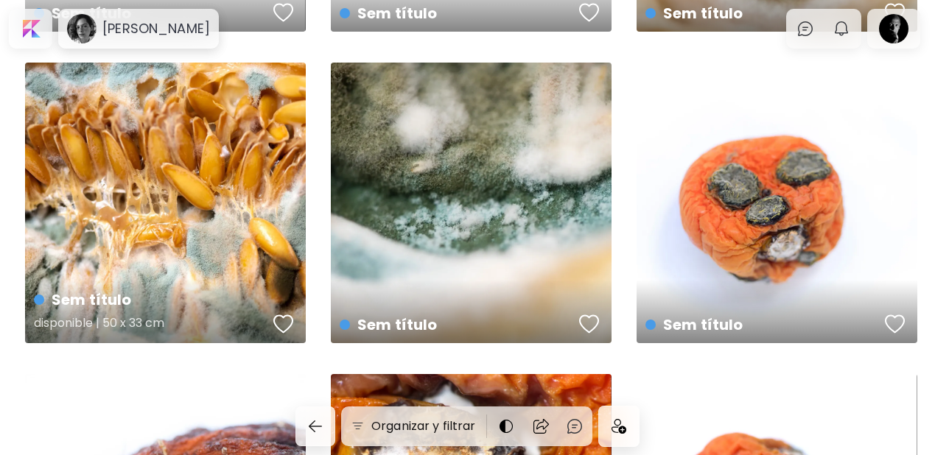
click at [290, 323] on div "button" at bounding box center [283, 324] width 21 height 22
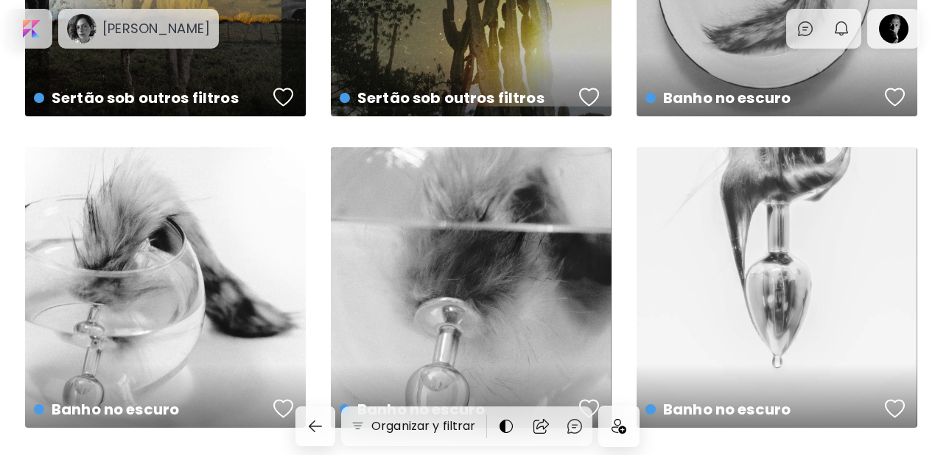
scroll to position [6147, 0]
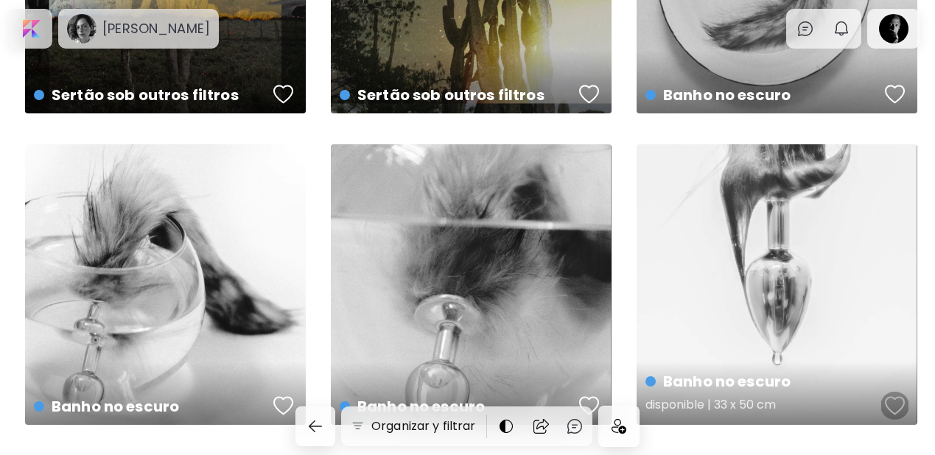
click at [892, 403] on div "button" at bounding box center [895, 406] width 21 height 22
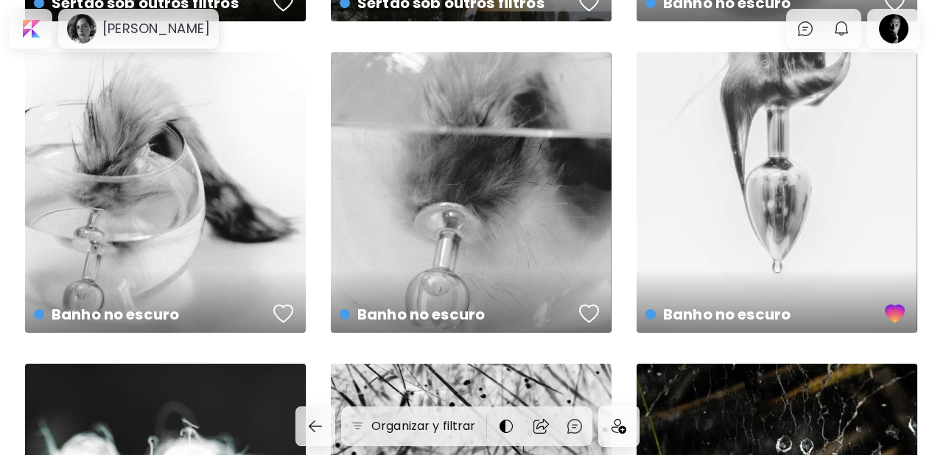
scroll to position [6240, 0]
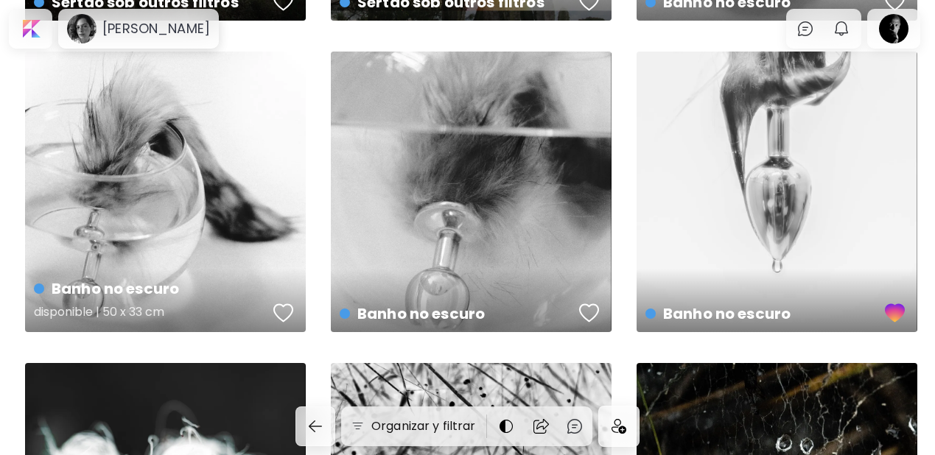
click at [283, 310] on div "button" at bounding box center [283, 313] width 21 height 22
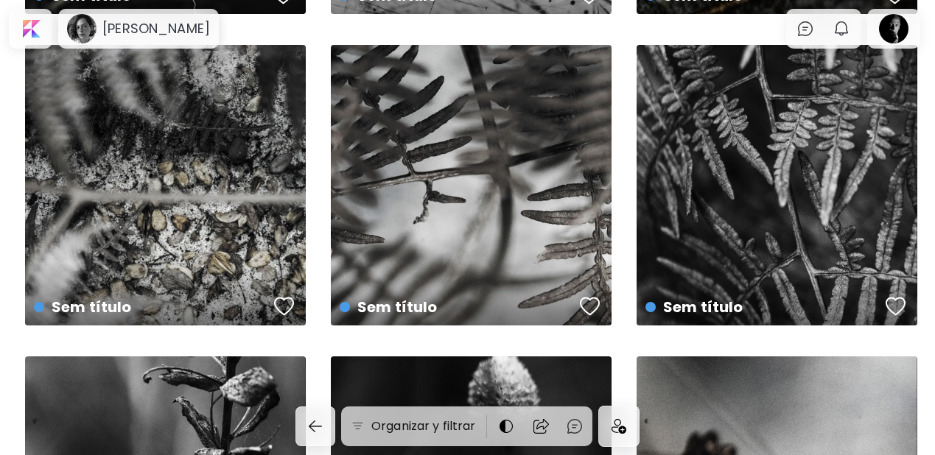
scroll to position [6881, 0]
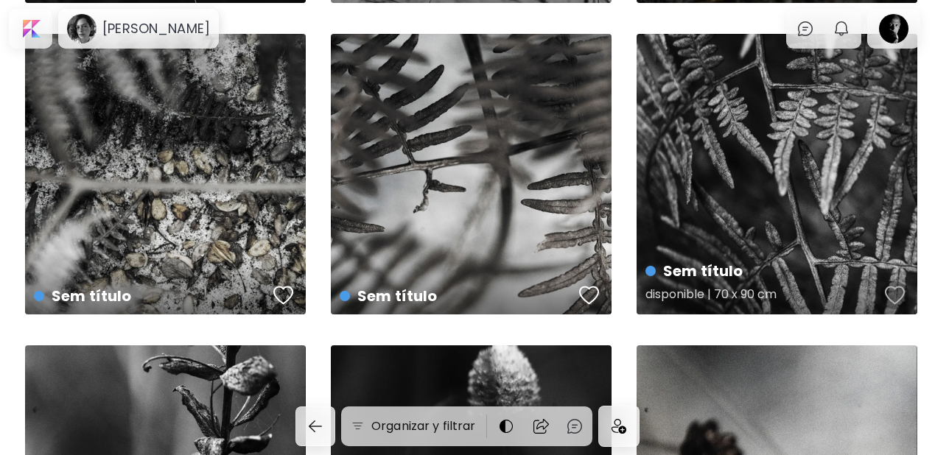
click at [893, 287] on div "button" at bounding box center [895, 295] width 21 height 22
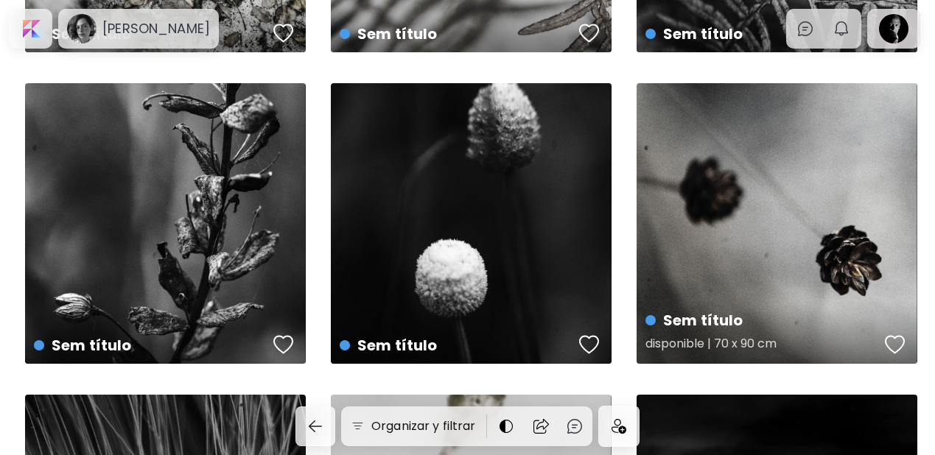
scroll to position [7168, 0]
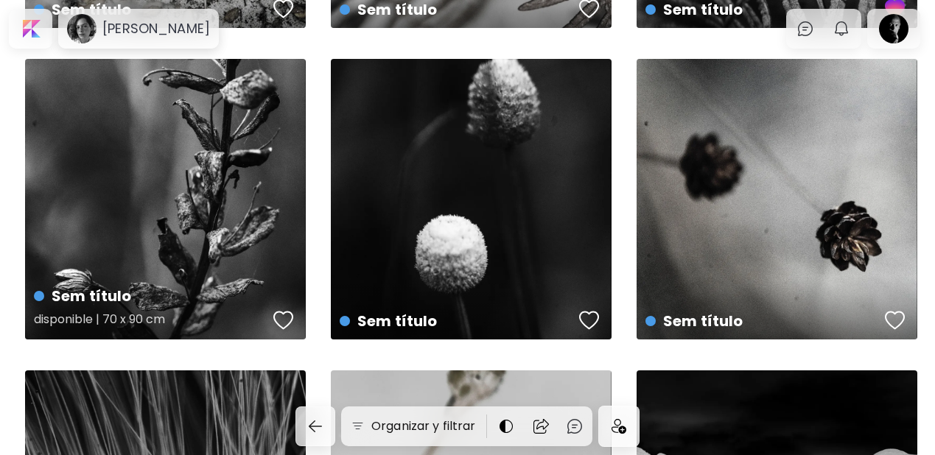
click at [287, 315] on div "button" at bounding box center [283, 321] width 21 height 22
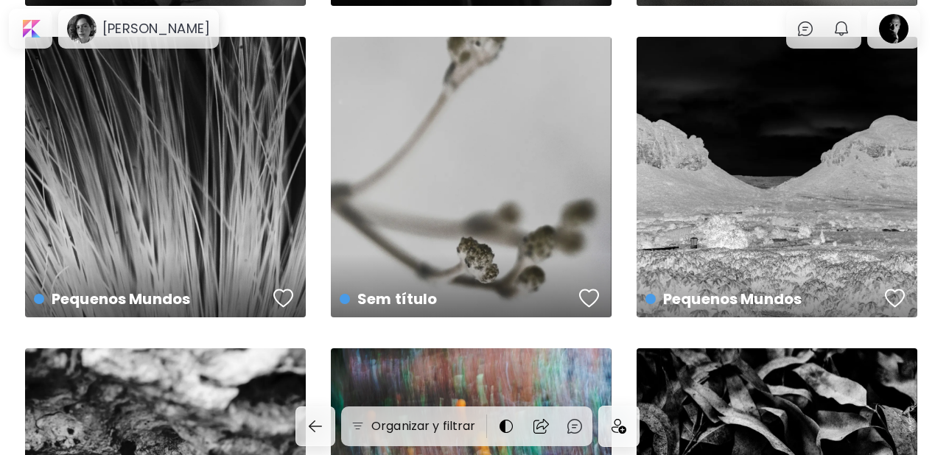
scroll to position [7508, 0]
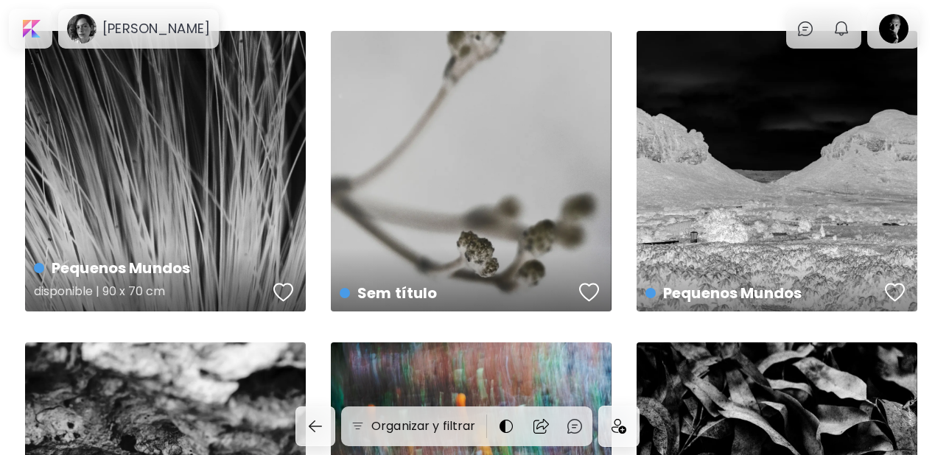
click at [270, 292] on button "button" at bounding box center [284, 292] width 28 height 29
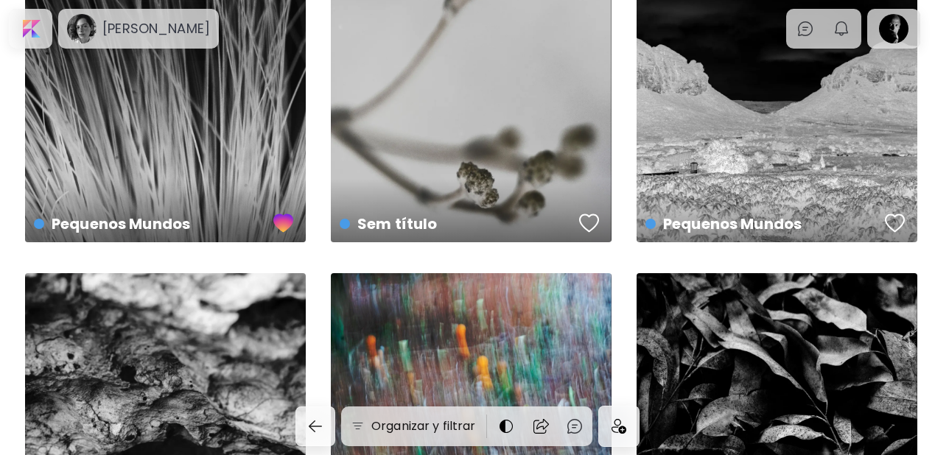
scroll to position [7744, 0]
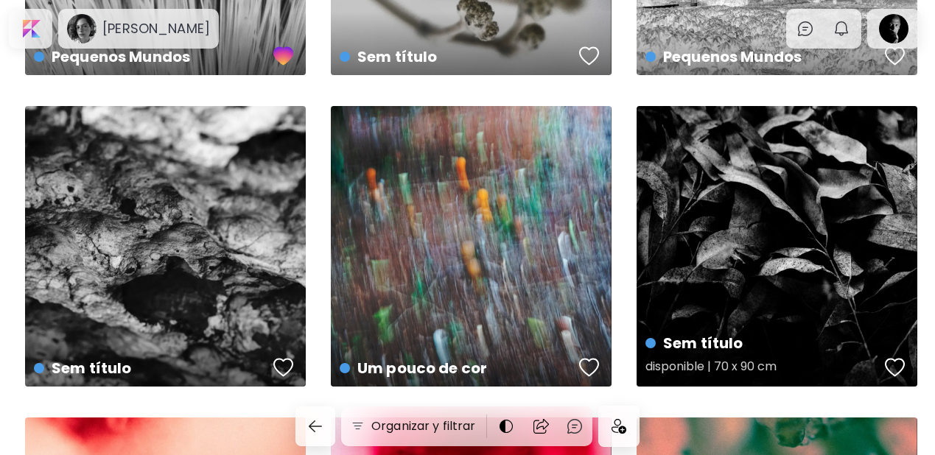
click at [887, 370] on div "button" at bounding box center [895, 368] width 21 height 22
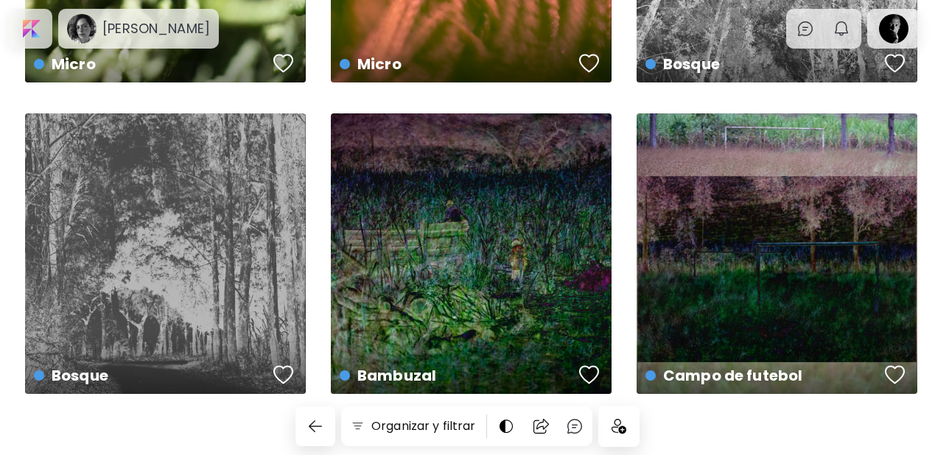
scroll to position [9627, 0]
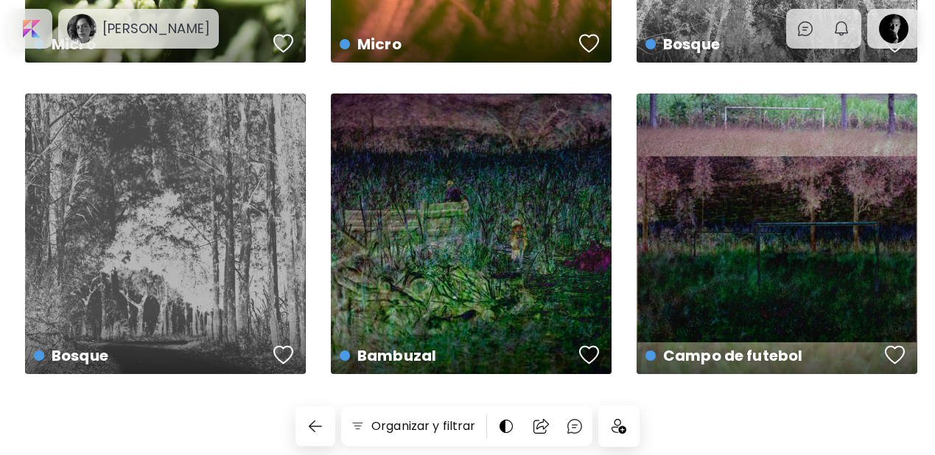
click at [626, 433] on img at bounding box center [619, 426] width 15 height 15
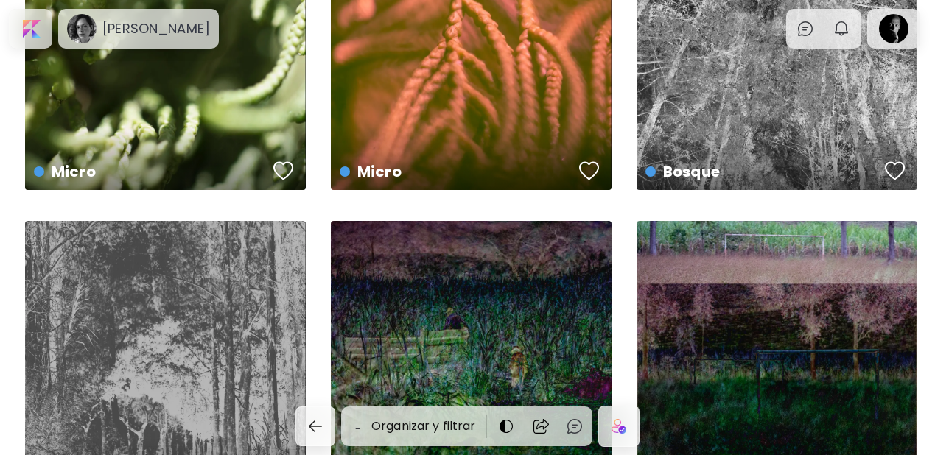
scroll to position [9499, 0]
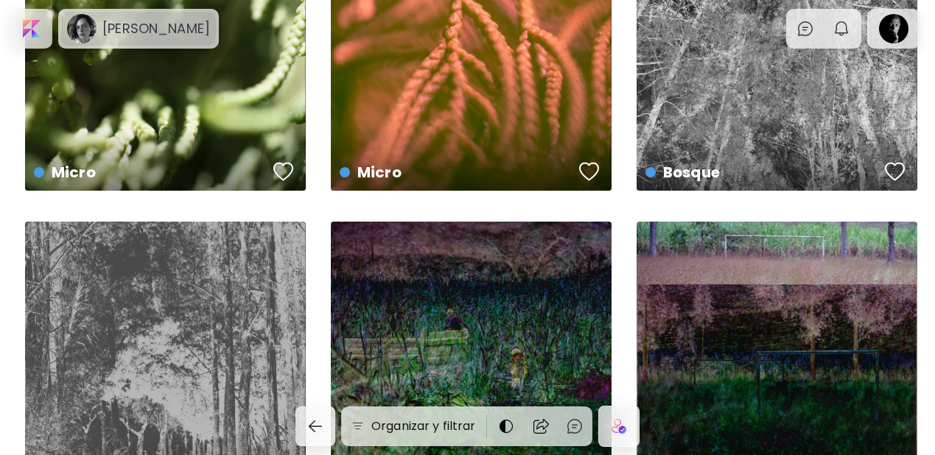
click at [122, 31] on h6 "[PERSON_NAME]" at bounding box center [156, 29] width 108 height 18
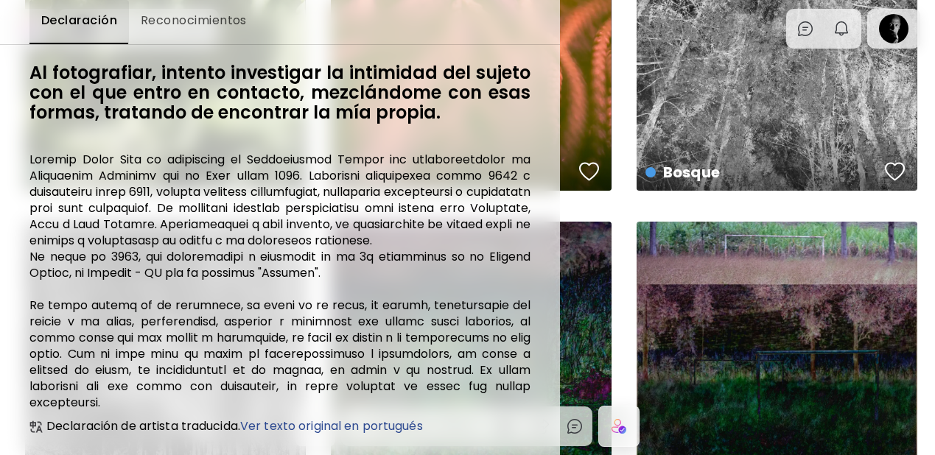
scroll to position [0, 0]
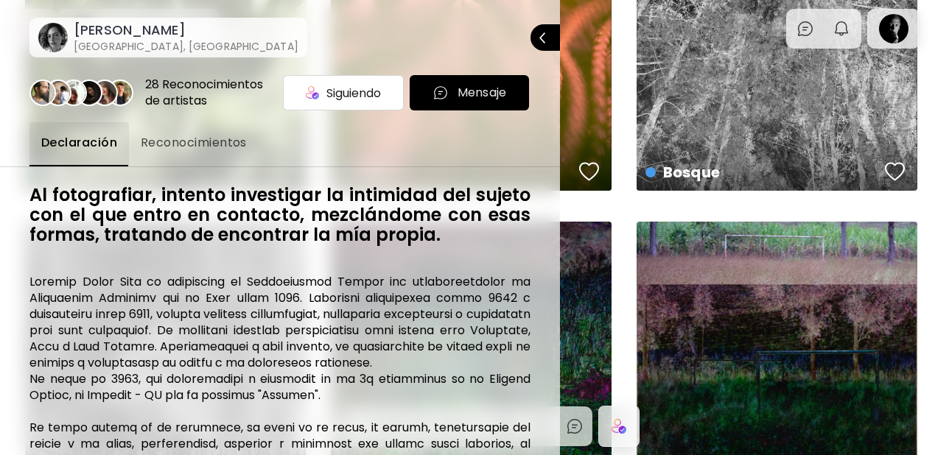
click at [104, 36] on h6 "[PERSON_NAME]" at bounding box center [186, 30] width 225 height 18
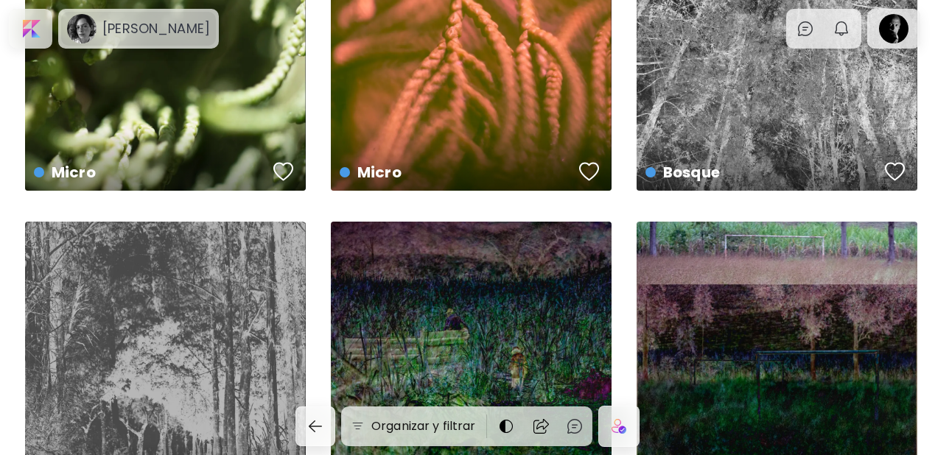
click at [118, 37] on h6 "[PERSON_NAME]" at bounding box center [156, 29] width 108 height 18
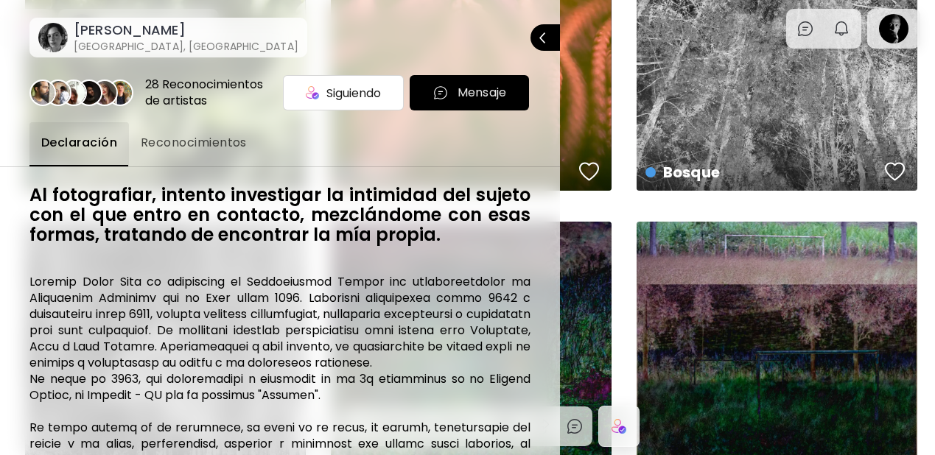
click at [80, 99] on image at bounding box center [74, 93] width 24 height 24
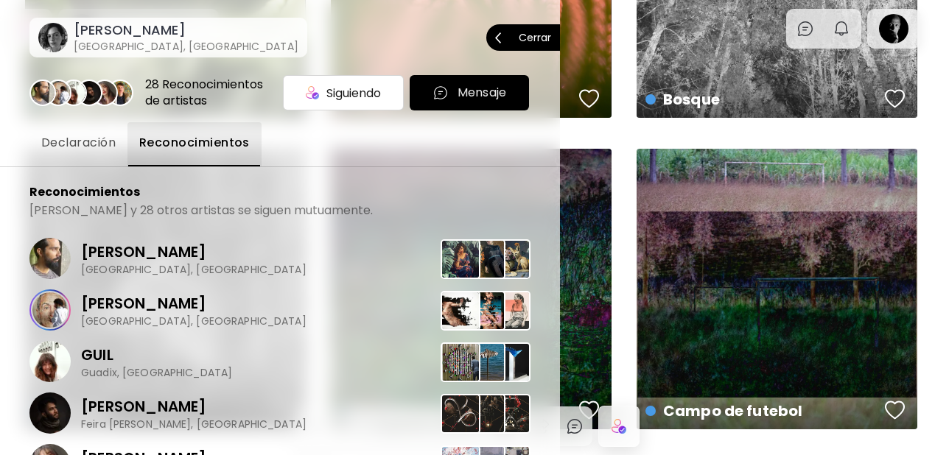
click at [534, 31] on span "Cerrar" at bounding box center [523, 37] width 56 height 31
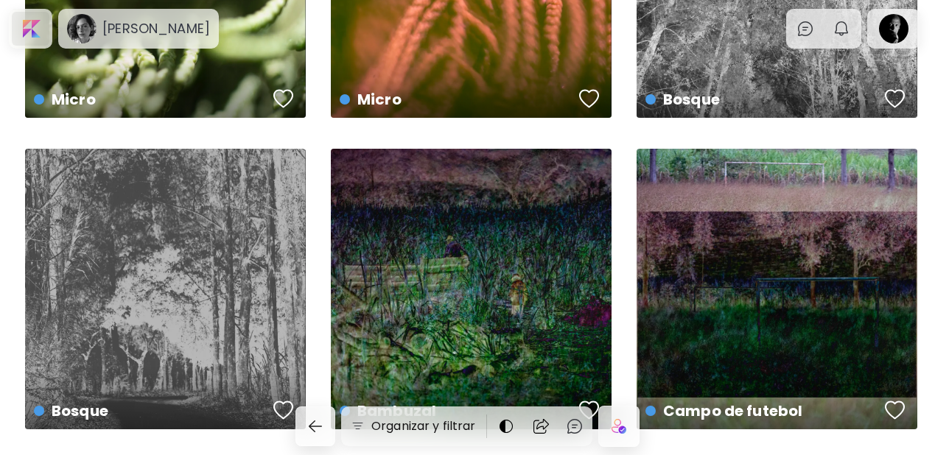
click at [34, 26] on div at bounding box center [31, 29] width 38 height 34
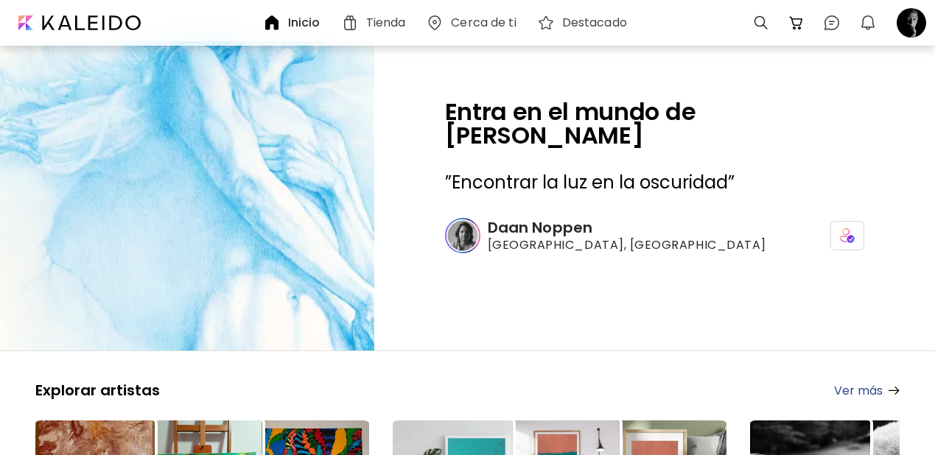
click at [511, 218] on h6 "Daan Noppen" at bounding box center [627, 227] width 279 height 19
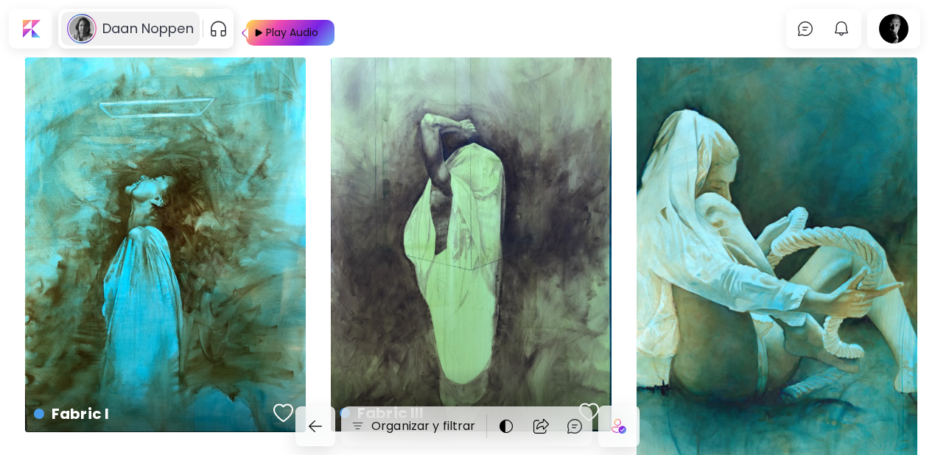
click at [113, 24] on h6 "Daan Noppen" at bounding box center [147, 29] width 91 height 18
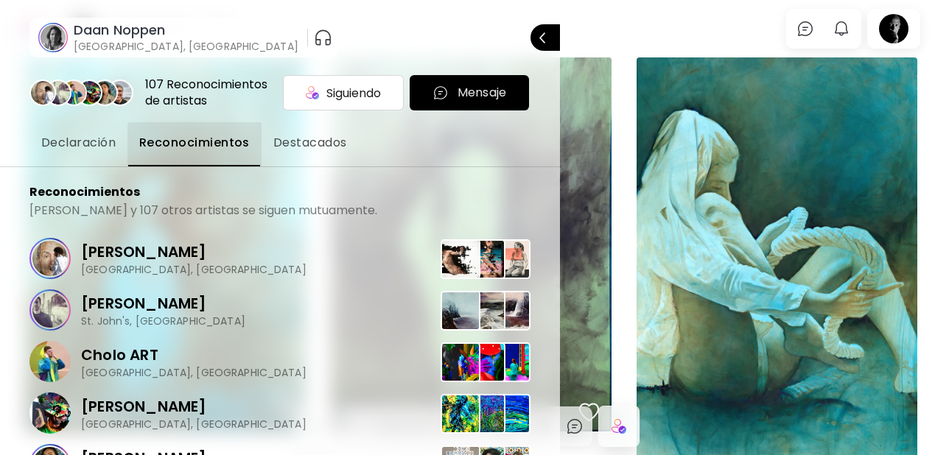
click at [539, 43] on span "Cerrar" at bounding box center [545, 37] width 12 height 31
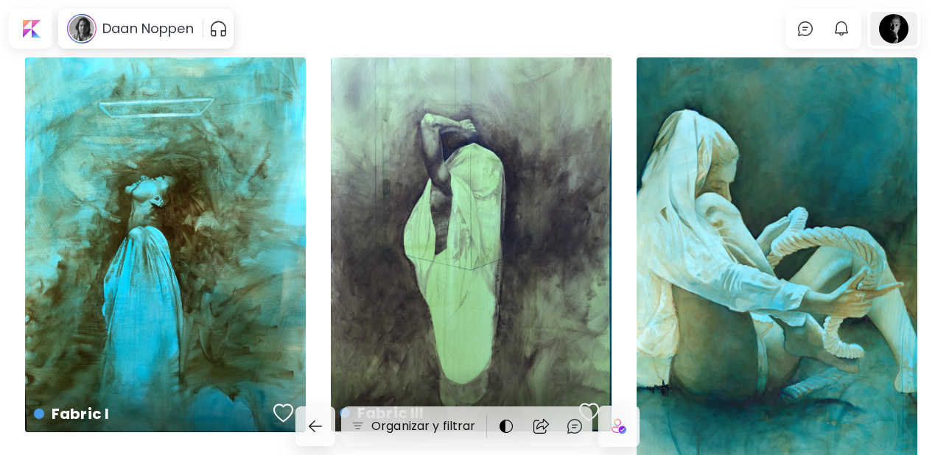
click at [895, 32] on div at bounding box center [893, 29] width 47 height 34
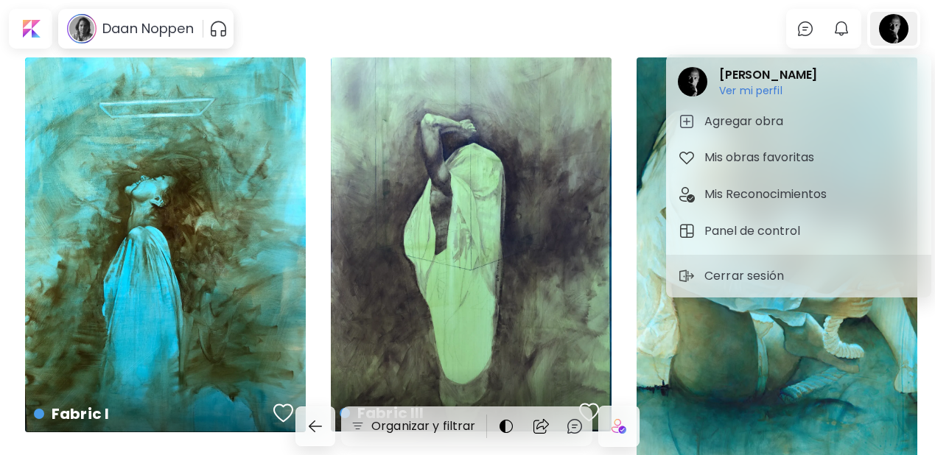
click at [895, 32] on div at bounding box center [467, 227] width 935 height 455
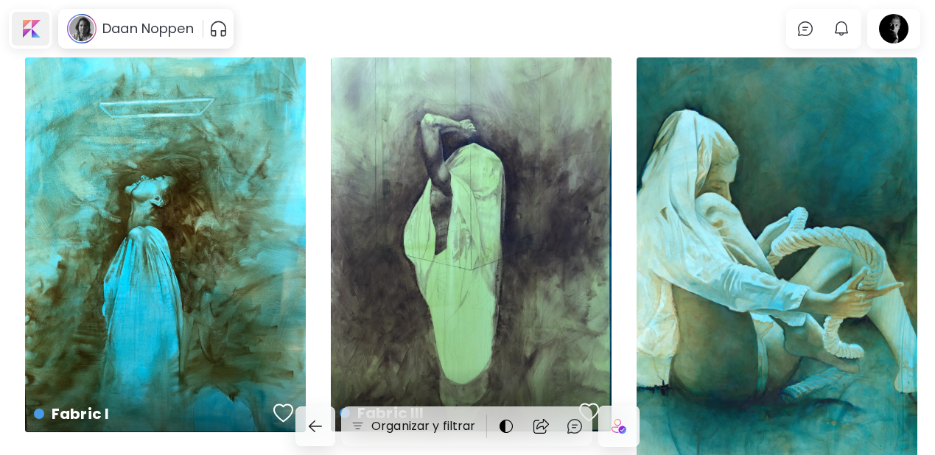
click at [29, 32] on div at bounding box center [31, 29] width 38 height 34
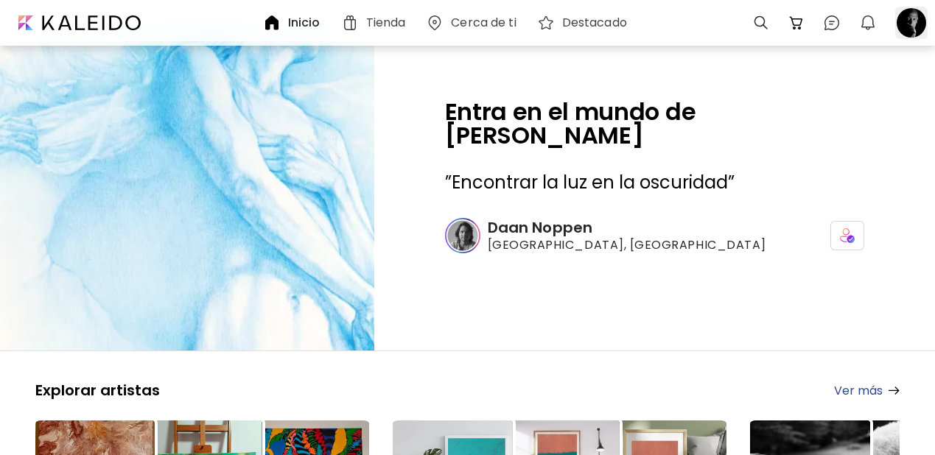
click at [920, 25] on div at bounding box center [911, 23] width 32 height 32
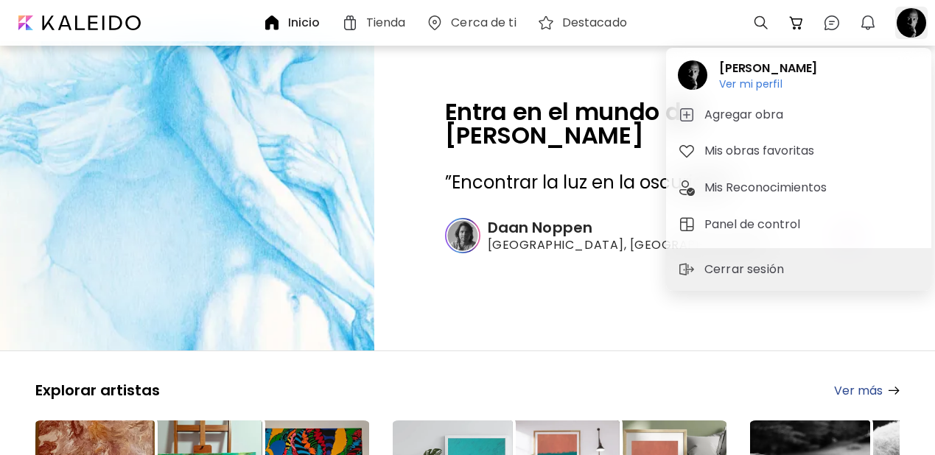
click at [920, 25] on div at bounding box center [467, 227] width 935 height 455
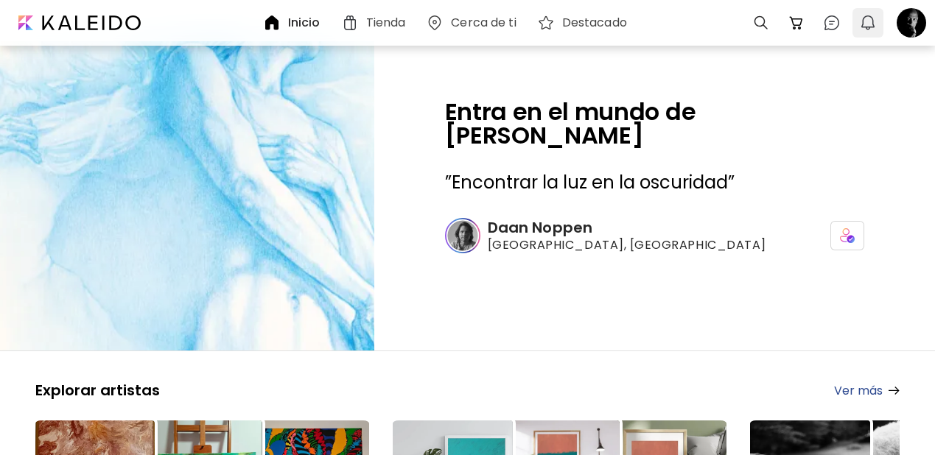
click at [870, 25] on img "button" at bounding box center [868, 23] width 18 height 18
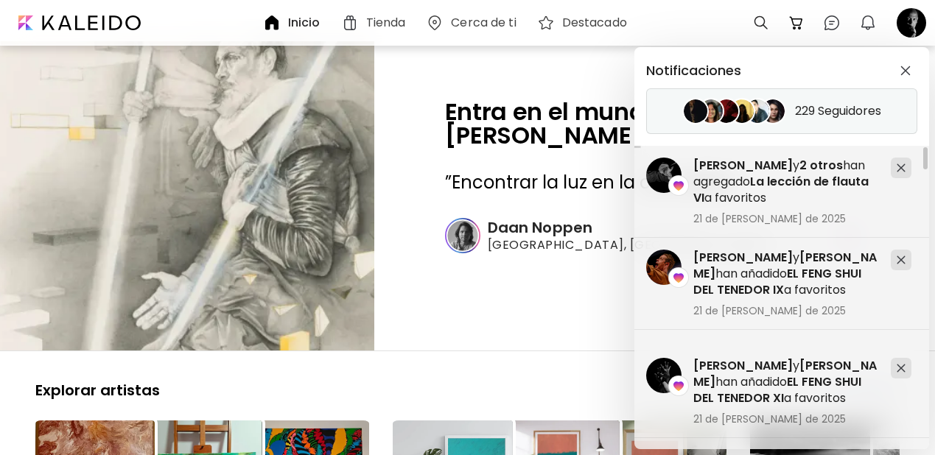
click at [813, 116] on h5 "229 Seguidores" at bounding box center [838, 111] width 86 height 15
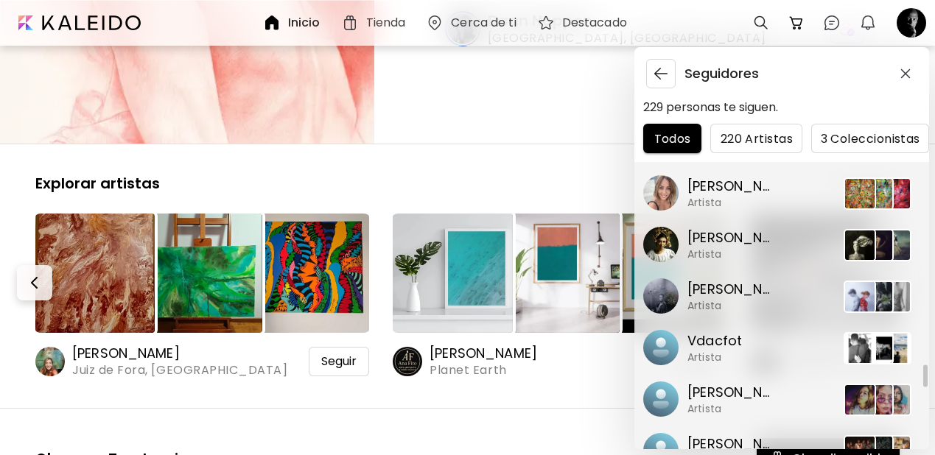
scroll to position [2948, 0]
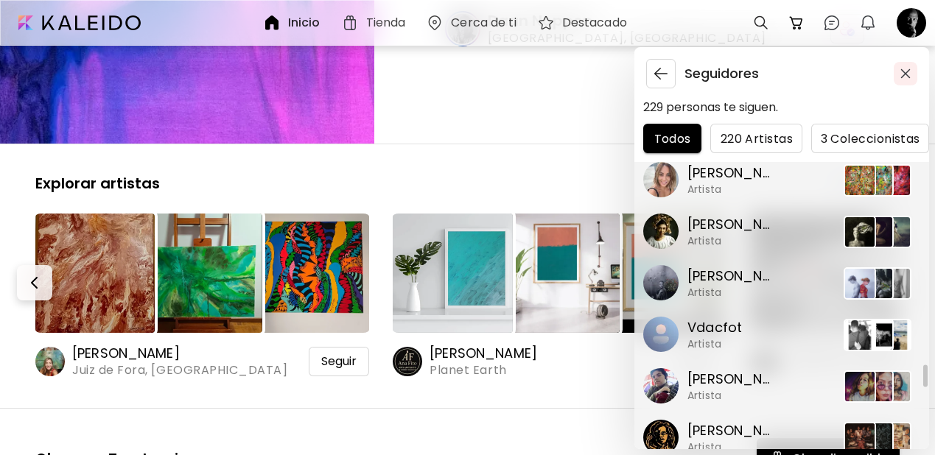
click at [912, 72] on span "button" at bounding box center [906, 74] width 16 height 10
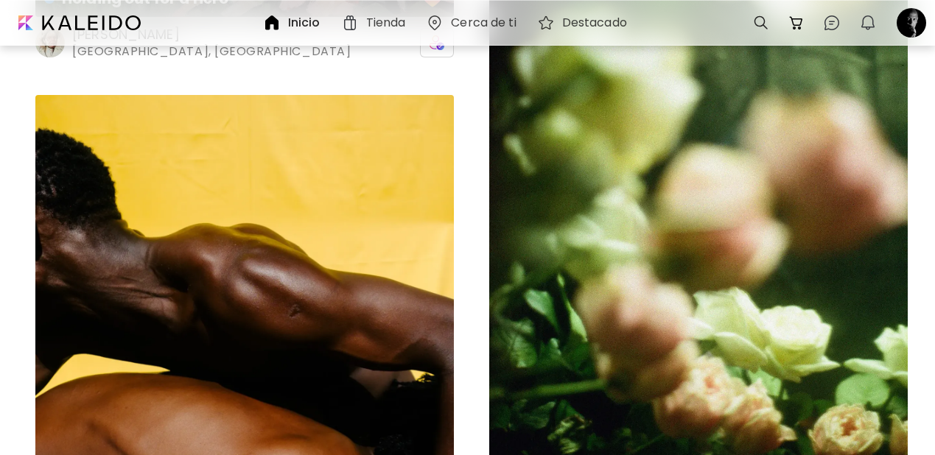
scroll to position [146108, 0]
